Goal: Task Accomplishment & Management: Use online tool/utility

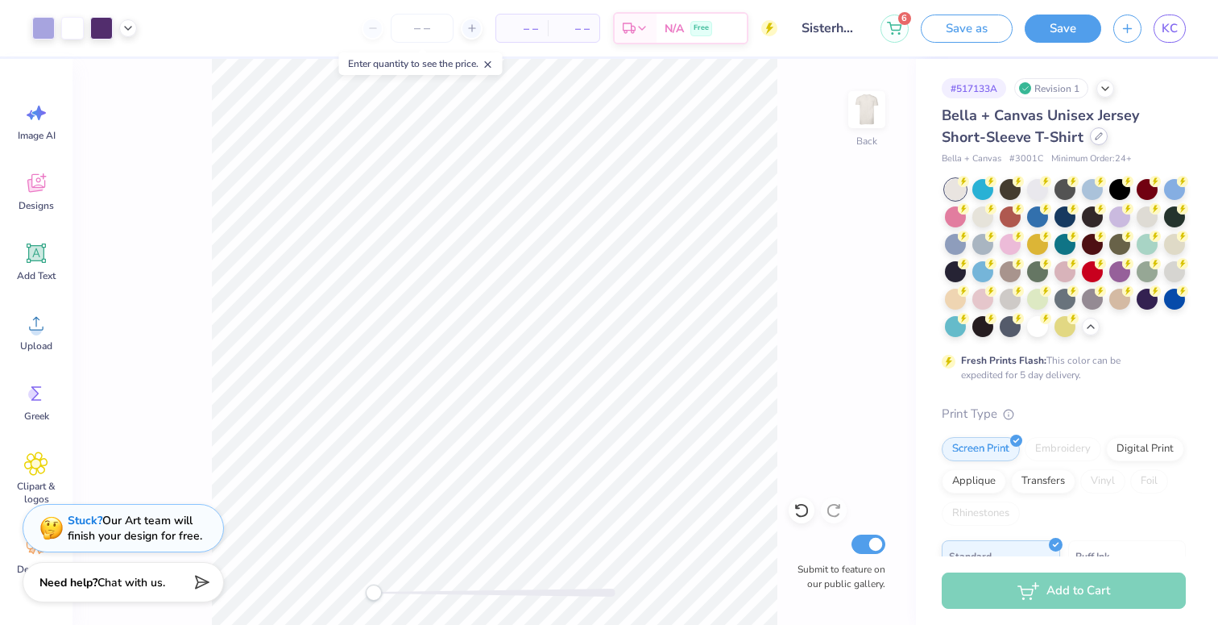
click at [1095, 138] on icon at bounding box center [1099, 136] width 8 height 8
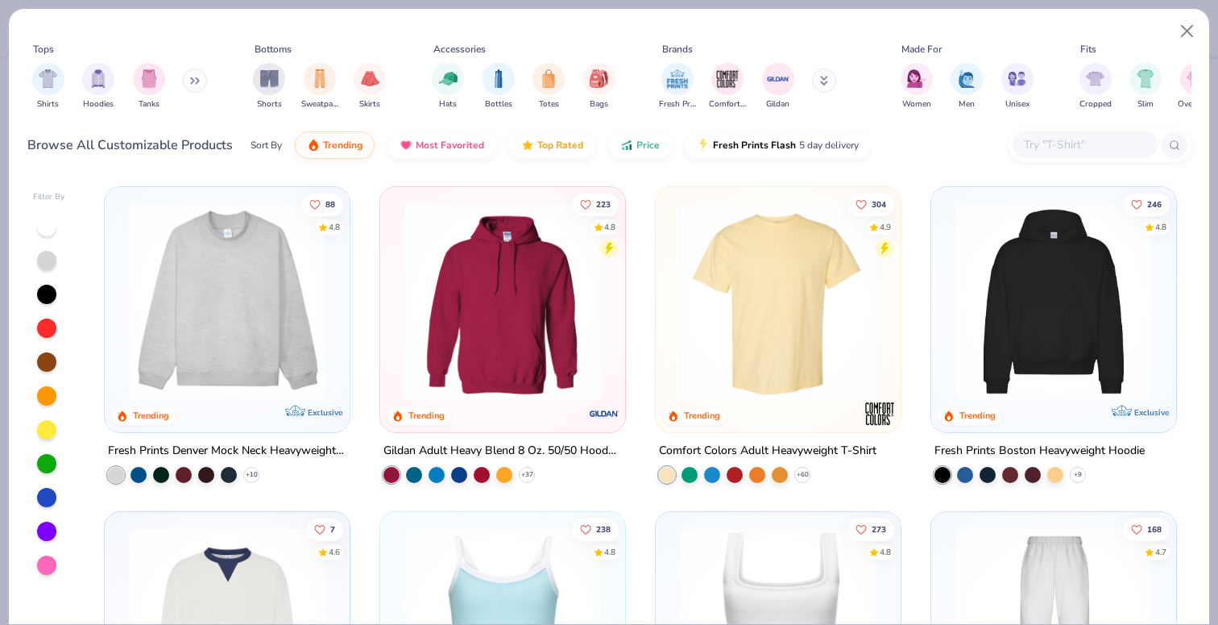
click at [191, 85] on button at bounding box center [195, 81] width 24 height 24
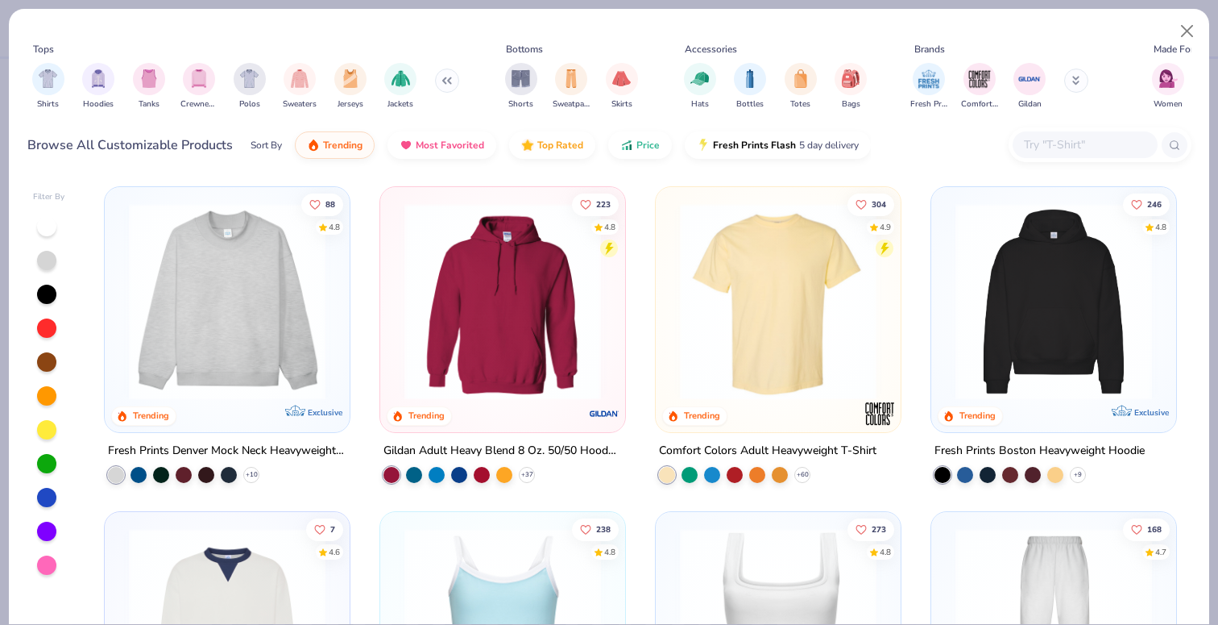
click at [191, 85] on img "filter for Crewnecks" at bounding box center [199, 78] width 18 height 19
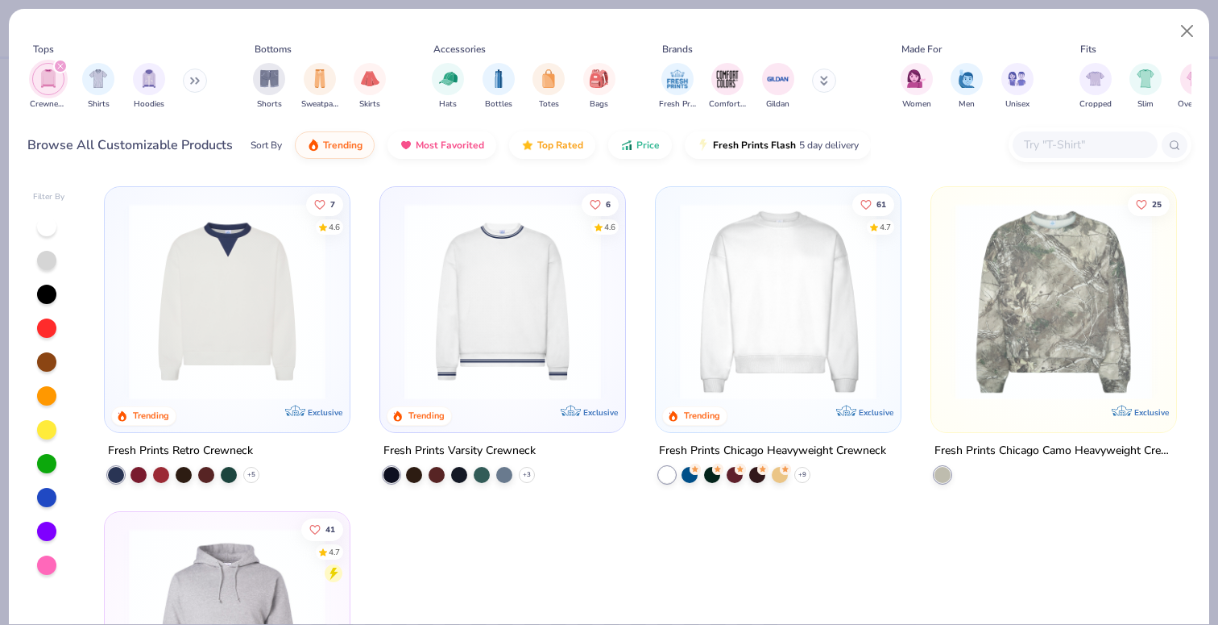
click at [64, 68] on div "filter for Crewnecks" at bounding box center [60, 66] width 15 height 15
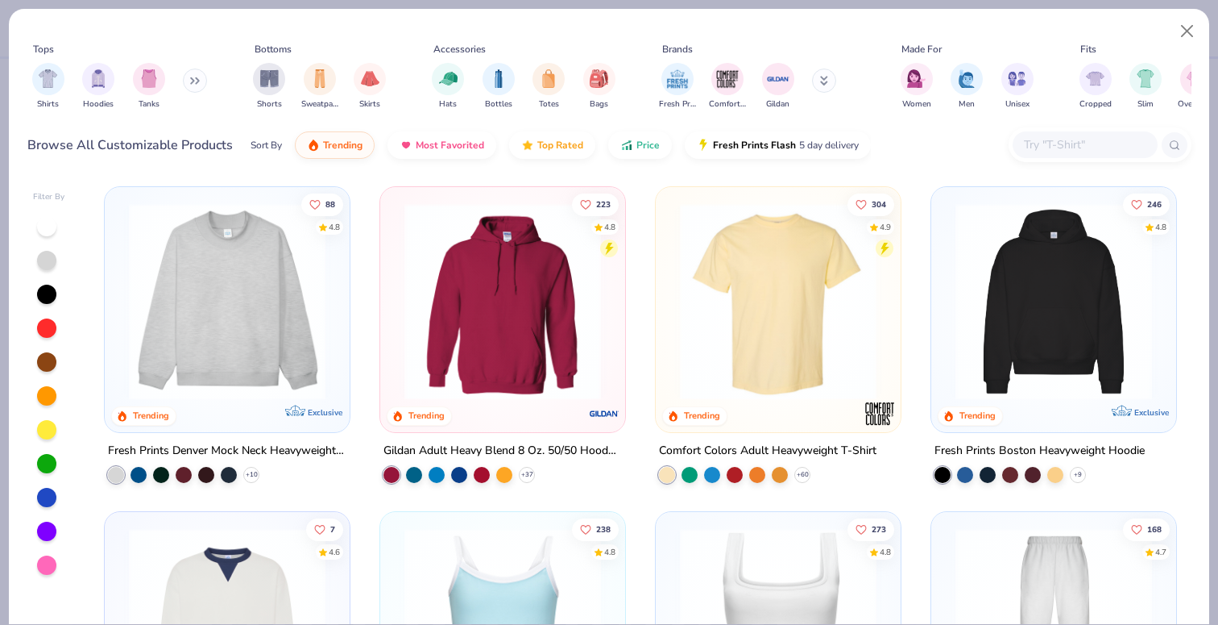
click at [195, 86] on button at bounding box center [195, 81] width 24 height 24
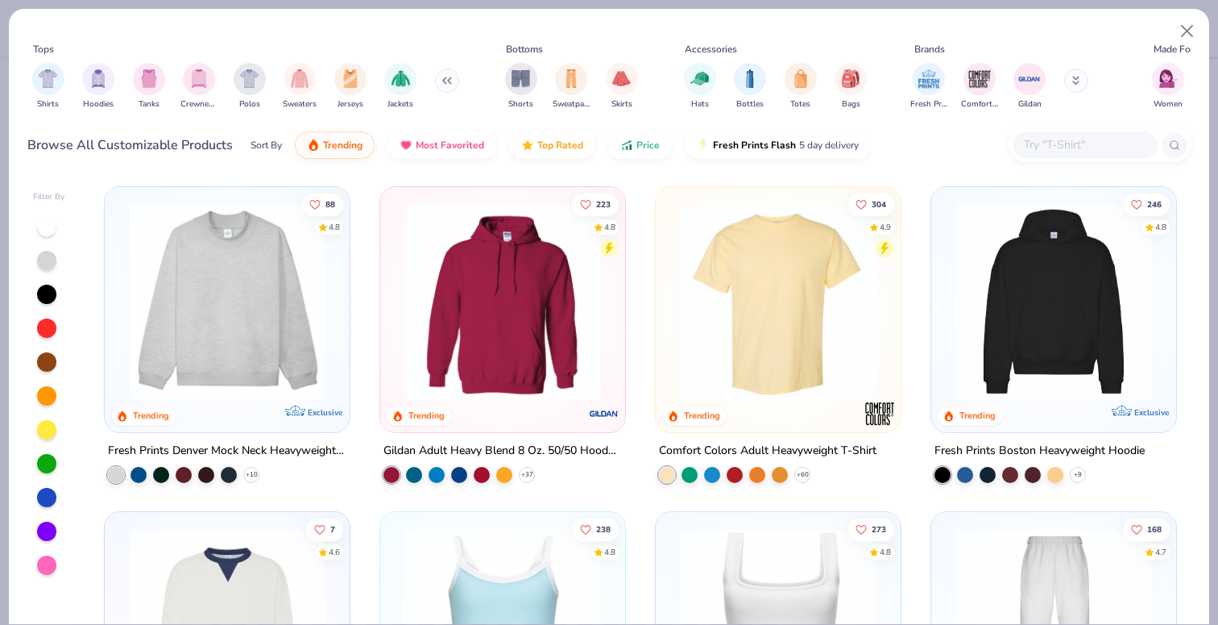
click at [448, 78] on icon at bounding box center [447, 81] width 10 height 8
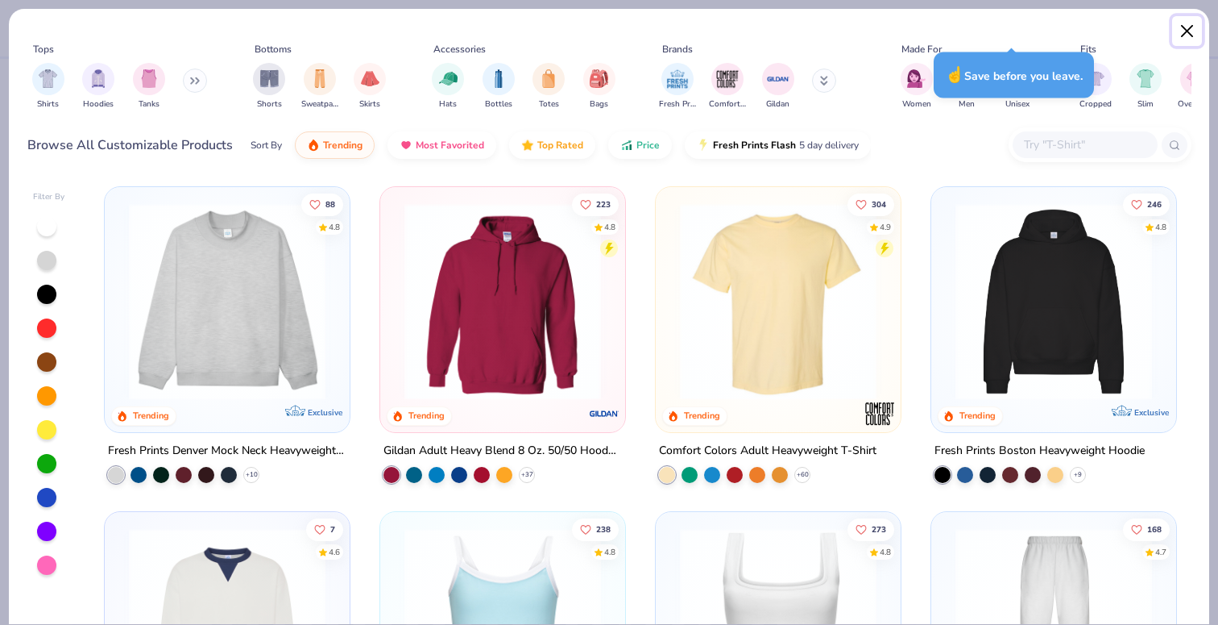
click at [1185, 30] on button "Close" at bounding box center [1188, 31] width 31 height 31
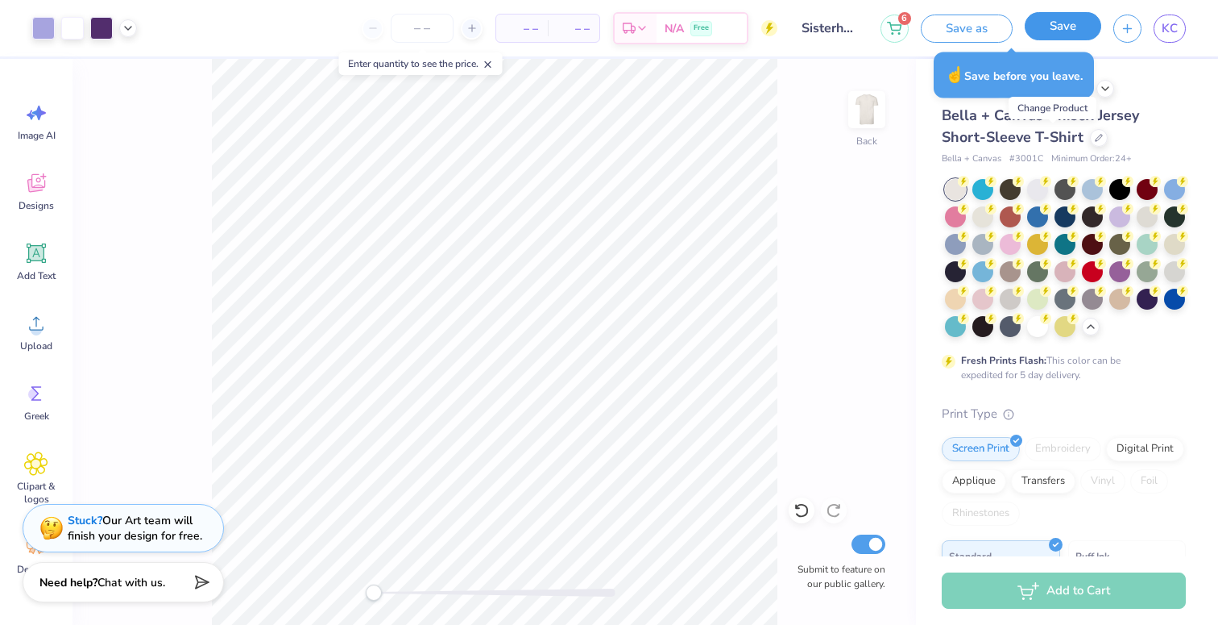
click at [1055, 35] on button "Save" at bounding box center [1063, 26] width 77 height 28
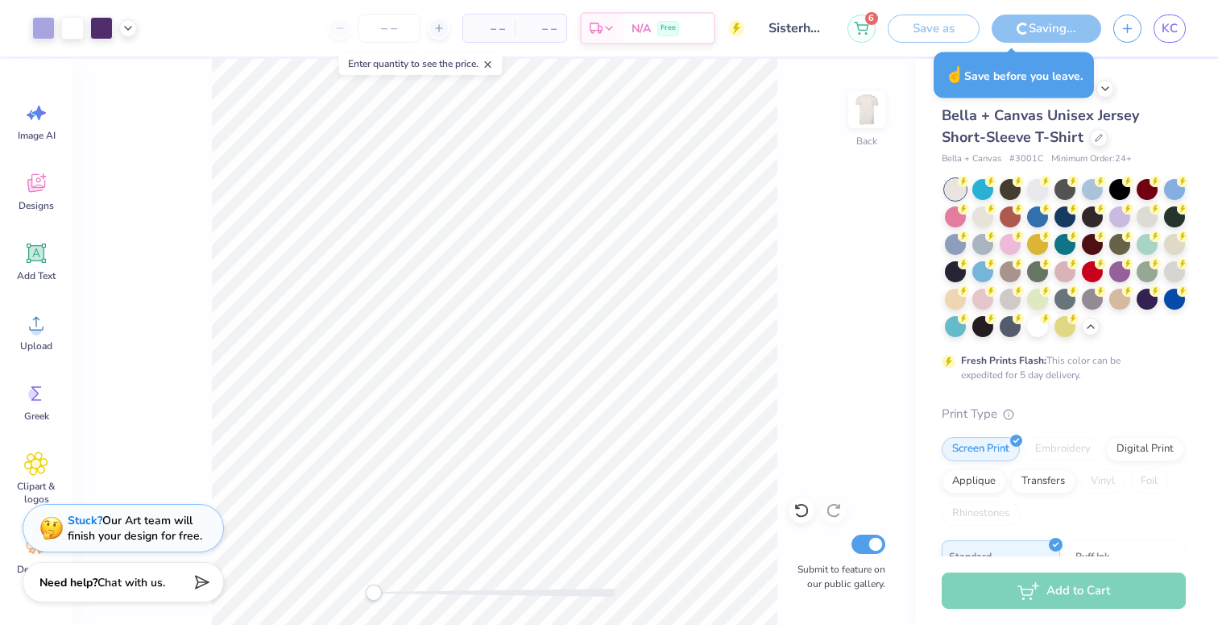
click at [815, 27] on input "Sisterhood Retreat Option 3" at bounding box center [796, 28] width 79 height 32
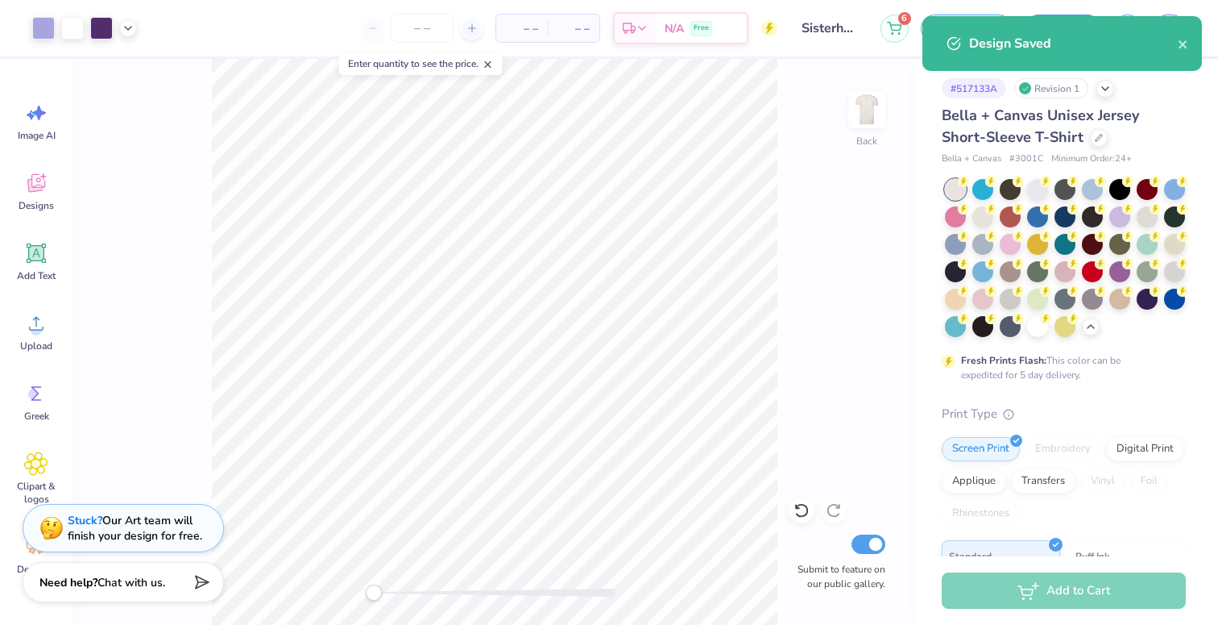
click at [1103, 85] on div "Design Saved" at bounding box center [1063, 49] width 286 height 73
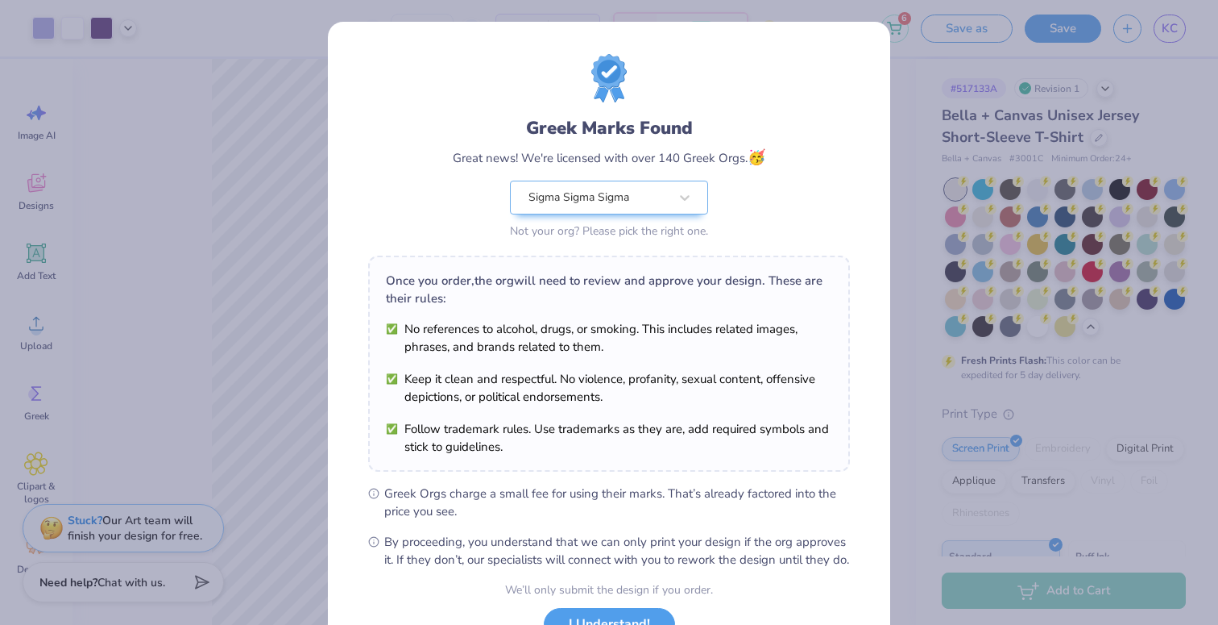
scroll to position [130, 0]
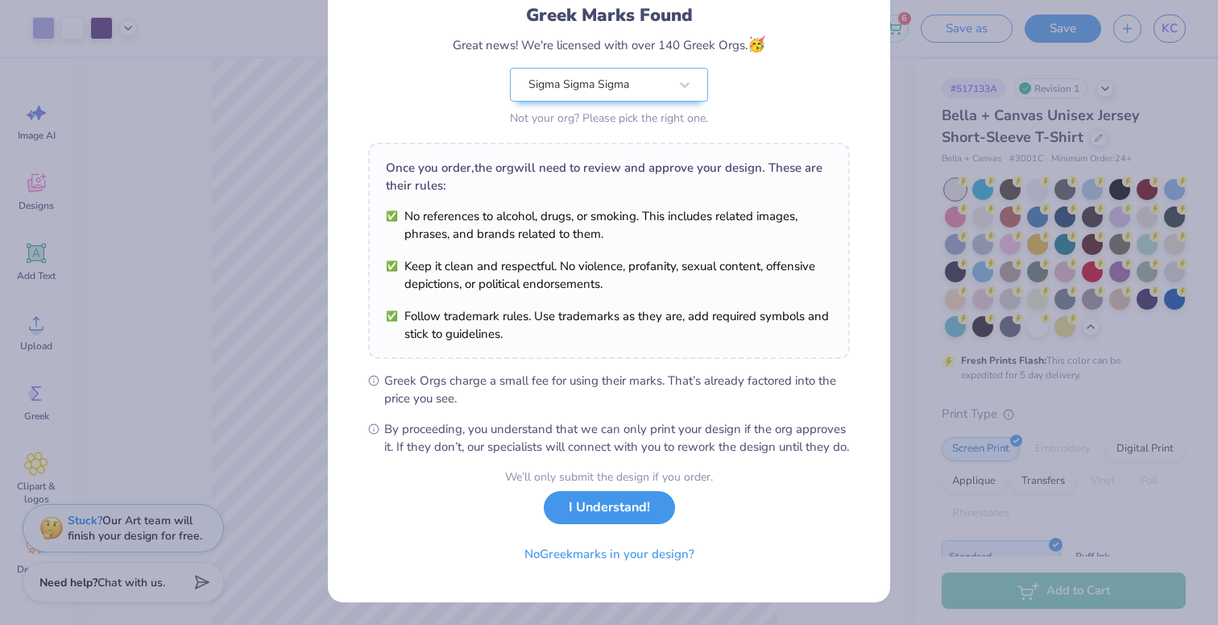
click at [626, 509] on button "I Understand!" at bounding box center [609, 507] width 131 height 33
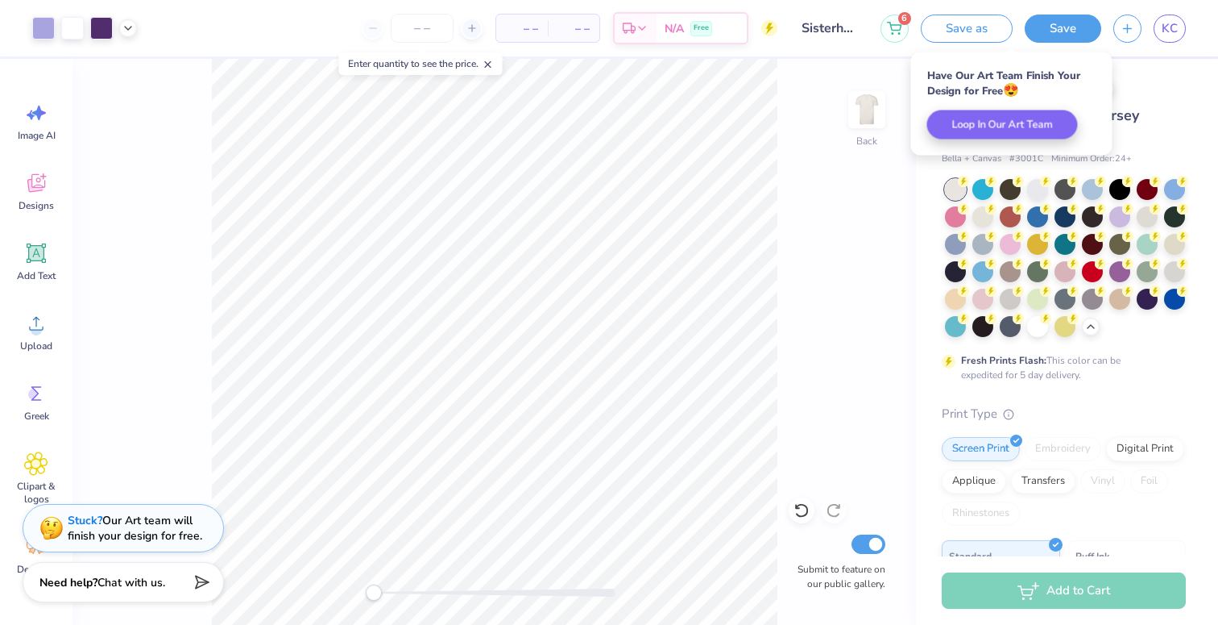
scroll to position [0, 0]
click at [1158, 104] on div "# 517133A Revision 1 Bella + Canvas Unisex Jersey Short-Sleeve T-Shirt Bella + …" at bounding box center [1067, 481] width 302 height 845
click at [1131, 72] on div "# 517133A Revision 1 Bella + Canvas Unisex Jersey Short-Sleeve T-Shirt Bella + …" at bounding box center [1067, 481] width 302 height 845
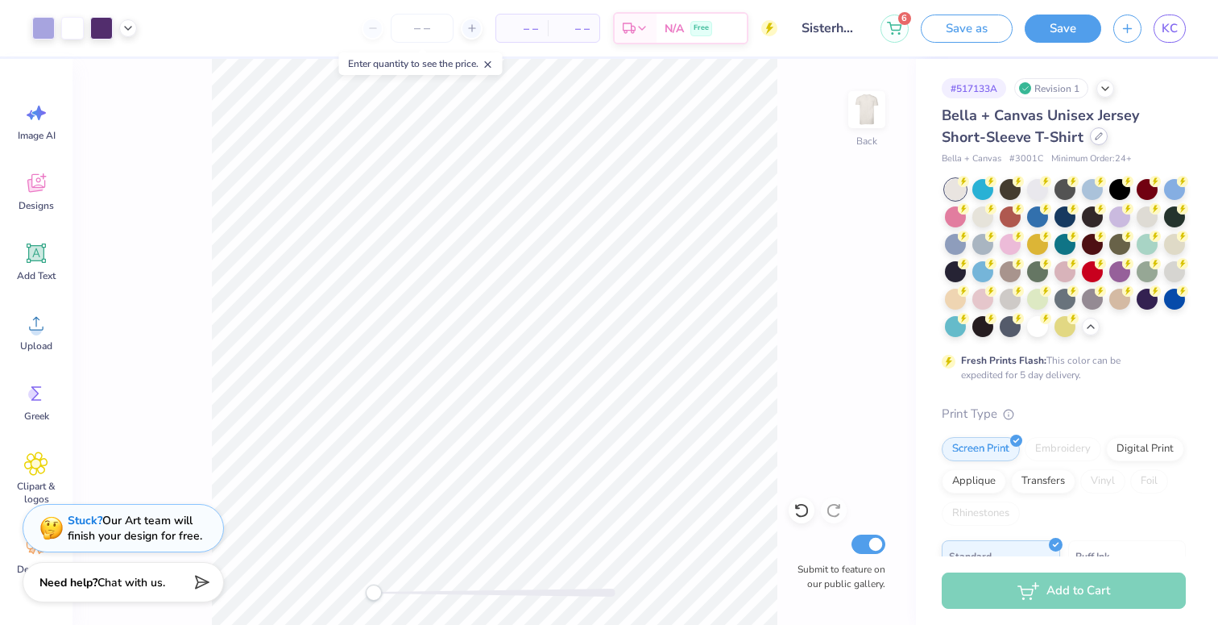
click at [1090, 143] on div at bounding box center [1099, 136] width 18 height 18
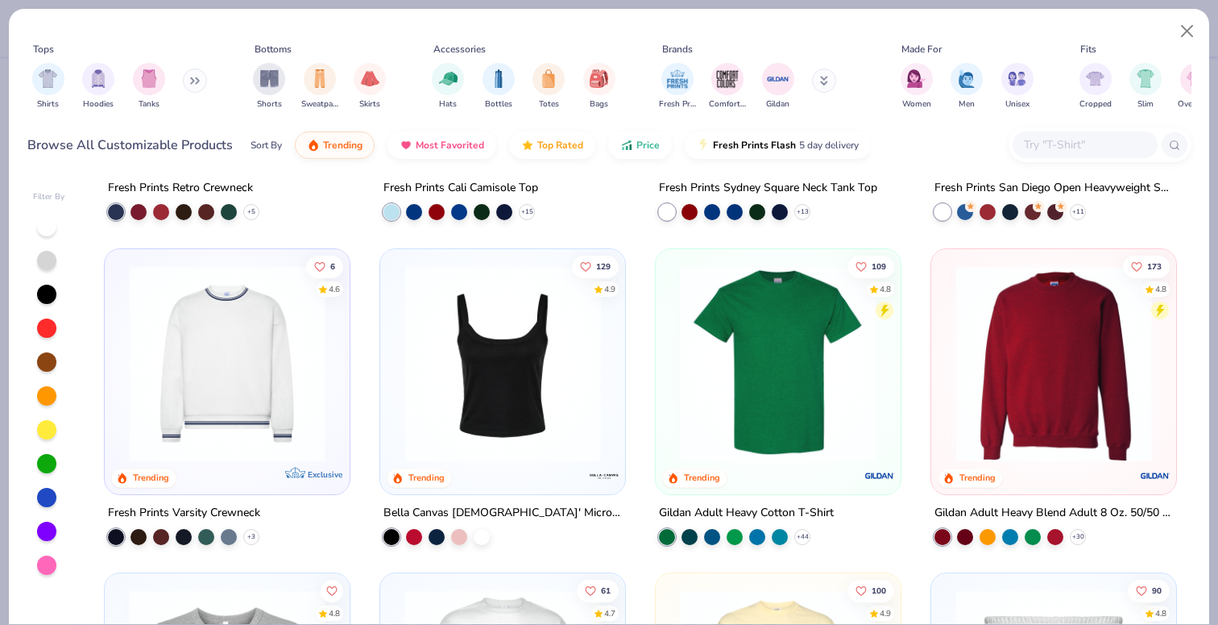
scroll to position [550, 0]
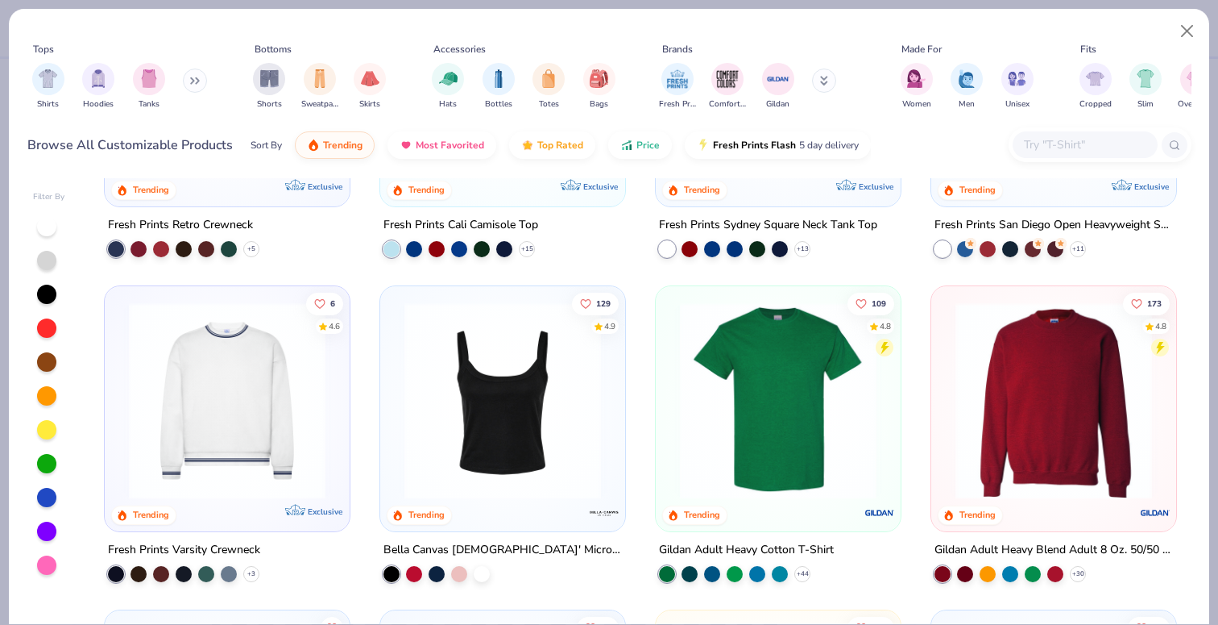
click at [1007, 394] on img at bounding box center [1054, 399] width 213 height 197
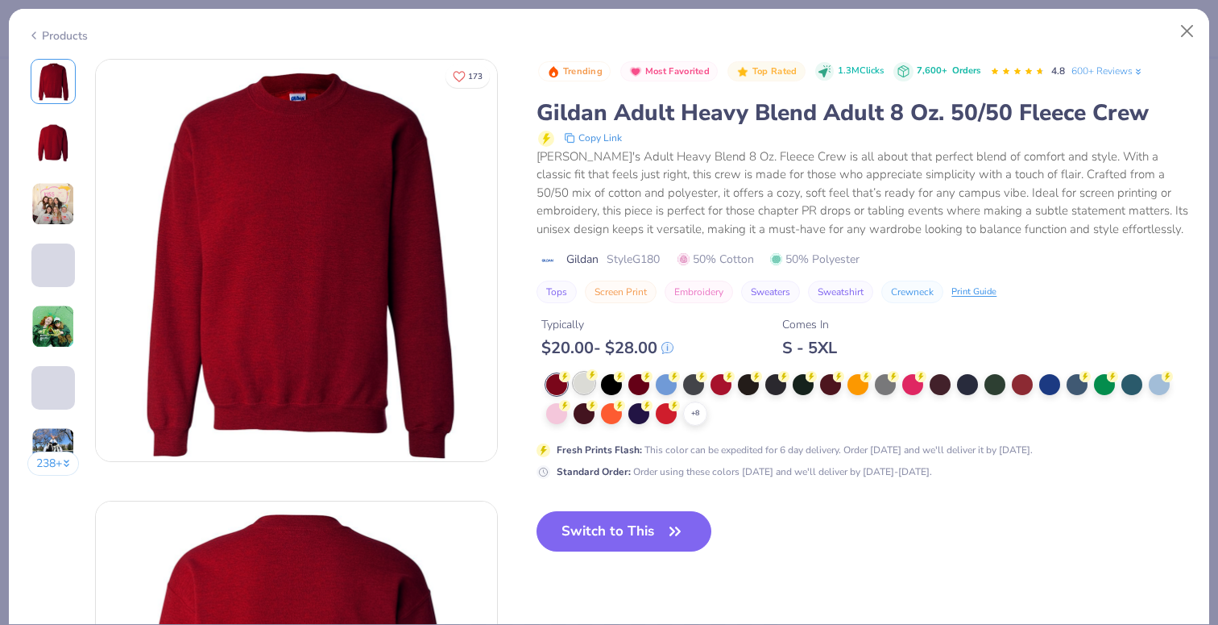
click at [585, 379] on div at bounding box center [584, 382] width 21 height 21
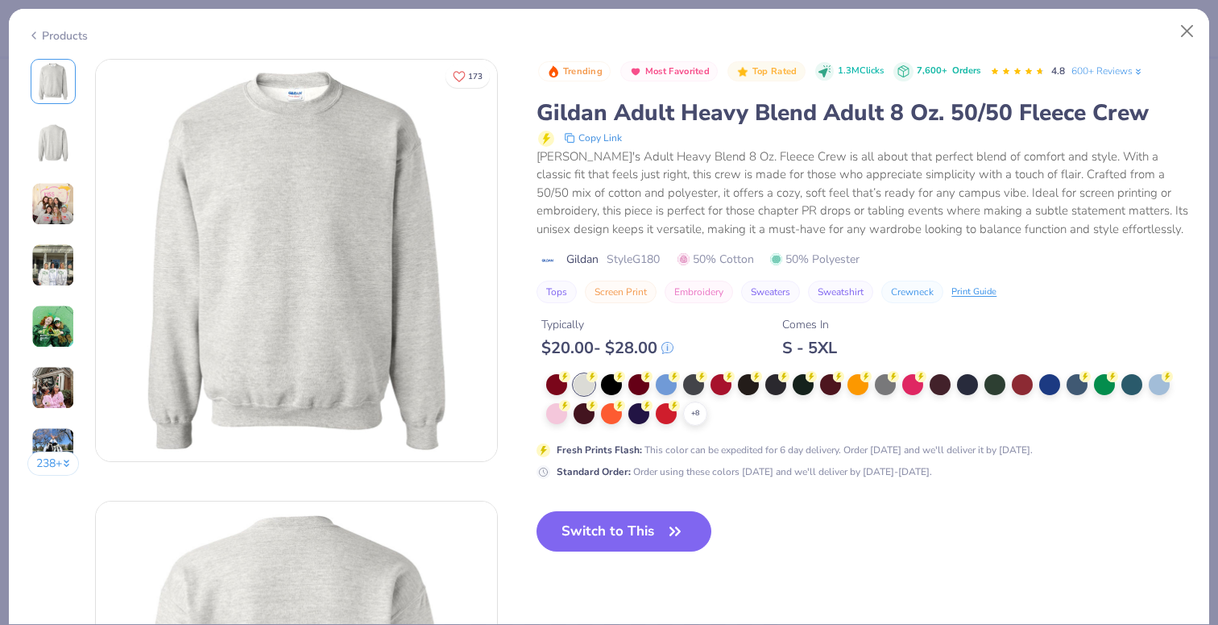
click at [633, 532] on button "Switch to This" at bounding box center [624, 531] width 175 height 40
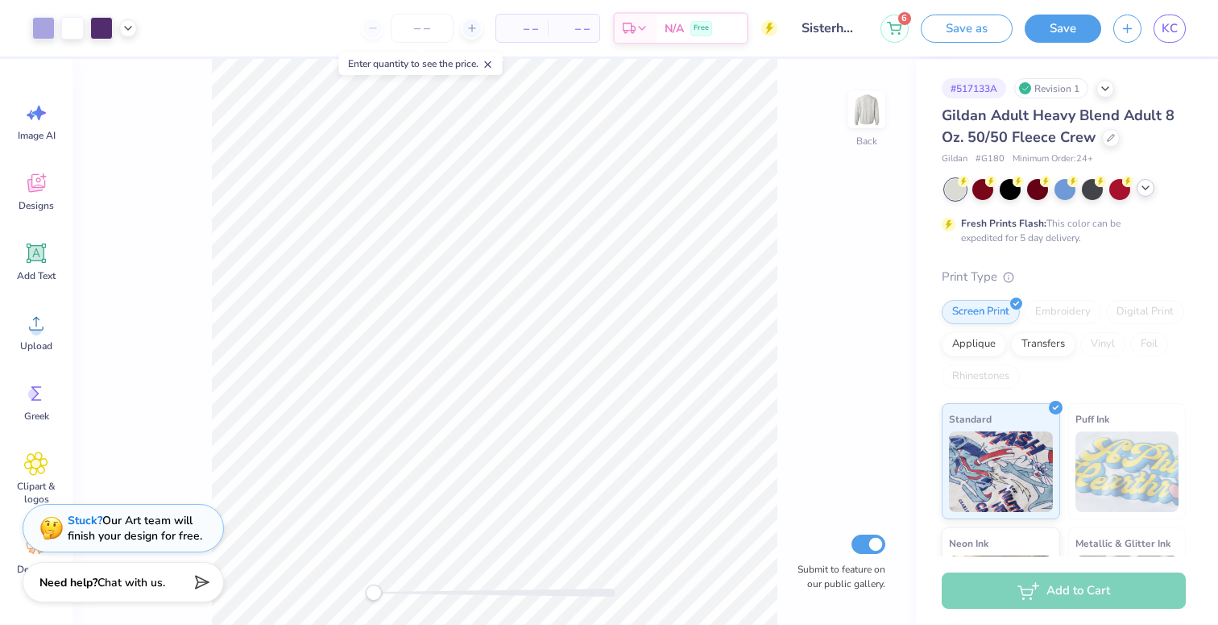
click at [1137, 186] on div at bounding box center [1146, 188] width 18 height 18
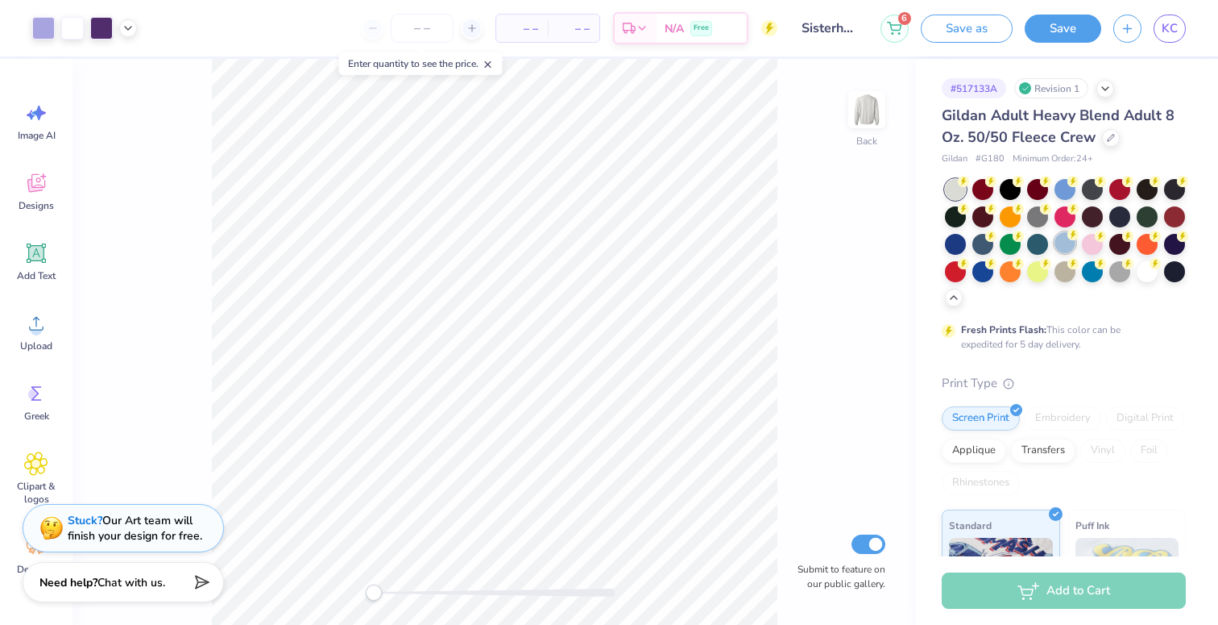
click at [1058, 242] on div at bounding box center [1065, 242] width 21 height 21
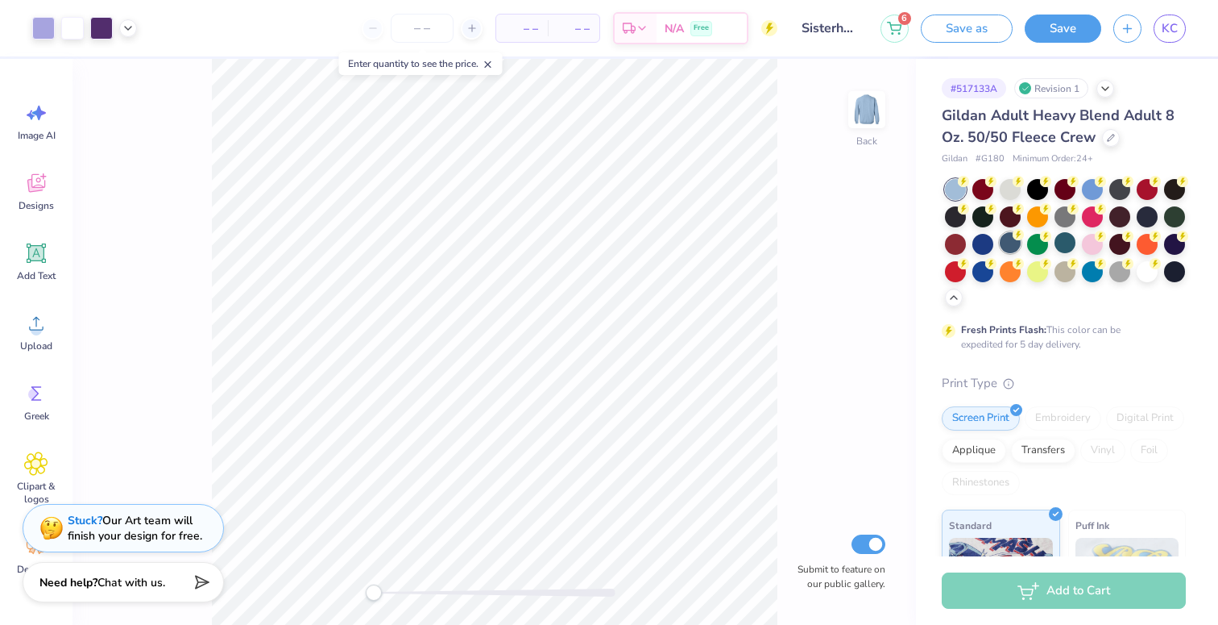
click at [1015, 247] on div at bounding box center [1010, 242] width 21 height 21
type input "12.27"
type input "7.07"
type input "2.35"
click at [799, 518] on div at bounding box center [802, 510] width 26 height 26
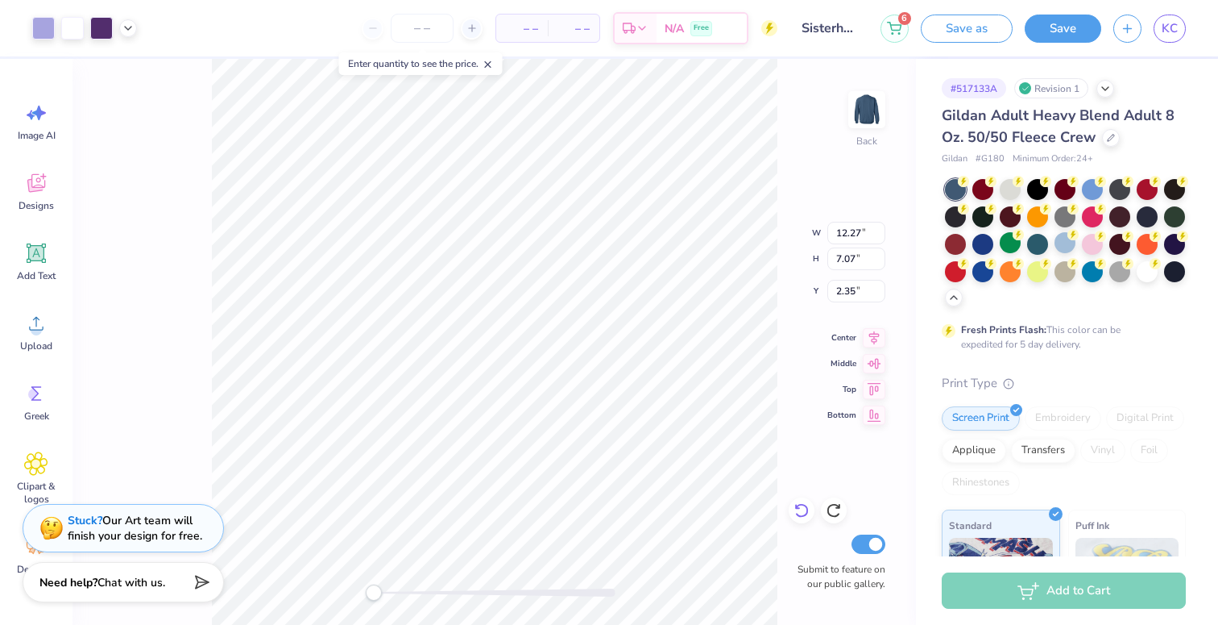
type input "11.68"
type input "6.76"
click at [803, 503] on icon at bounding box center [802, 510] width 16 height 16
click at [542, 450] on li "Group" at bounding box center [545, 447] width 127 height 31
click at [97, 31] on div at bounding box center [101, 26] width 23 height 23
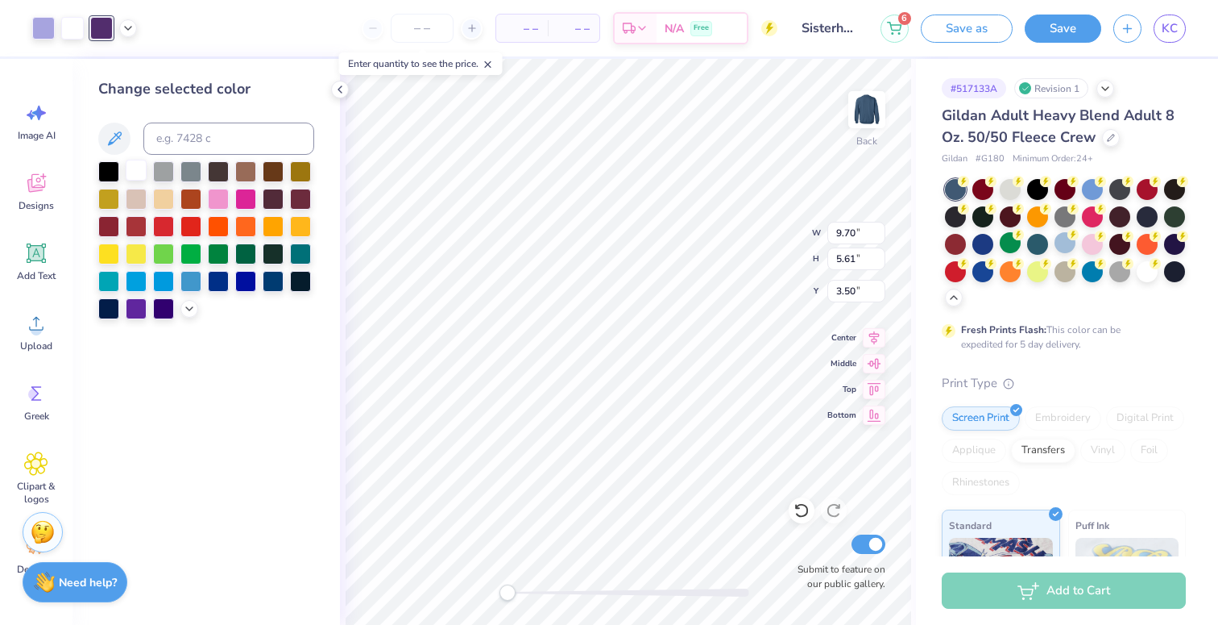
click at [143, 170] on div at bounding box center [136, 170] width 21 height 21
click at [41, 28] on div at bounding box center [43, 26] width 23 height 23
click at [128, 170] on div at bounding box center [136, 170] width 21 height 21
click at [805, 513] on icon at bounding box center [802, 511] width 14 height 15
type input "12.13"
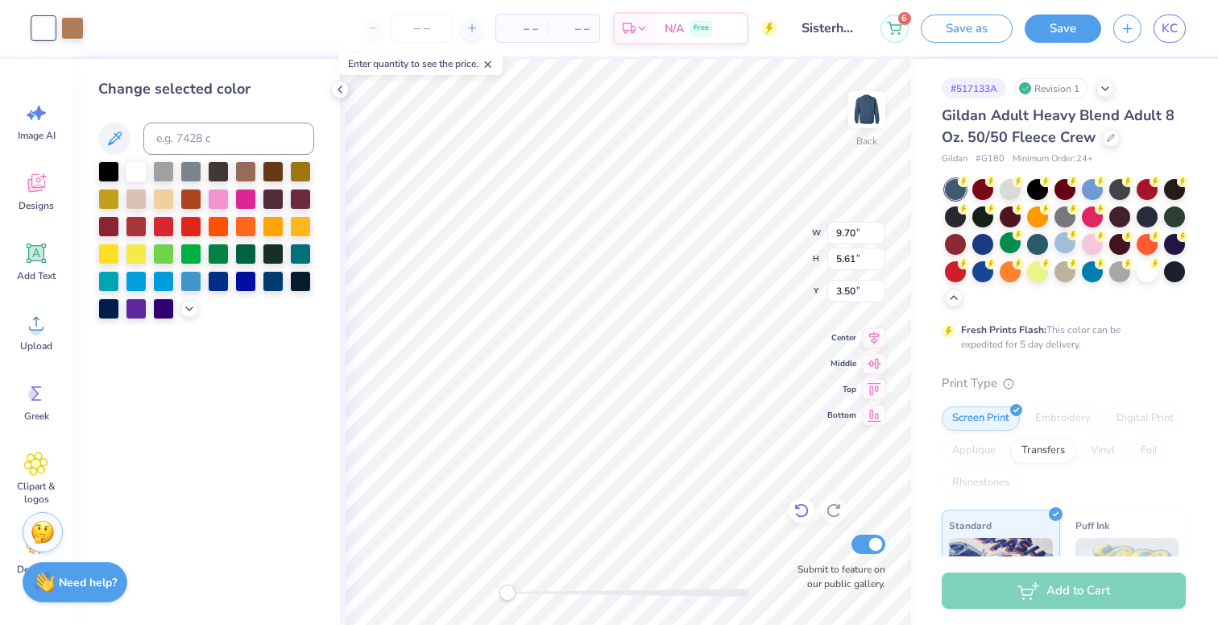
type input "7.02"
type input "3.00"
click at [104, 28] on div at bounding box center [101, 26] width 23 height 23
click at [140, 309] on div at bounding box center [136, 307] width 21 height 21
click at [68, 26] on div at bounding box center [72, 26] width 23 height 23
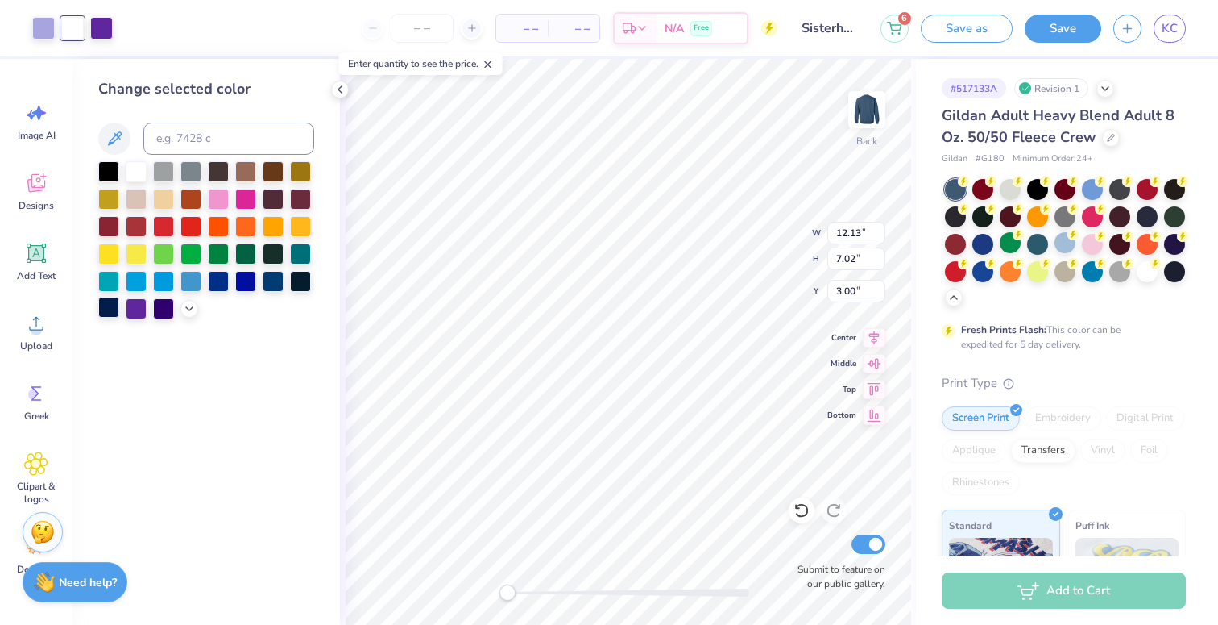
click at [113, 310] on div at bounding box center [108, 307] width 21 height 21
click at [193, 305] on polyline at bounding box center [189, 306] width 6 height 3
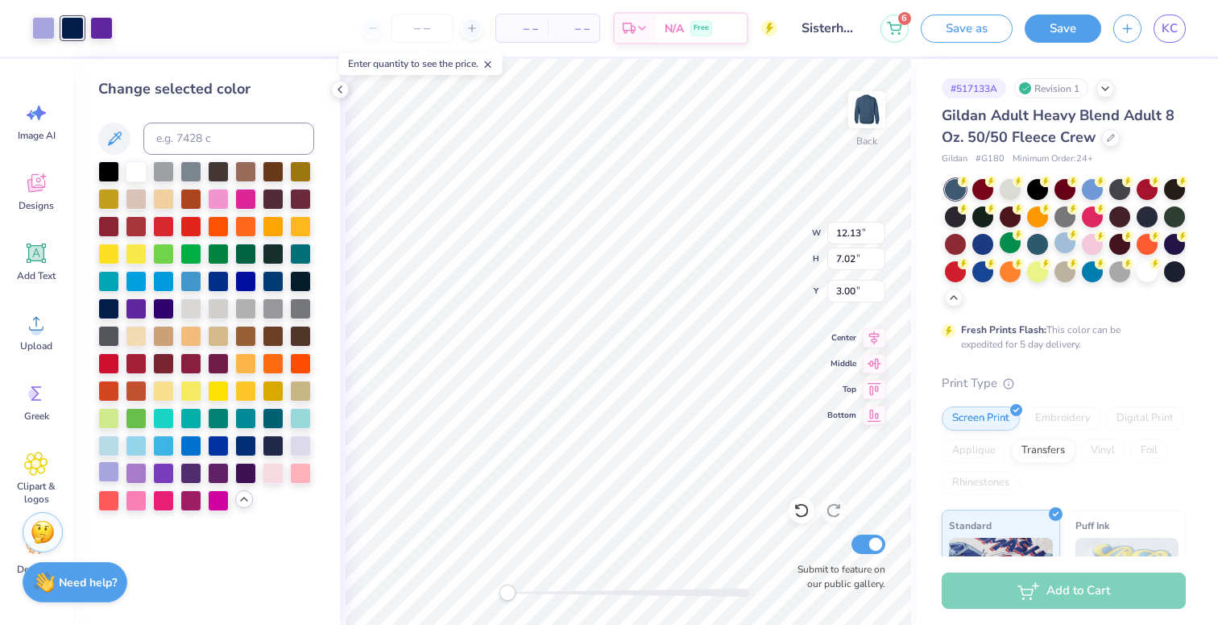
click at [110, 472] on div at bounding box center [108, 471] width 21 height 21
click at [804, 509] on icon at bounding box center [802, 510] width 16 height 16
click at [73, 23] on div at bounding box center [72, 26] width 23 height 23
click at [139, 474] on div at bounding box center [136, 471] width 21 height 21
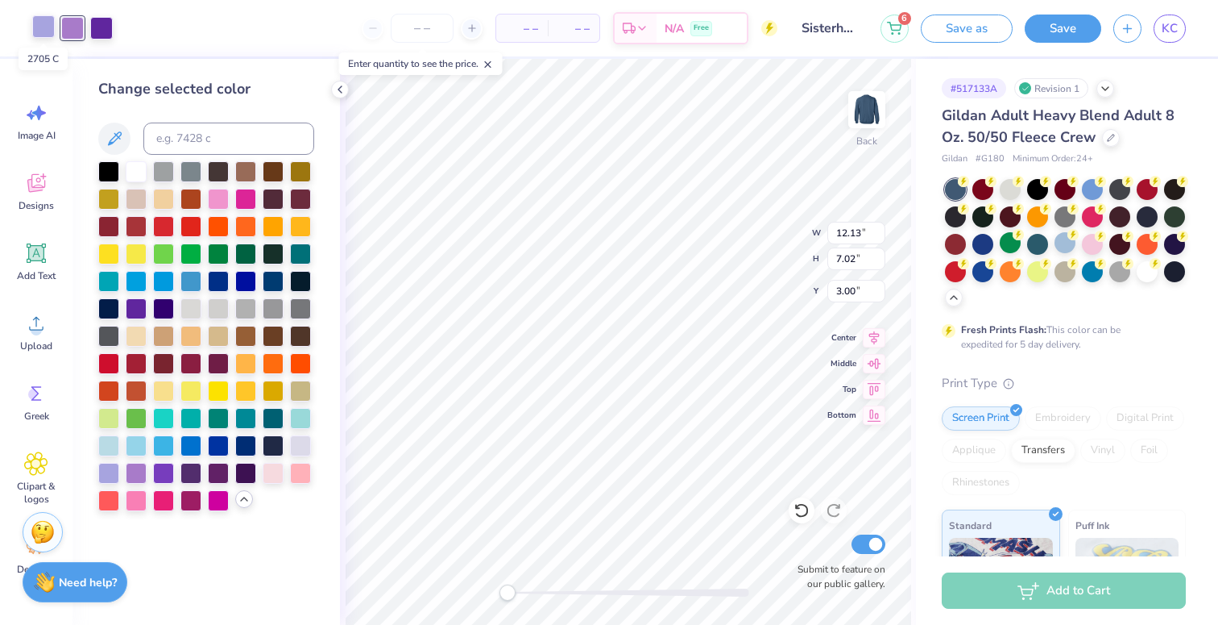
click at [44, 26] on div at bounding box center [43, 26] width 23 height 23
click at [142, 173] on div at bounding box center [136, 170] width 21 height 21
click at [73, 27] on div at bounding box center [72, 26] width 23 height 23
click at [106, 463] on div at bounding box center [108, 471] width 21 height 21
click at [106, 27] on div at bounding box center [101, 26] width 23 height 23
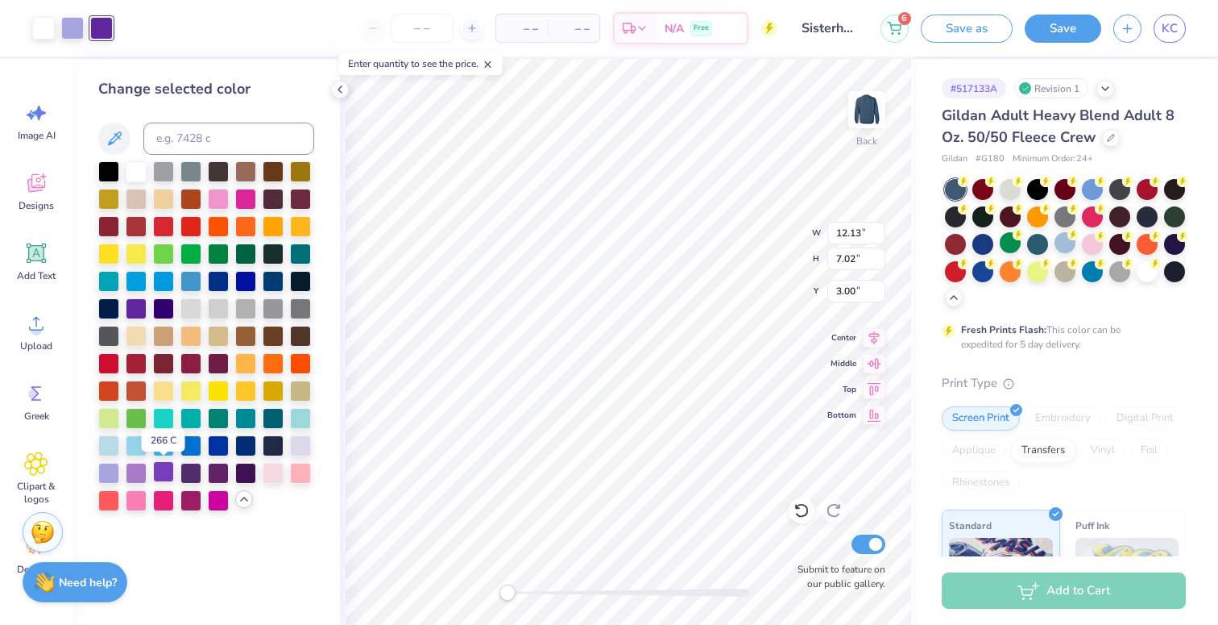
click at [161, 473] on div at bounding box center [163, 471] width 21 height 21
click at [805, 516] on icon at bounding box center [802, 510] width 16 height 16
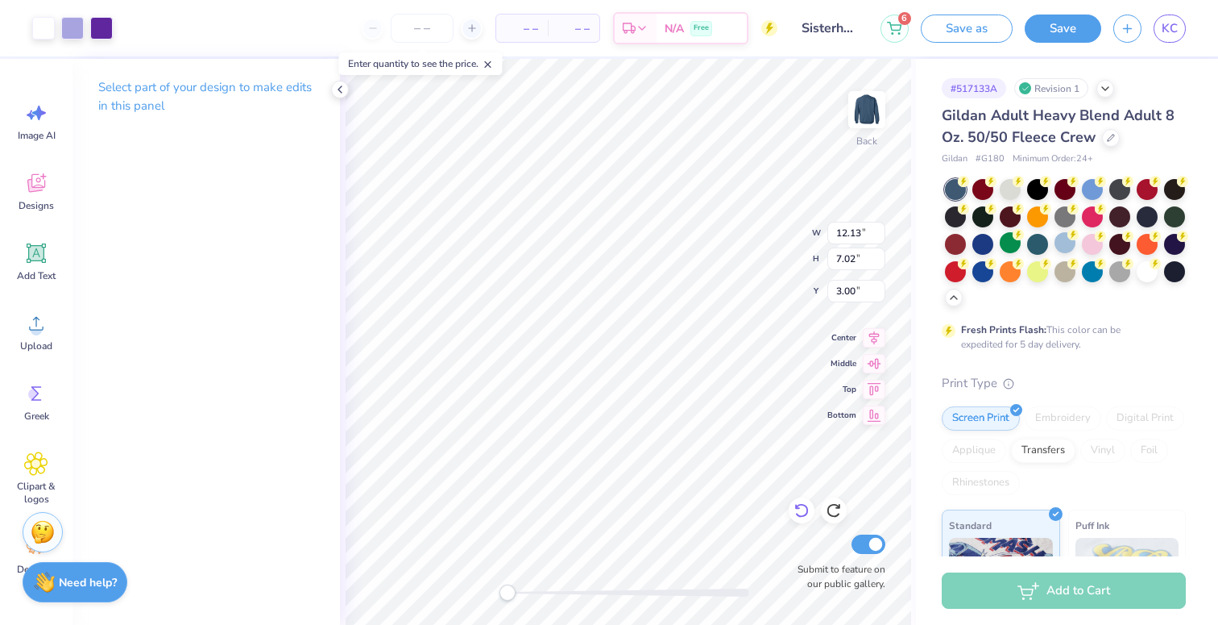
click at [805, 516] on icon at bounding box center [802, 510] width 16 height 16
click at [806, 517] on icon at bounding box center [802, 510] width 16 height 16
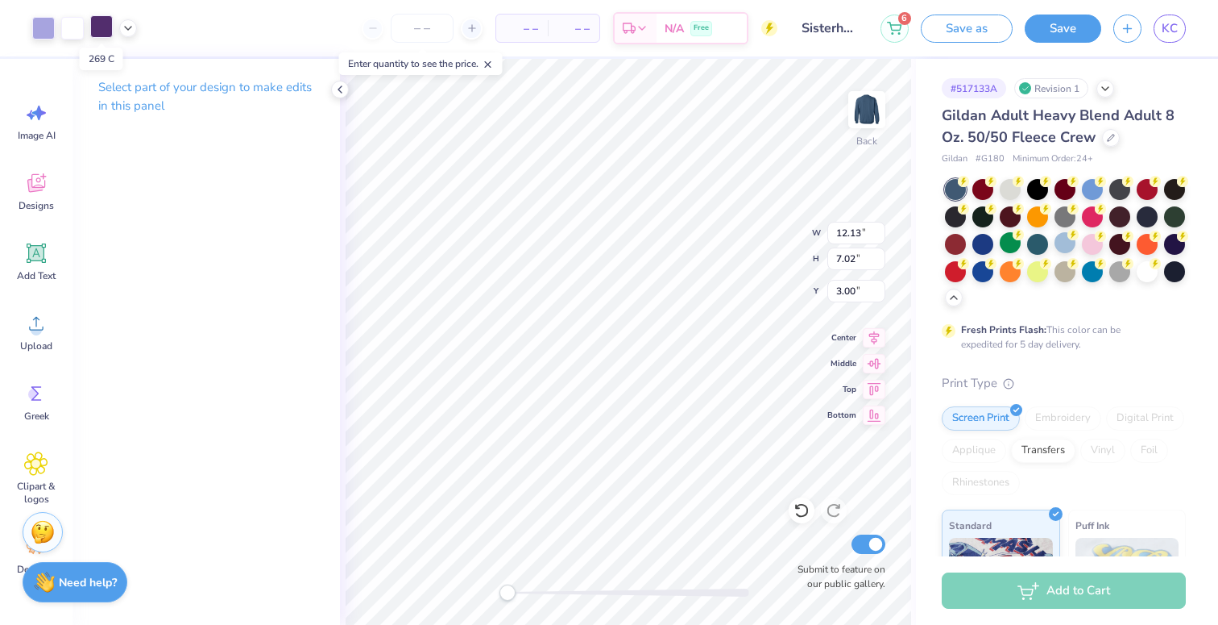
click at [104, 31] on div at bounding box center [101, 26] width 23 height 23
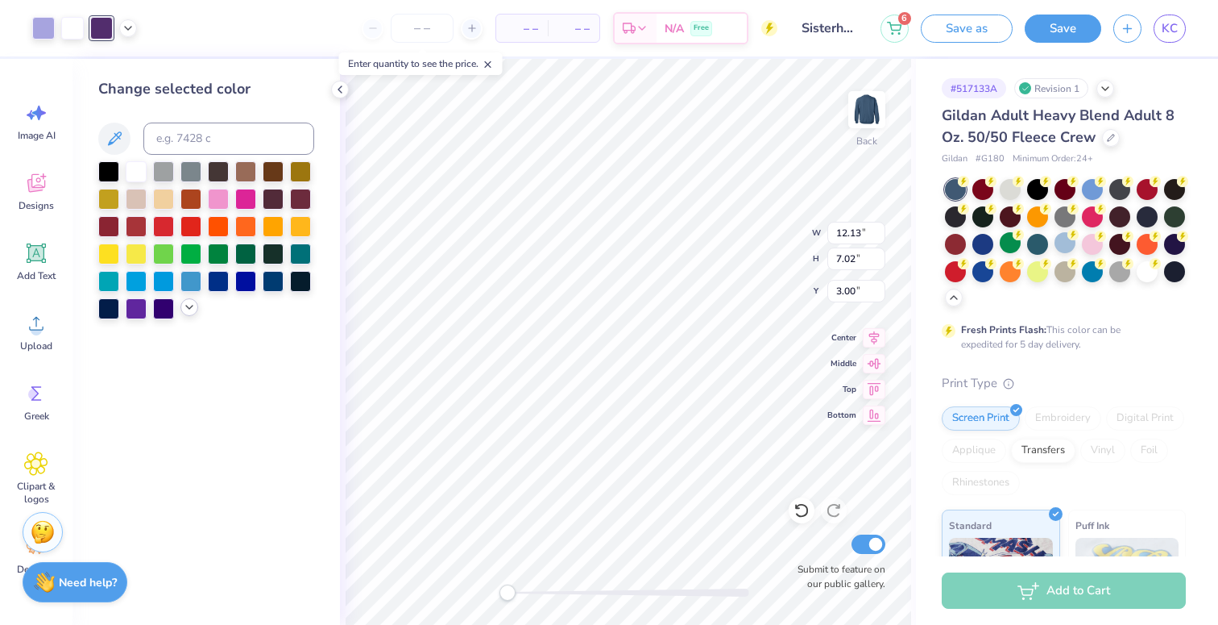
click at [182, 307] on div at bounding box center [190, 307] width 18 height 18
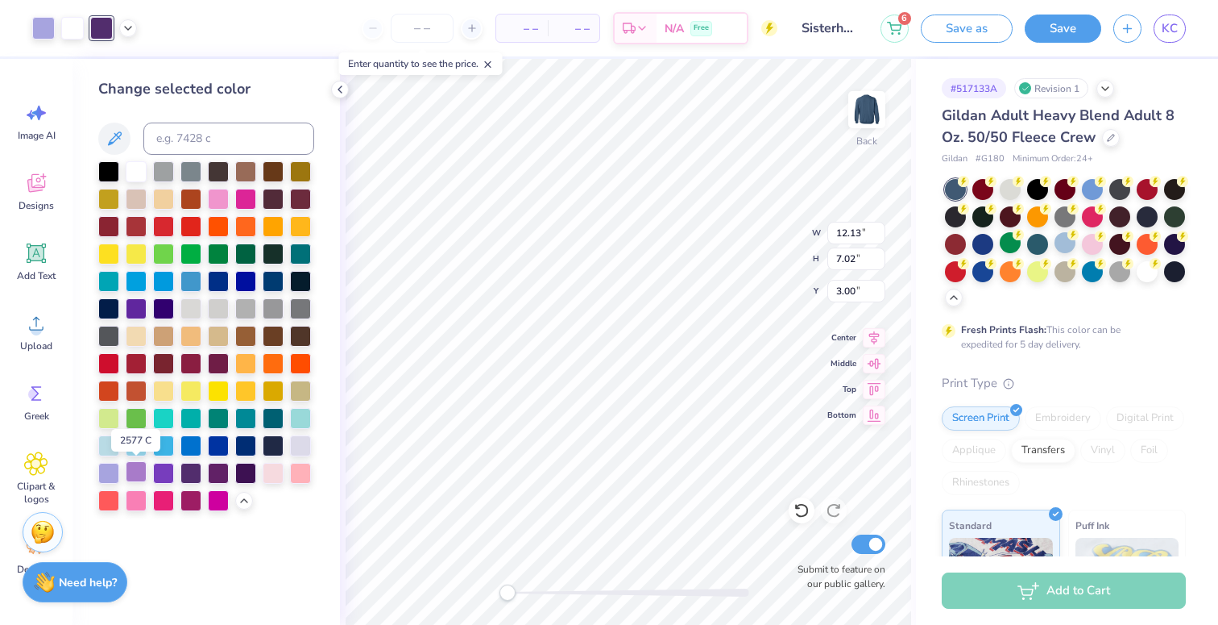
click at [135, 471] on div at bounding box center [136, 471] width 21 height 21
click at [44, 24] on div at bounding box center [43, 26] width 23 height 23
click at [67, 31] on div at bounding box center [72, 26] width 23 height 23
click at [161, 469] on div at bounding box center [163, 471] width 21 height 21
click at [37, 32] on div at bounding box center [43, 26] width 23 height 23
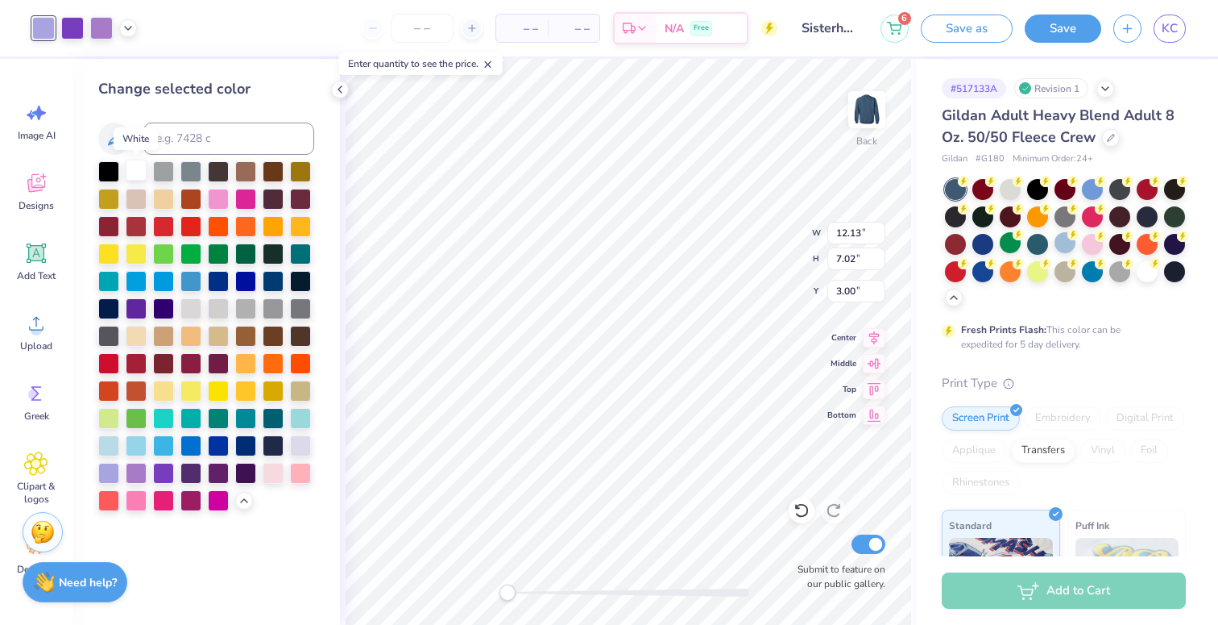
click at [132, 168] on div at bounding box center [136, 170] width 21 height 21
click at [100, 22] on div at bounding box center [101, 26] width 23 height 23
click at [113, 469] on div at bounding box center [108, 471] width 21 height 21
click at [70, 25] on div at bounding box center [72, 26] width 23 height 23
click at [133, 169] on div at bounding box center [136, 170] width 21 height 21
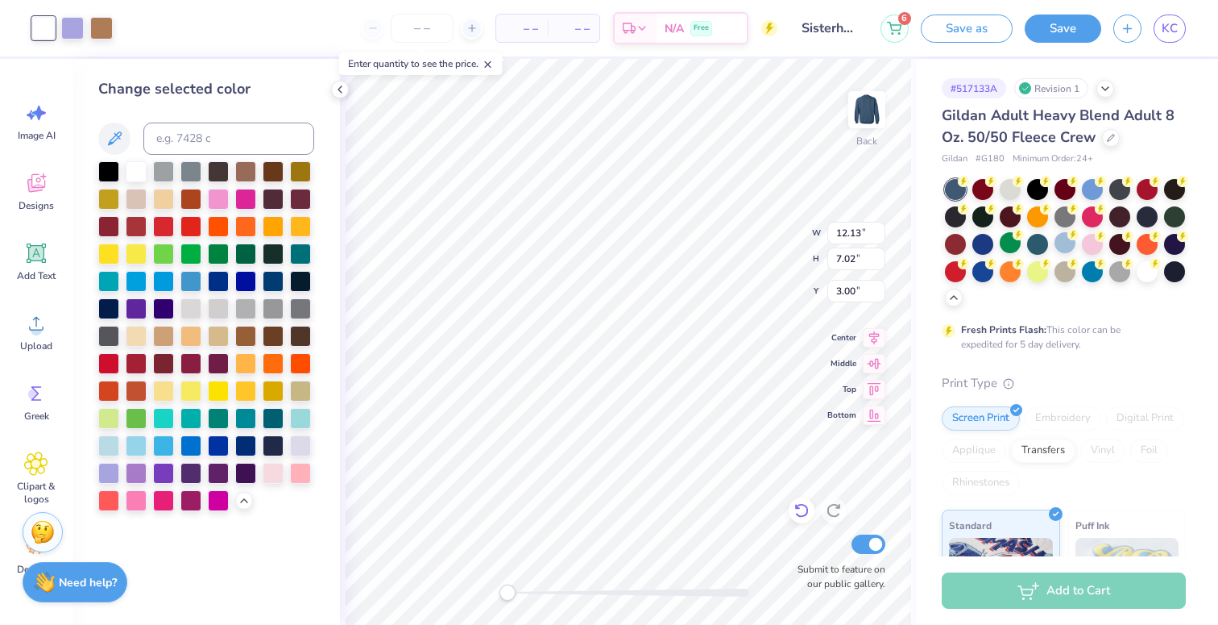
click at [806, 513] on icon at bounding box center [802, 511] width 14 height 15
click at [248, 474] on div at bounding box center [245, 471] width 21 height 21
click at [196, 479] on div at bounding box center [191, 471] width 21 height 21
click at [219, 471] on div at bounding box center [218, 471] width 21 height 21
click at [114, 310] on div at bounding box center [108, 307] width 21 height 21
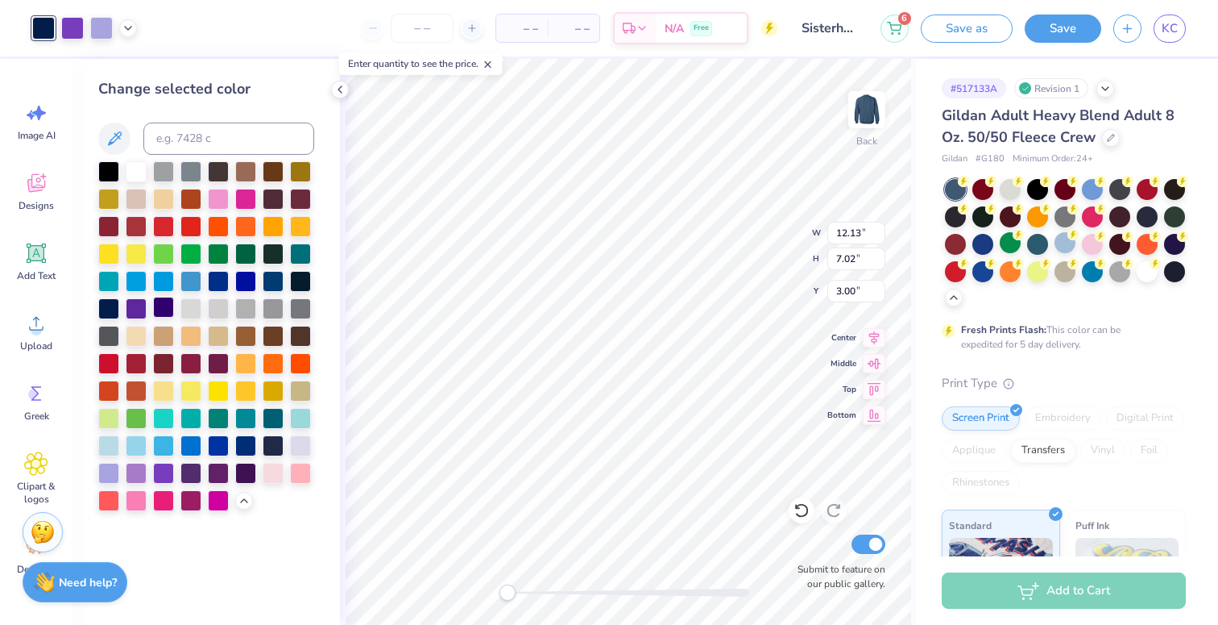
click at [159, 310] on div at bounding box center [163, 307] width 21 height 21
click at [140, 308] on div at bounding box center [136, 307] width 21 height 21
click at [272, 286] on div at bounding box center [273, 279] width 21 height 21
click at [305, 280] on div at bounding box center [300, 279] width 21 height 21
click at [103, 29] on div at bounding box center [101, 26] width 23 height 23
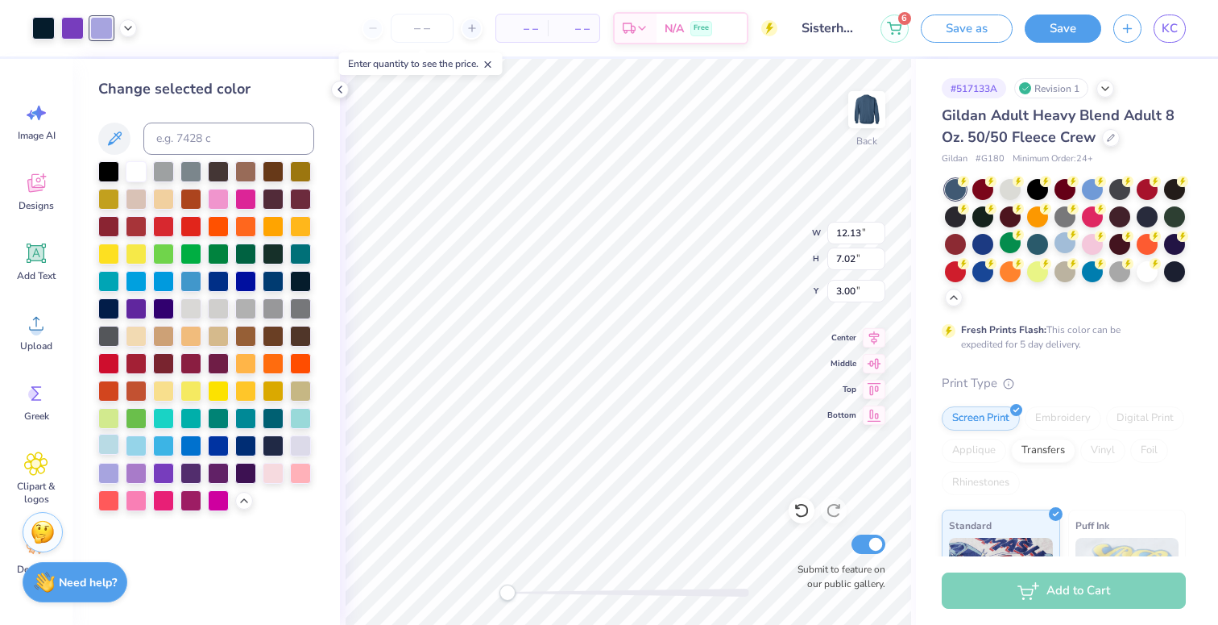
click at [109, 444] on div at bounding box center [108, 444] width 21 height 21
click at [71, 34] on div at bounding box center [72, 26] width 23 height 23
click at [139, 450] on div at bounding box center [136, 444] width 21 height 21
click at [166, 446] on div at bounding box center [163, 444] width 21 height 21
click at [266, 443] on div at bounding box center [273, 444] width 21 height 21
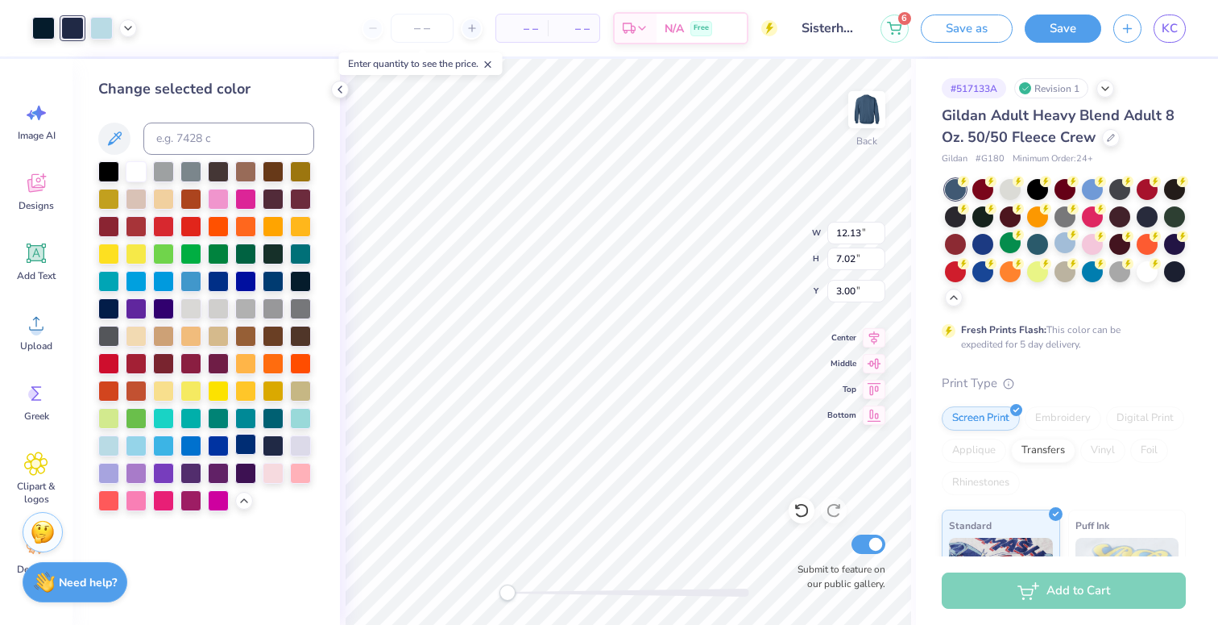
click at [251, 443] on div at bounding box center [245, 444] width 21 height 21
click at [50, 27] on div at bounding box center [43, 26] width 23 height 23
click at [223, 448] on div at bounding box center [218, 444] width 21 height 21
click at [273, 442] on div at bounding box center [273, 444] width 21 height 21
click at [215, 449] on div at bounding box center [218, 444] width 21 height 21
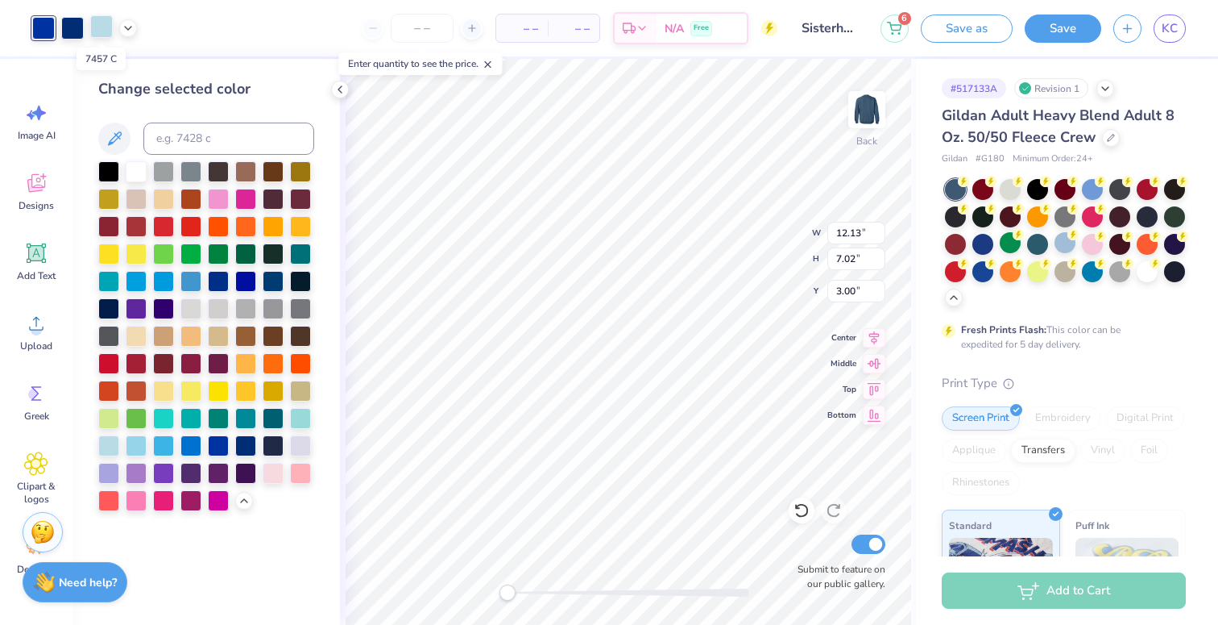
click at [102, 22] on div at bounding box center [101, 26] width 23 height 23
click at [272, 442] on div at bounding box center [273, 444] width 21 height 21
click at [72, 33] on div at bounding box center [72, 26] width 23 height 23
click at [112, 444] on div at bounding box center [108, 444] width 21 height 21
click at [43, 24] on div at bounding box center [43, 26] width 23 height 23
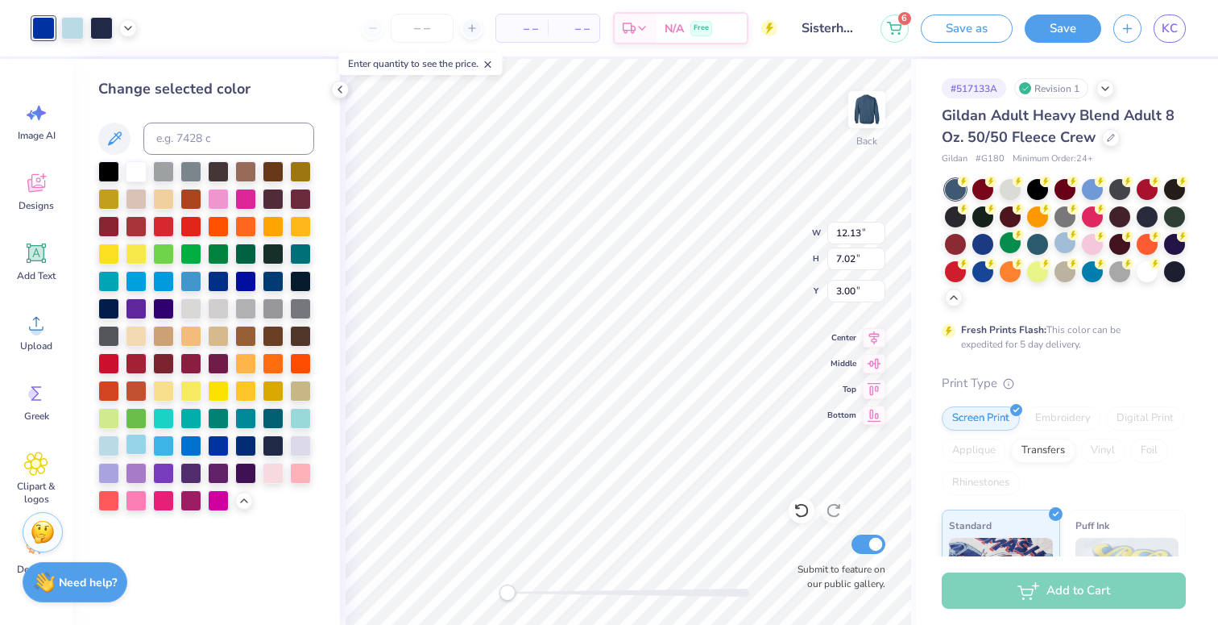
click at [139, 450] on div at bounding box center [136, 444] width 21 height 21
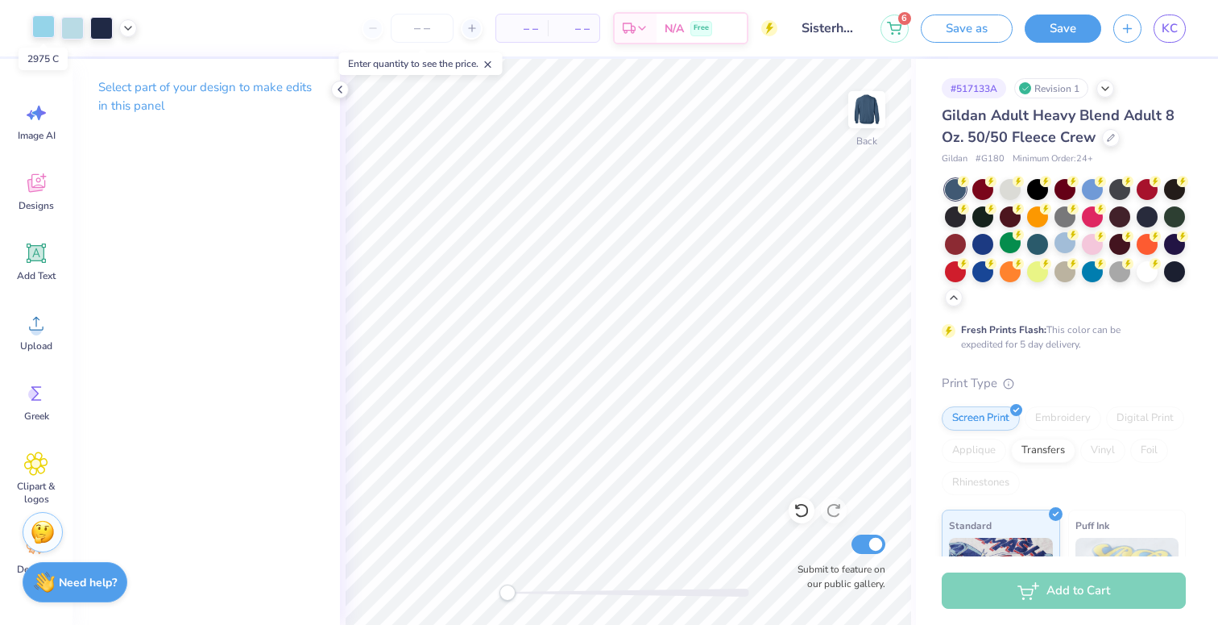
click at [47, 30] on div at bounding box center [43, 26] width 23 height 23
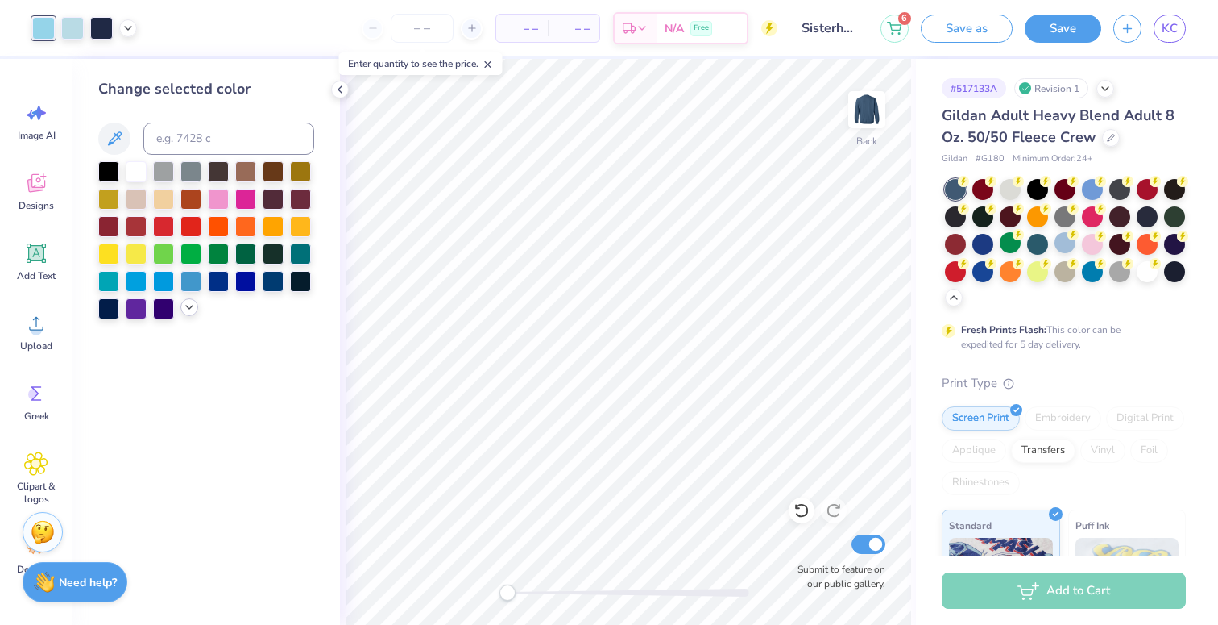
click at [189, 309] on icon at bounding box center [189, 307] width 13 height 13
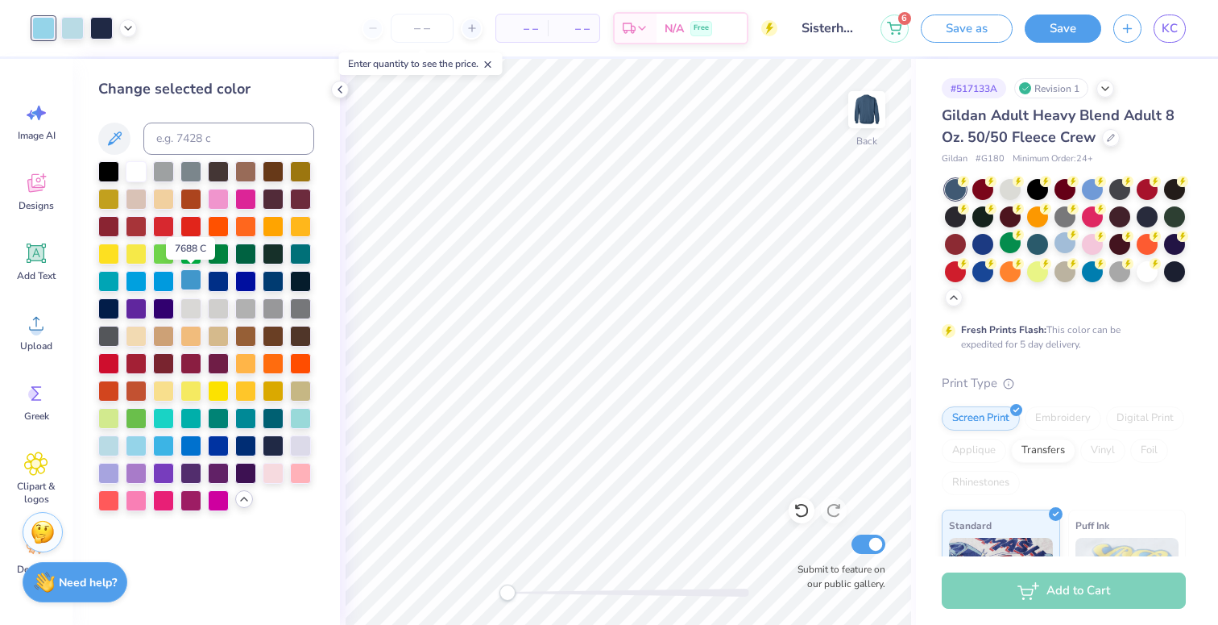
click at [194, 286] on div at bounding box center [191, 279] width 21 height 21
click at [69, 31] on div at bounding box center [72, 26] width 23 height 23
click at [156, 446] on div at bounding box center [163, 444] width 21 height 21
click at [136, 440] on div at bounding box center [136, 444] width 21 height 21
click at [97, 33] on div at bounding box center [101, 26] width 23 height 23
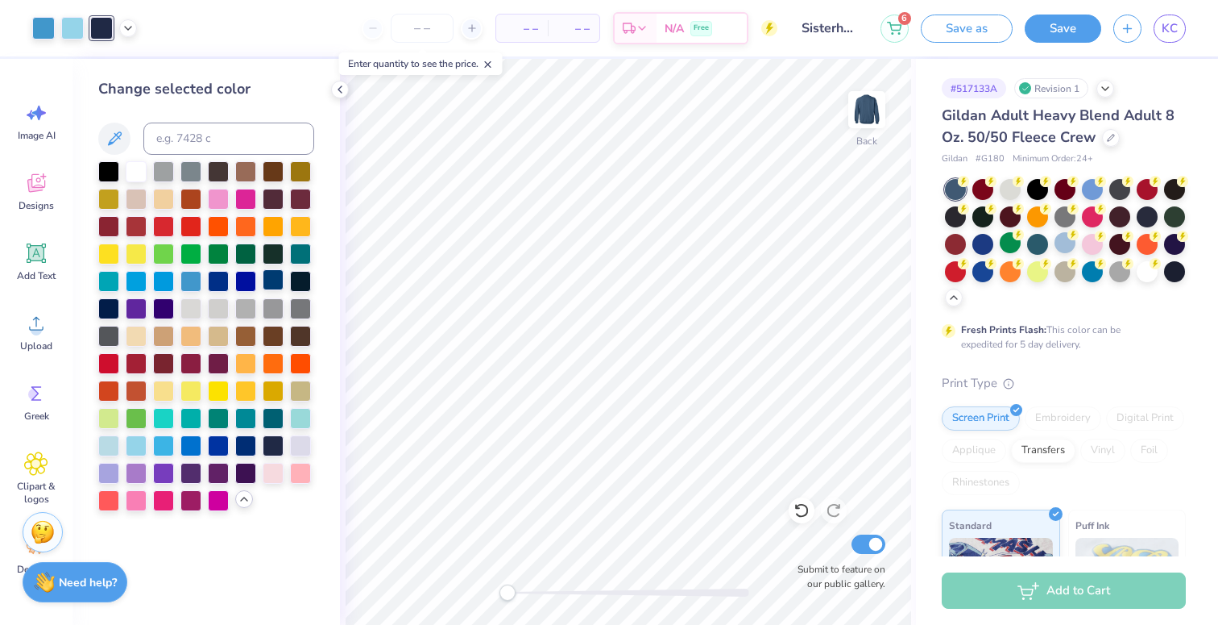
click at [271, 281] on div at bounding box center [273, 279] width 21 height 21
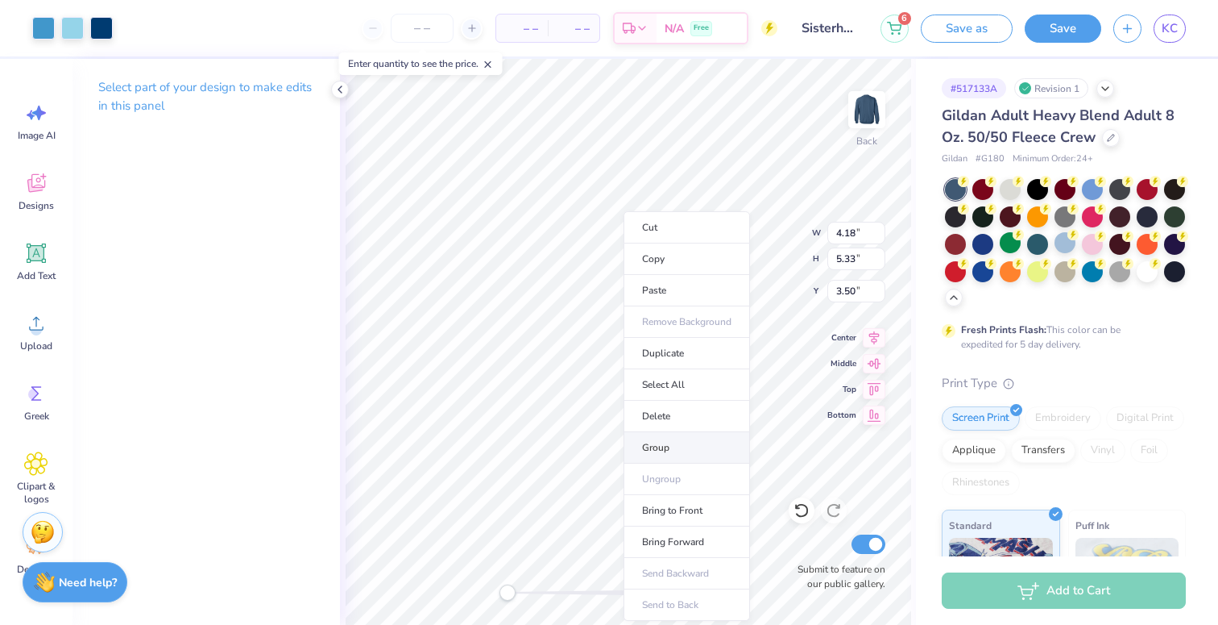
click at [668, 443] on li "Group" at bounding box center [687, 447] width 127 height 31
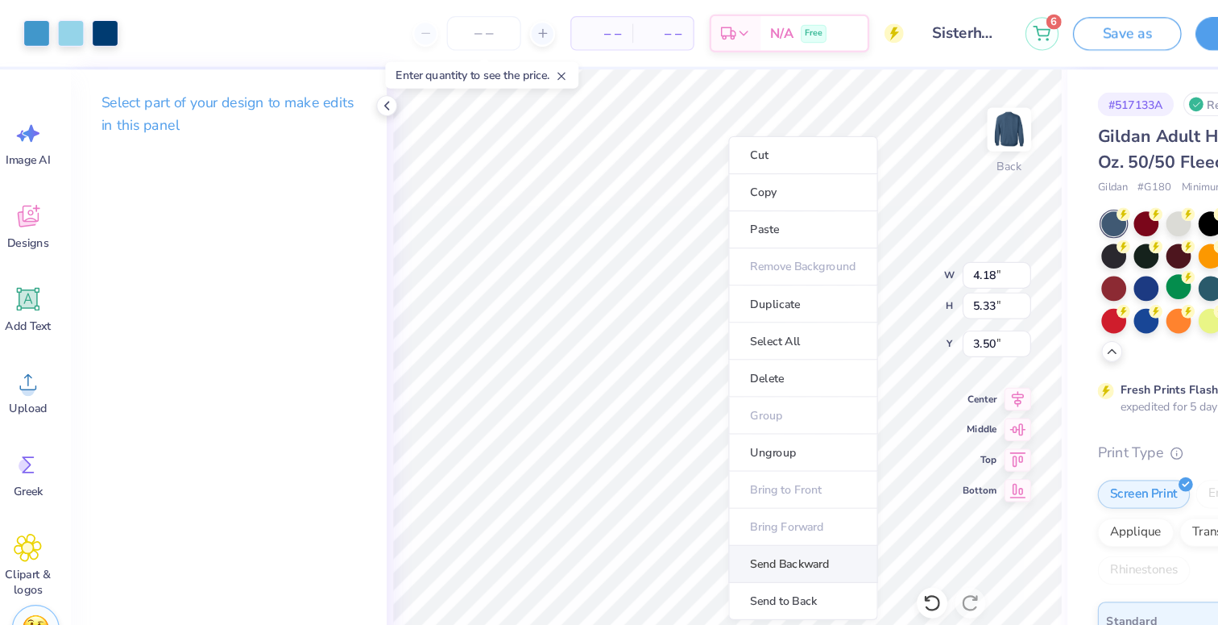
click at [696, 480] on li "Send Backward" at bounding box center [692, 477] width 127 height 31
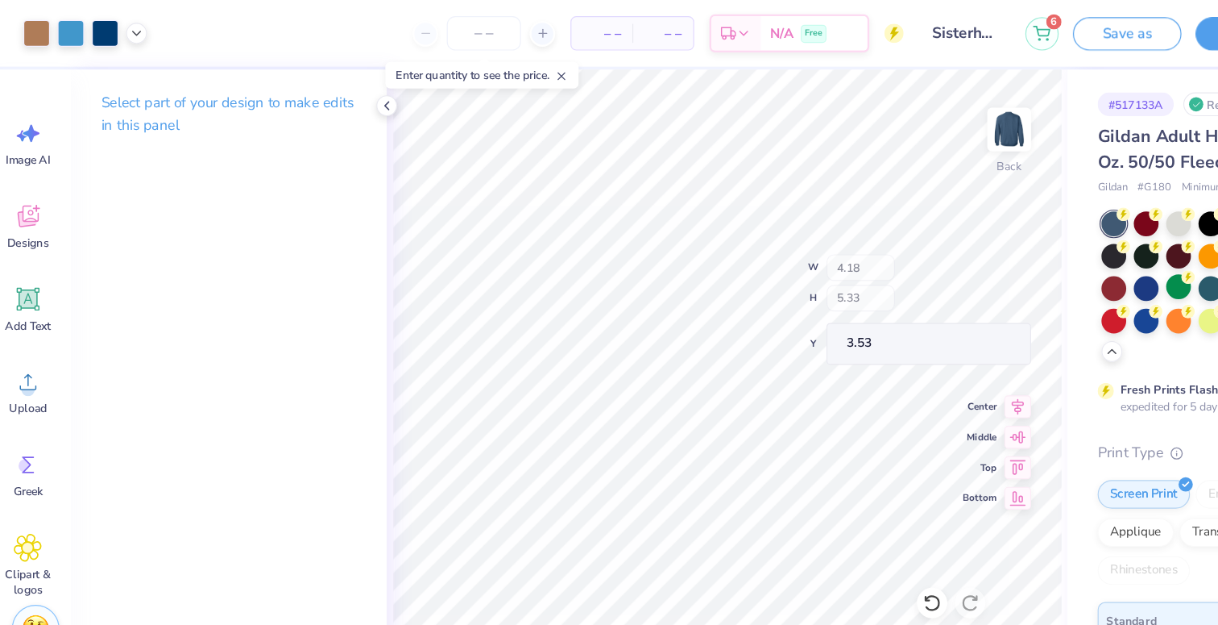
type input "3.53"
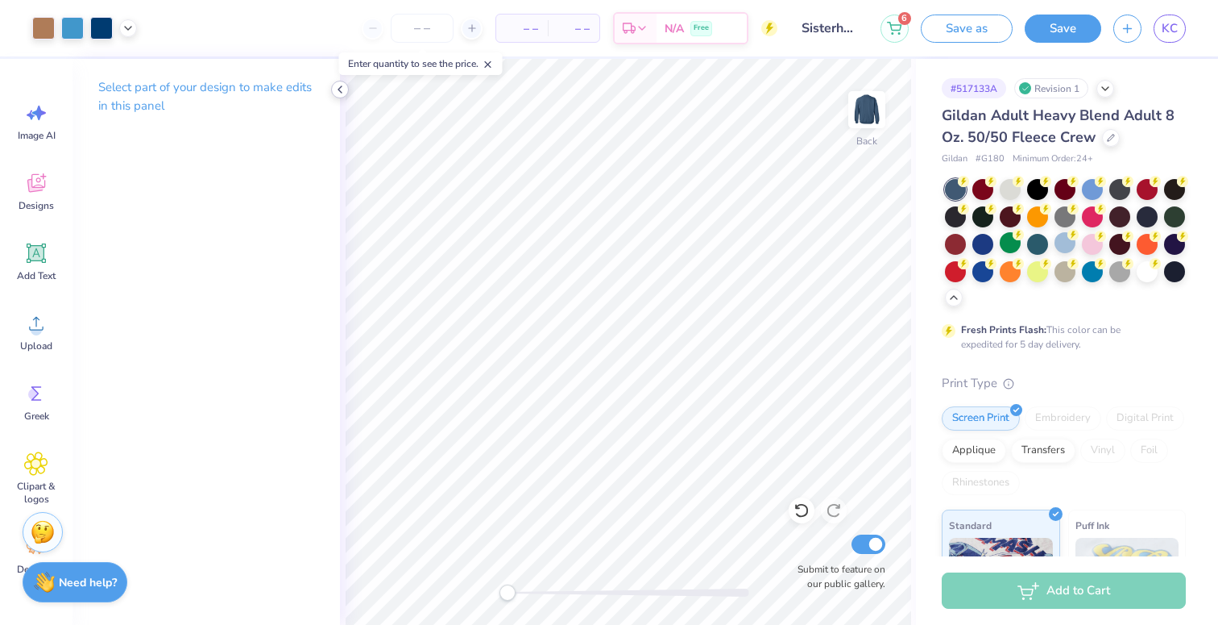
click at [341, 83] on icon at bounding box center [340, 89] width 13 height 13
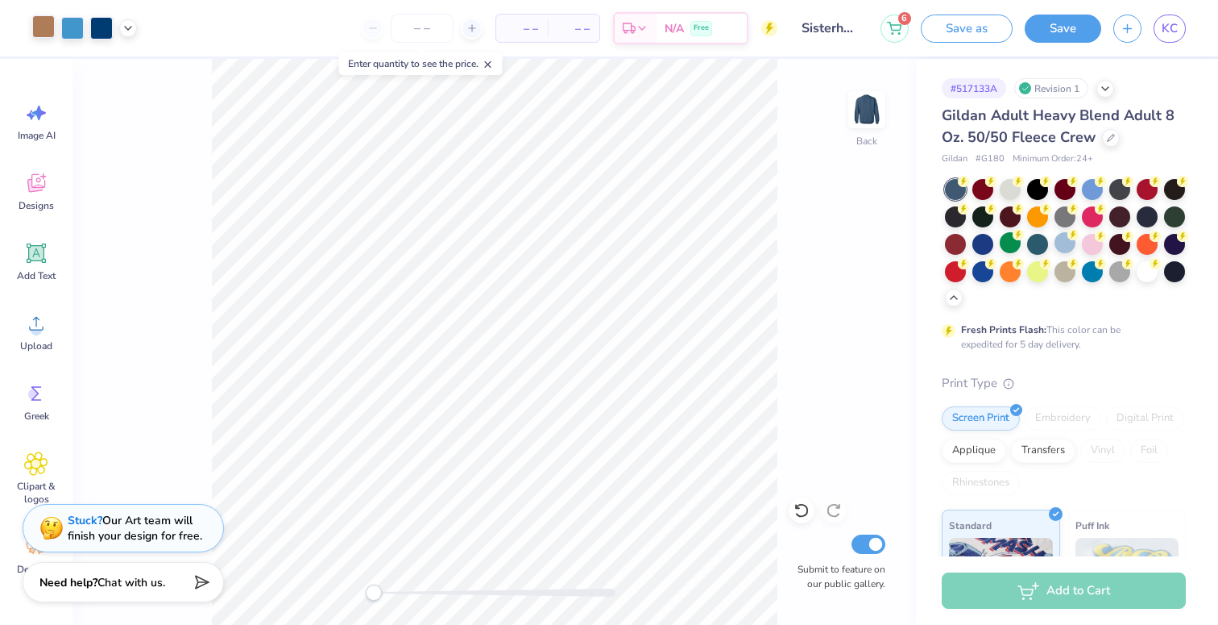
click at [48, 29] on div at bounding box center [43, 26] width 23 height 23
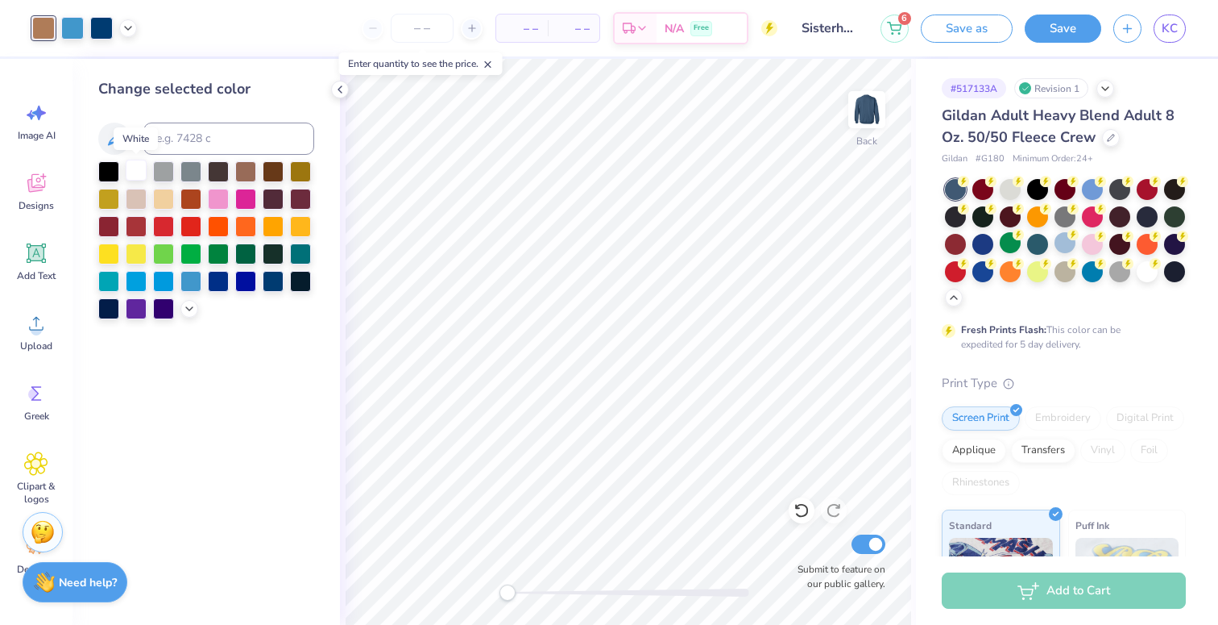
click at [134, 165] on div at bounding box center [136, 170] width 21 height 21
click at [338, 85] on icon at bounding box center [340, 89] width 13 height 13
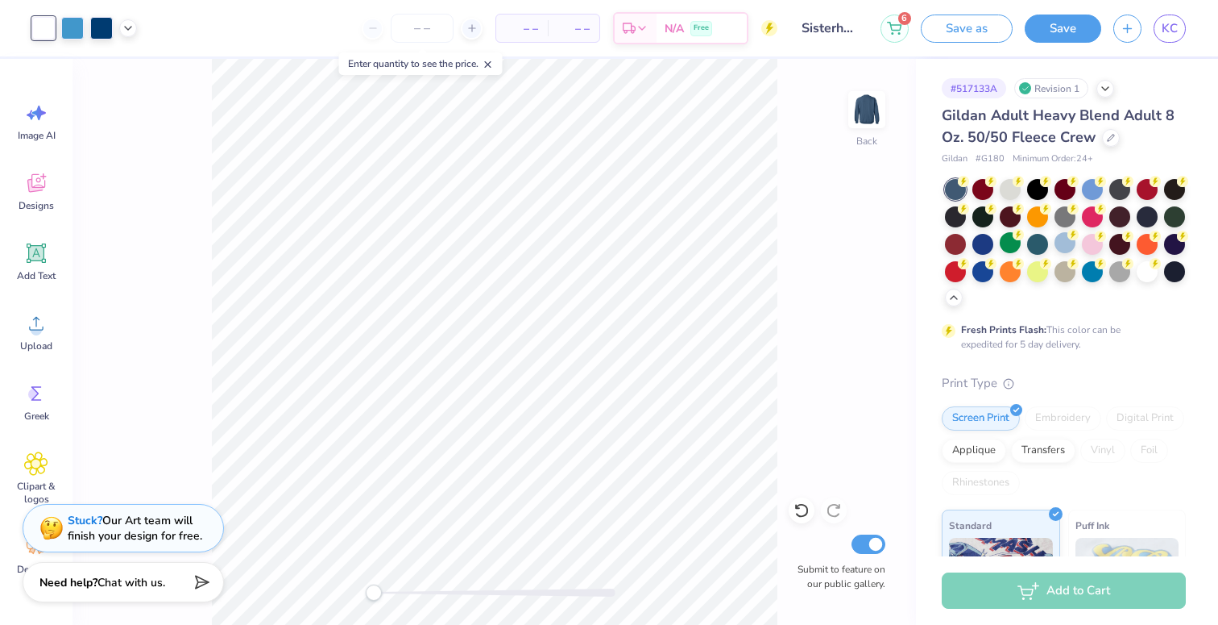
click at [105, 316] on div "Back Submit to feature on our public gallery." at bounding box center [495, 342] width 844 height 566
click at [984, 246] on div at bounding box center [983, 242] width 21 height 21
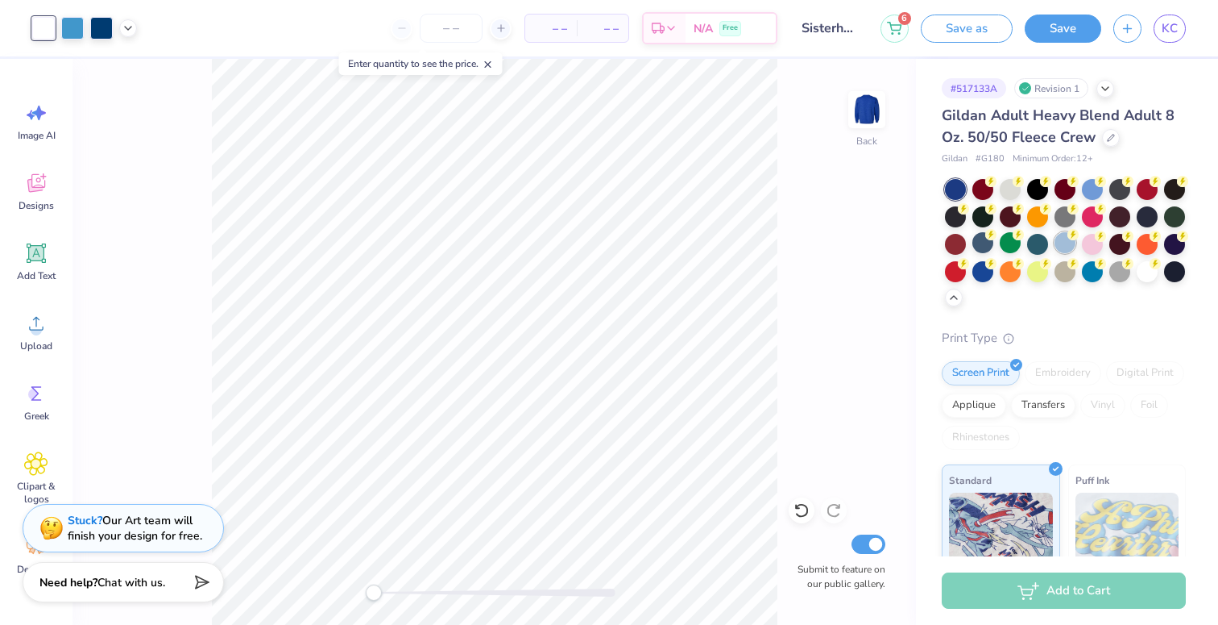
click at [1063, 246] on div at bounding box center [1065, 242] width 21 height 21
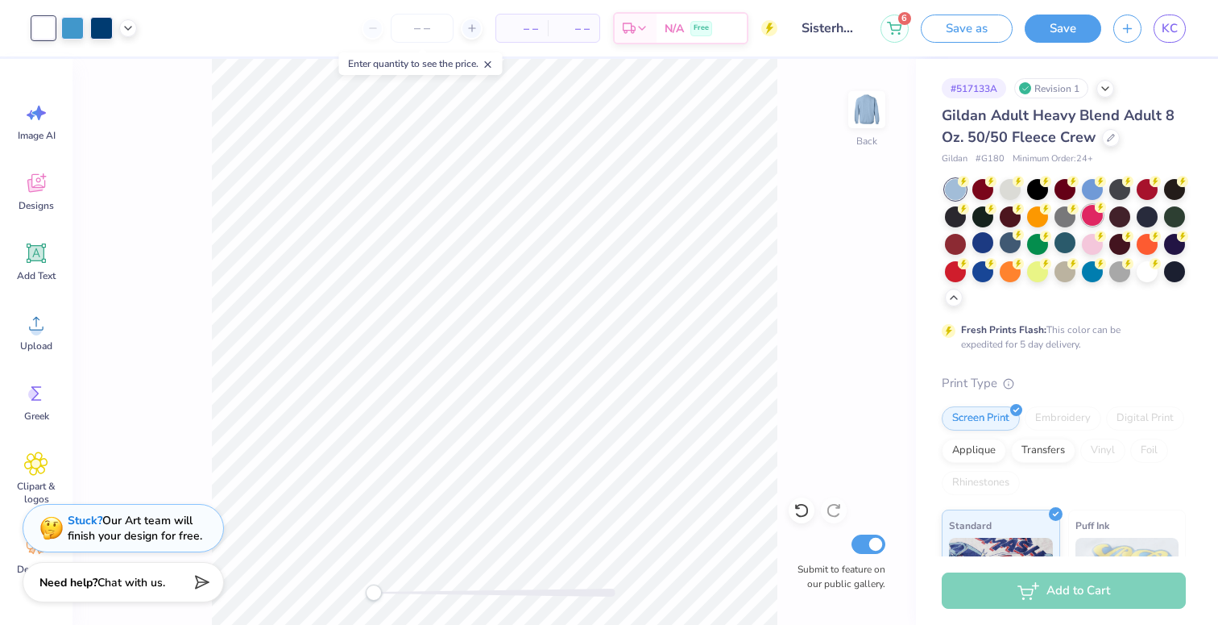
click at [1097, 222] on div at bounding box center [1092, 215] width 21 height 21
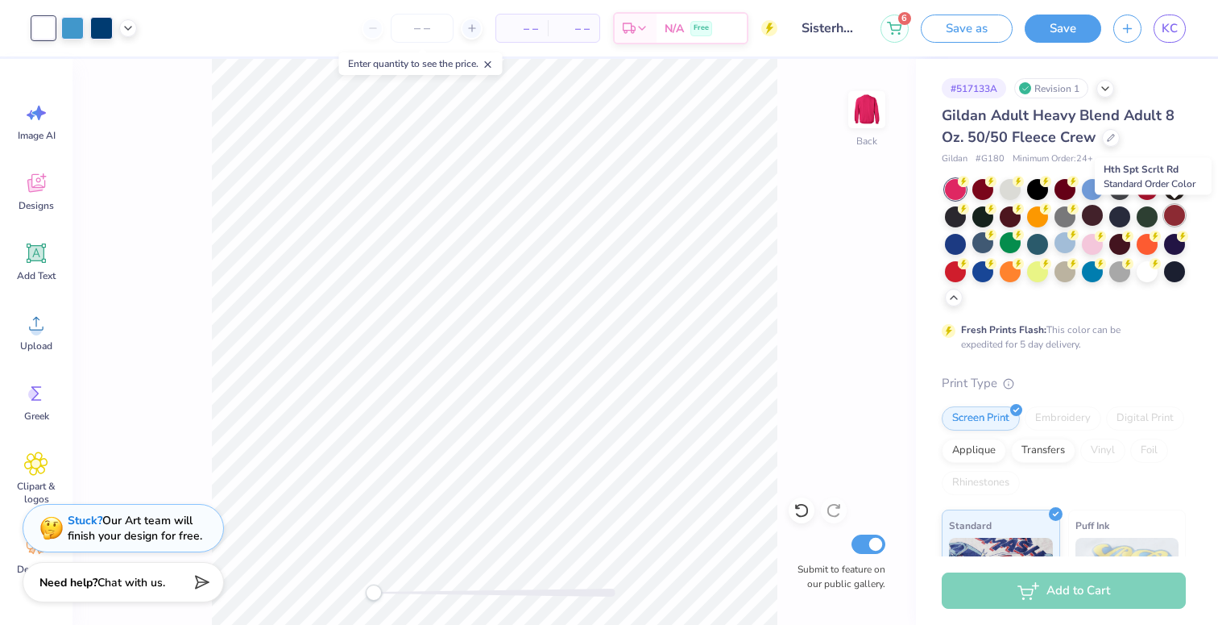
click at [1174, 220] on div at bounding box center [1175, 215] width 21 height 21
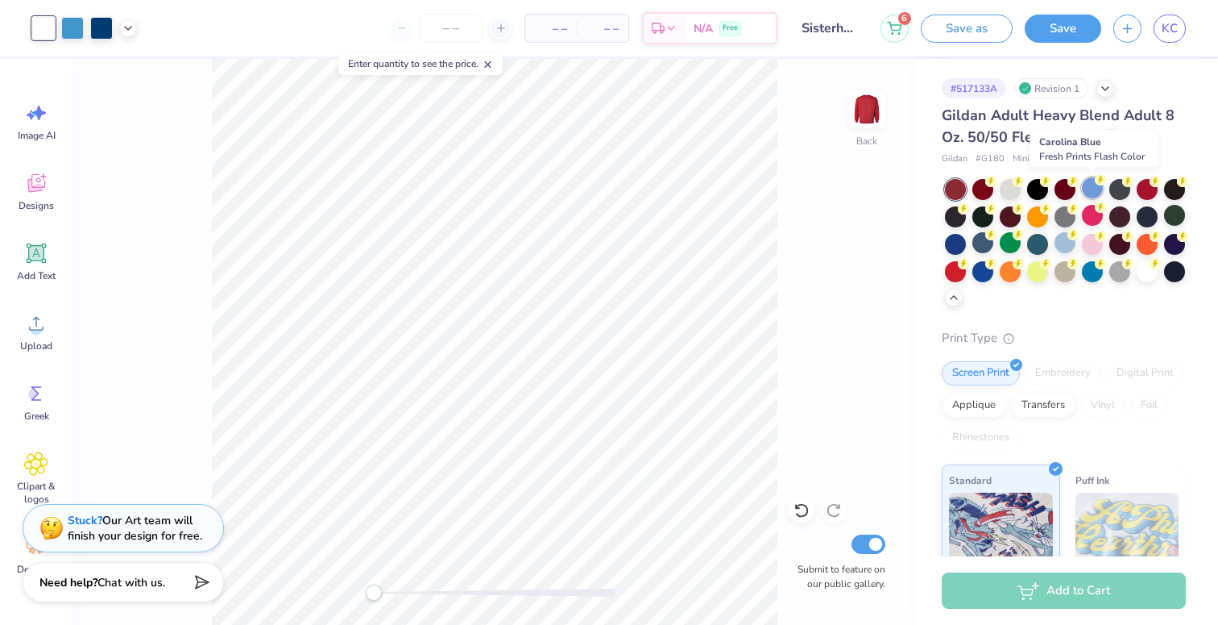
click at [1101, 187] on div at bounding box center [1092, 187] width 21 height 21
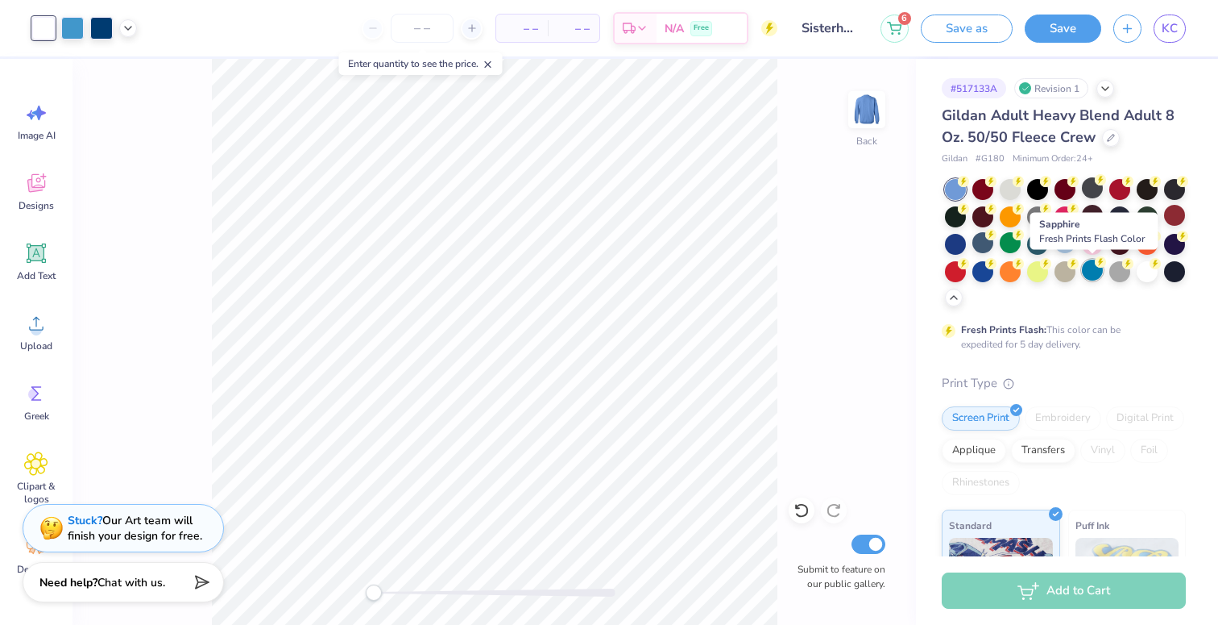
click at [1094, 277] on div at bounding box center [1092, 269] width 21 height 21
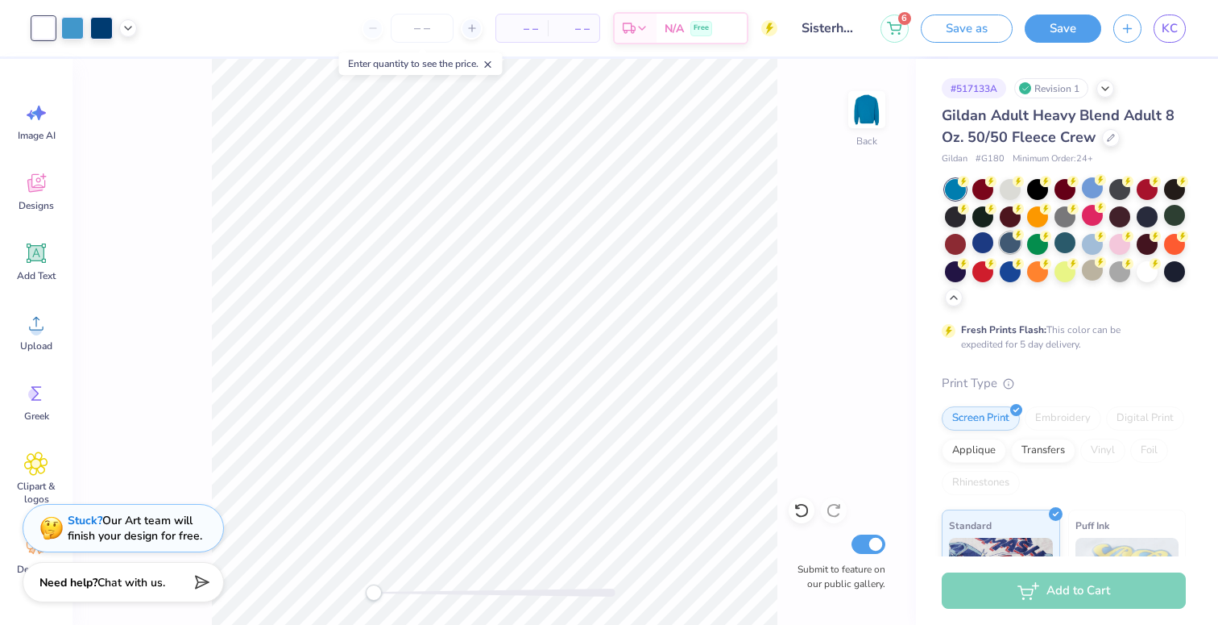
click at [1009, 247] on div at bounding box center [1010, 242] width 21 height 21
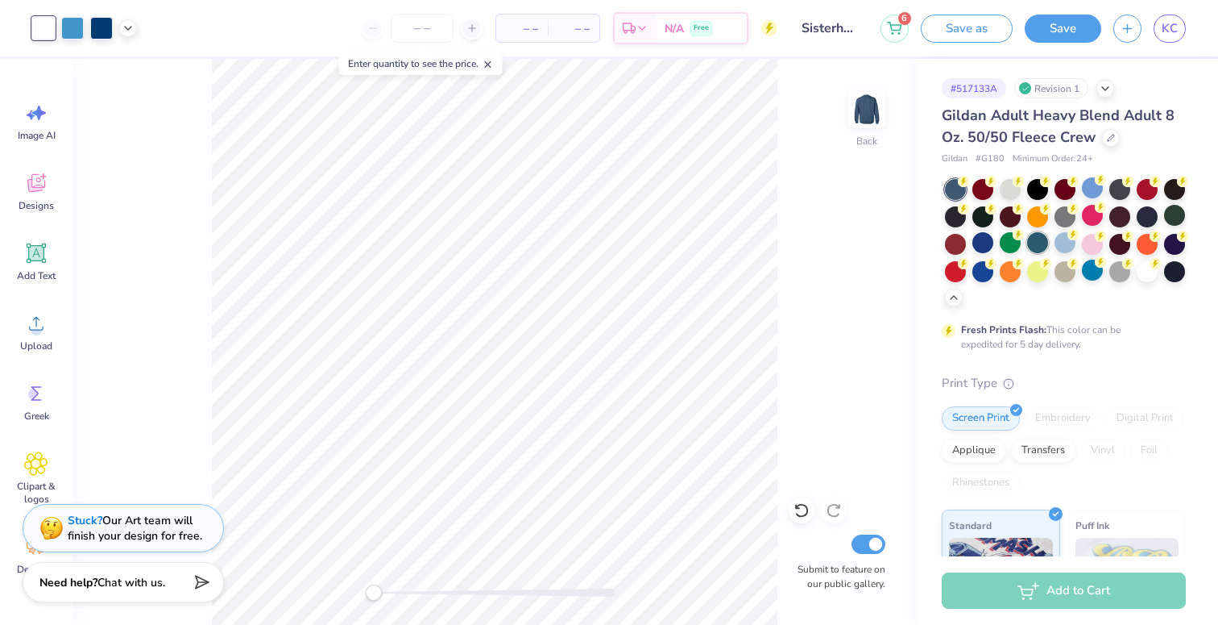
click at [1044, 246] on div at bounding box center [1038, 242] width 21 height 21
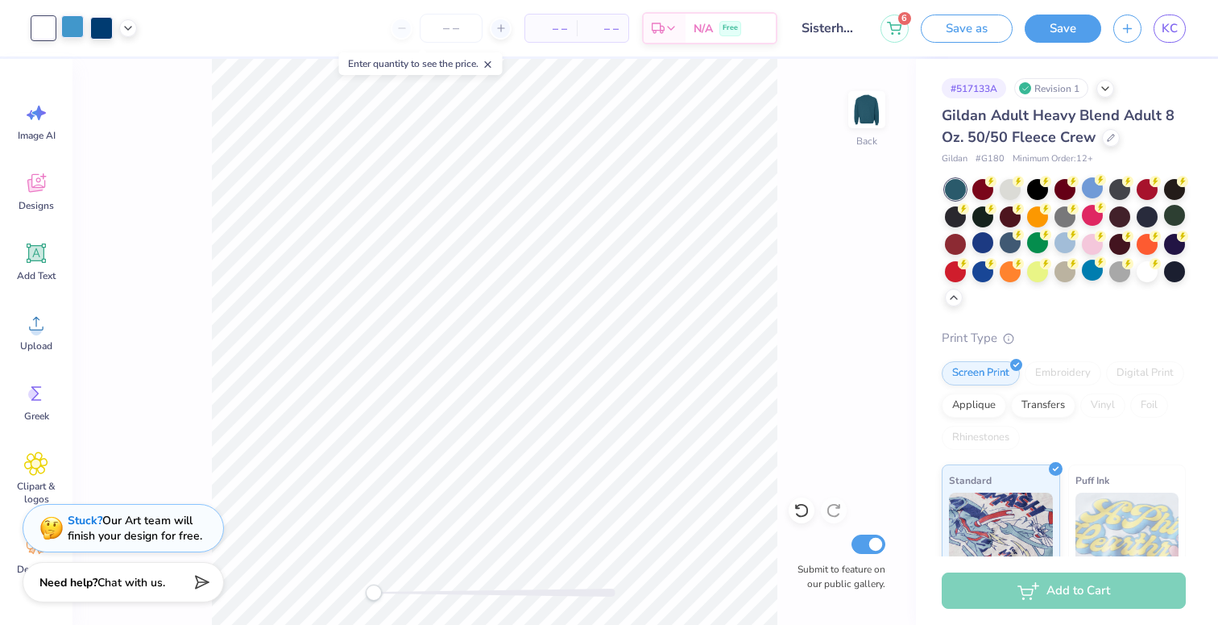
click at [77, 27] on div at bounding box center [72, 26] width 23 height 23
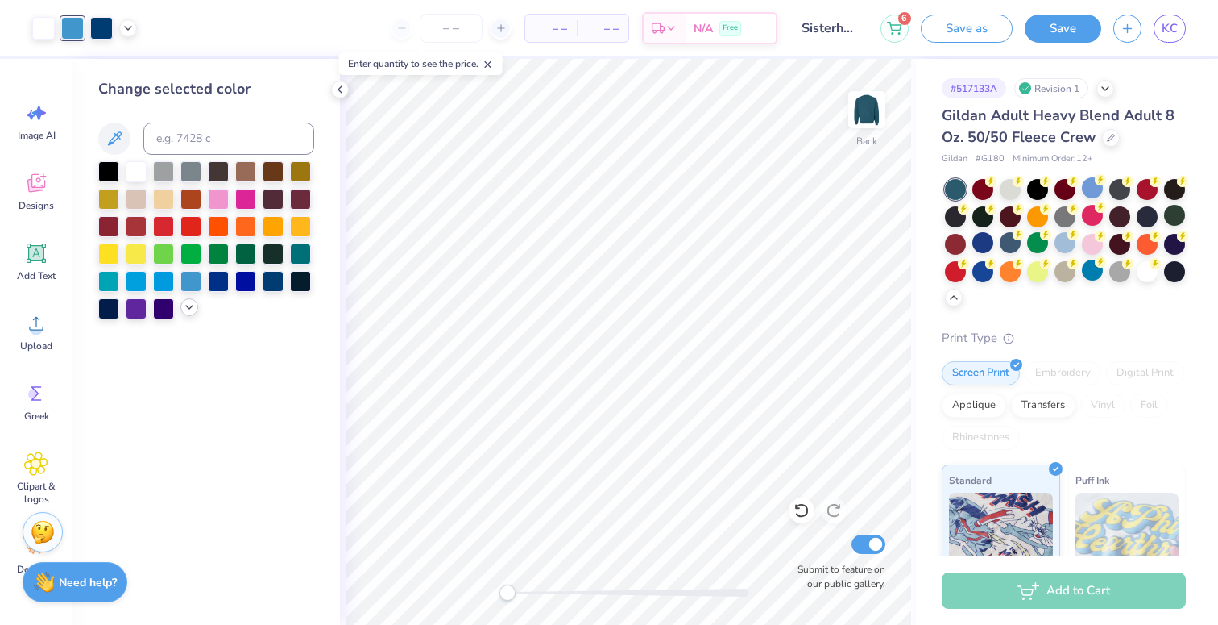
click at [191, 302] on icon at bounding box center [189, 307] width 13 height 13
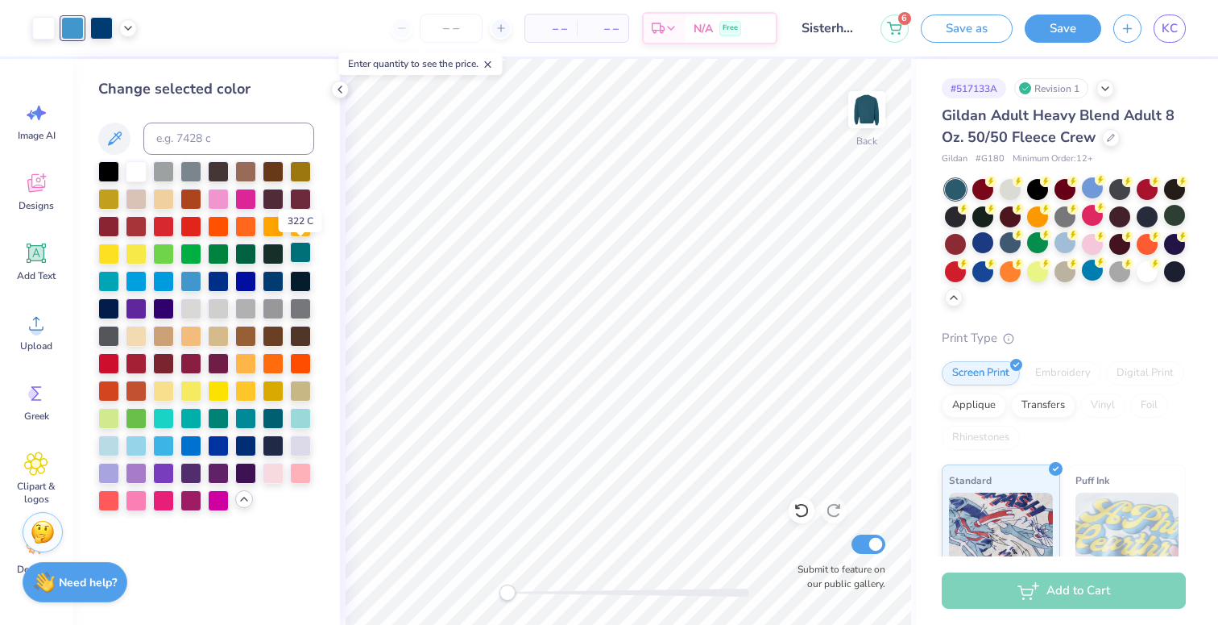
click at [301, 255] on div at bounding box center [300, 252] width 21 height 21
click at [106, 280] on div at bounding box center [108, 279] width 21 height 21
click at [222, 421] on div at bounding box center [218, 416] width 21 height 21
click at [195, 413] on div at bounding box center [191, 416] width 21 height 21
click at [102, 27] on div at bounding box center [101, 26] width 23 height 23
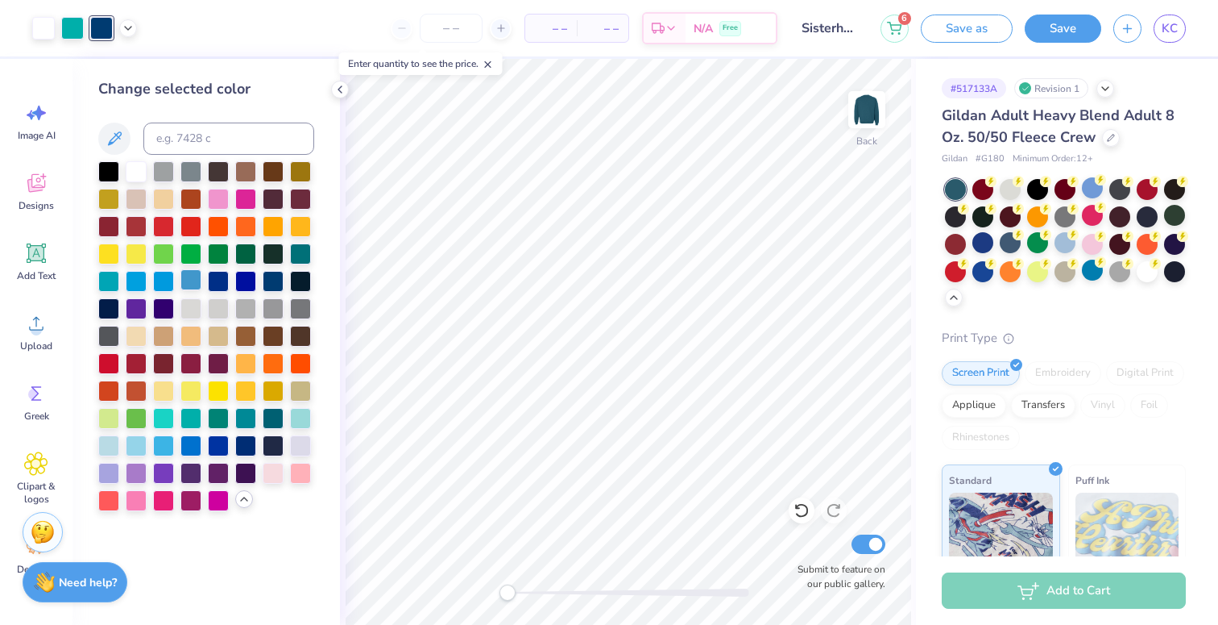
click at [189, 289] on div at bounding box center [191, 279] width 21 height 21
click at [270, 284] on div at bounding box center [273, 279] width 21 height 21
click at [268, 426] on div at bounding box center [273, 416] width 21 height 21
click at [241, 419] on div at bounding box center [245, 416] width 21 height 21
click at [142, 164] on div at bounding box center [136, 170] width 21 height 21
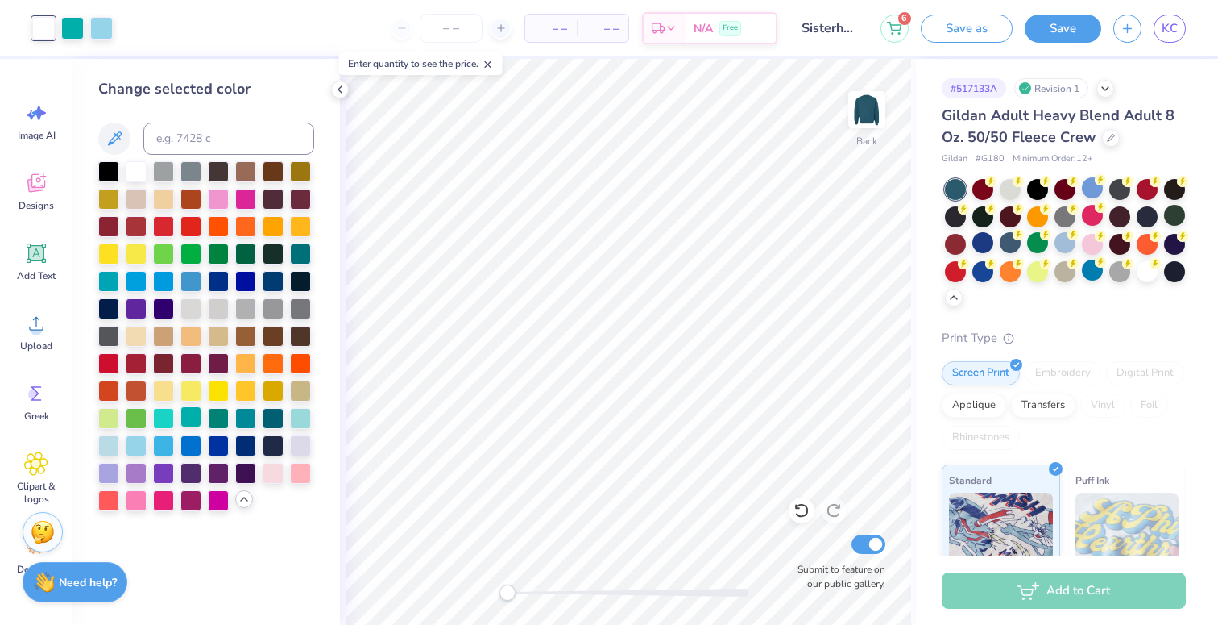
click at [192, 417] on div at bounding box center [191, 416] width 21 height 21
click at [802, 503] on icon at bounding box center [802, 510] width 16 height 16
click at [108, 24] on div at bounding box center [101, 26] width 23 height 23
click at [276, 412] on div at bounding box center [273, 416] width 21 height 21
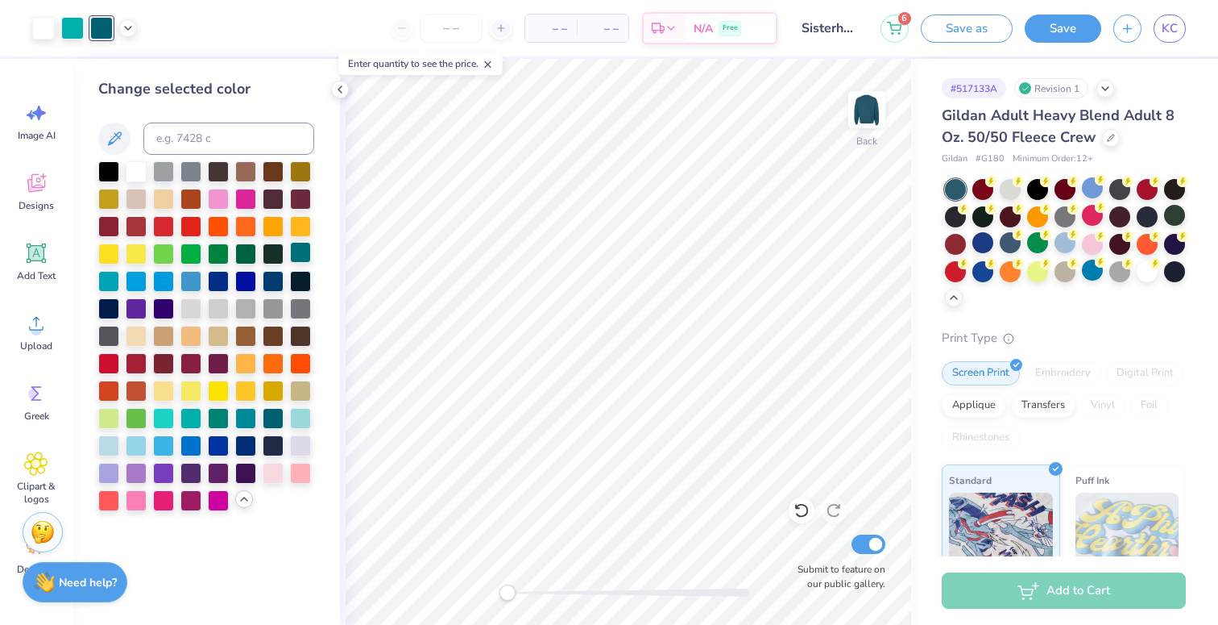
click at [308, 250] on div at bounding box center [300, 252] width 21 height 21
click at [280, 276] on div at bounding box center [273, 279] width 21 height 21
click at [71, 41] on div "Art colors" at bounding box center [68, 28] width 137 height 56
click at [69, 27] on div at bounding box center [72, 26] width 23 height 23
click at [304, 259] on div at bounding box center [300, 252] width 21 height 21
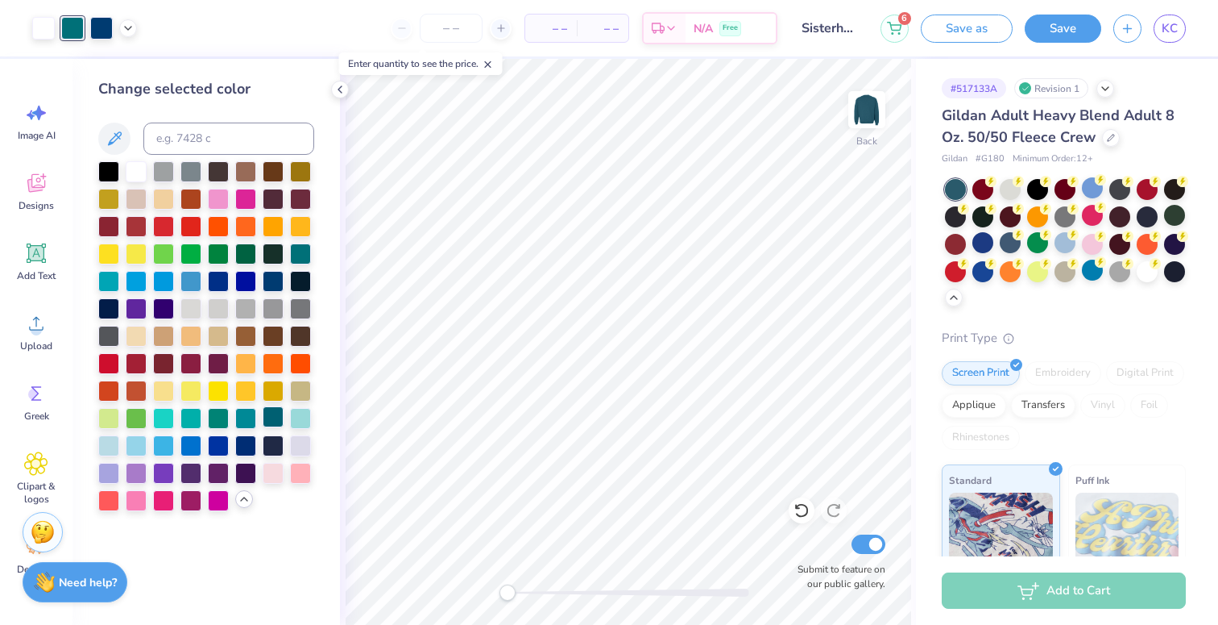
click at [271, 415] on div at bounding box center [273, 416] width 21 height 21
click at [253, 416] on div at bounding box center [245, 416] width 21 height 21
click at [102, 30] on div at bounding box center [101, 26] width 23 height 23
click at [194, 420] on div at bounding box center [191, 416] width 21 height 21
click at [167, 418] on div at bounding box center [163, 416] width 21 height 21
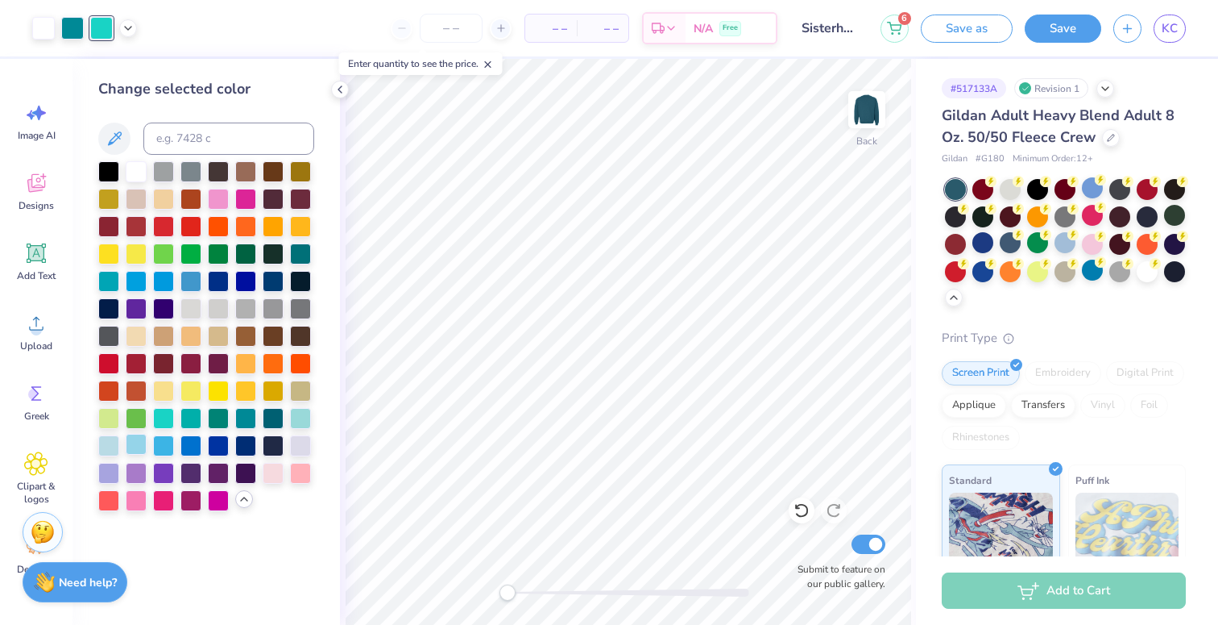
click at [139, 447] on div at bounding box center [136, 444] width 21 height 21
click at [74, 24] on div at bounding box center [72, 26] width 23 height 23
click at [110, 276] on div at bounding box center [108, 279] width 21 height 21
click at [187, 449] on div at bounding box center [191, 444] width 21 height 21
click at [169, 447] on div at bounding box center [163, 444] width 21 height 21
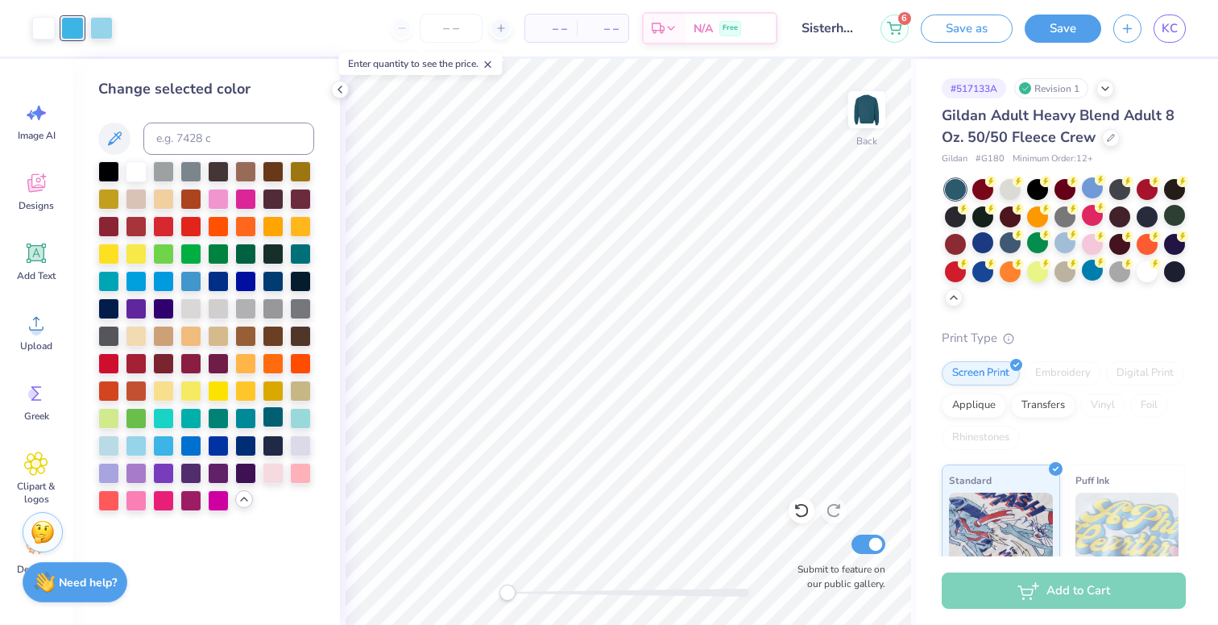
click at [265, 421] on div at bounding box center [273, 416] width 21 height 21
click at [304, 250] on div at bounding box center [300, 252] width 21 height 21
click at [251, 419] on div at bounding box center [245, 416] width 21 height 21
click at [39, 29] on div at bounding box center [43, 26] width 23 height 23
click at [109, 172] on div at bounding box center [108, 170] width 21 height 21
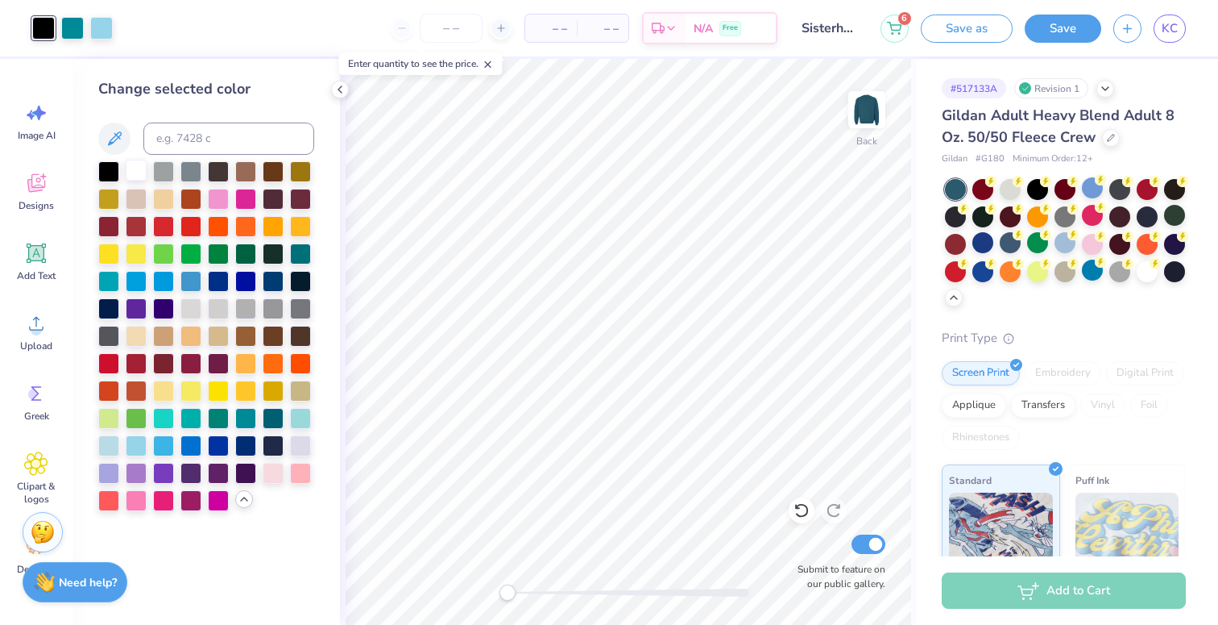
click at [135, 166] on div at bounding box center [136, 170] width 21 height 21
click at [70, 26] on div at bounding box center [72, 26] width 23 height 23
click at [113, 175] on div at bounding box center [108, 170] width 21 height 21
click at [126, 173] on div at bounding box center [136, 170] width 21 height 21
click at [108, 173] on div at bounding box center [108, 170] width 21 height 21
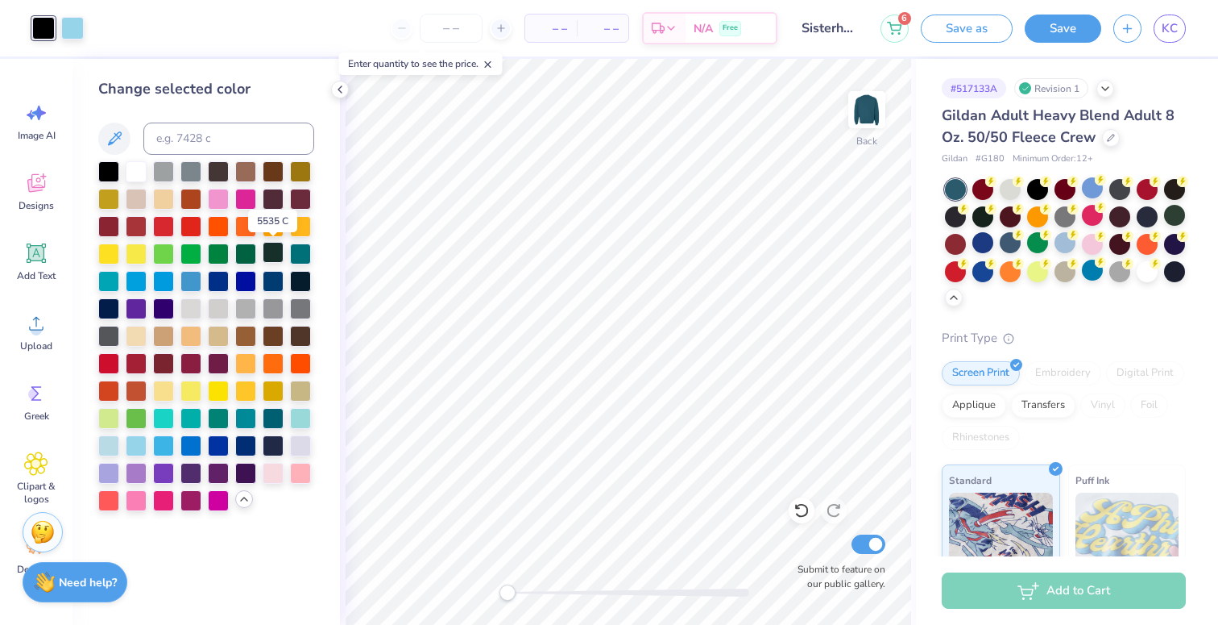
click at [277, 256] on div at bounding box center [273, 252] width 21 height 21
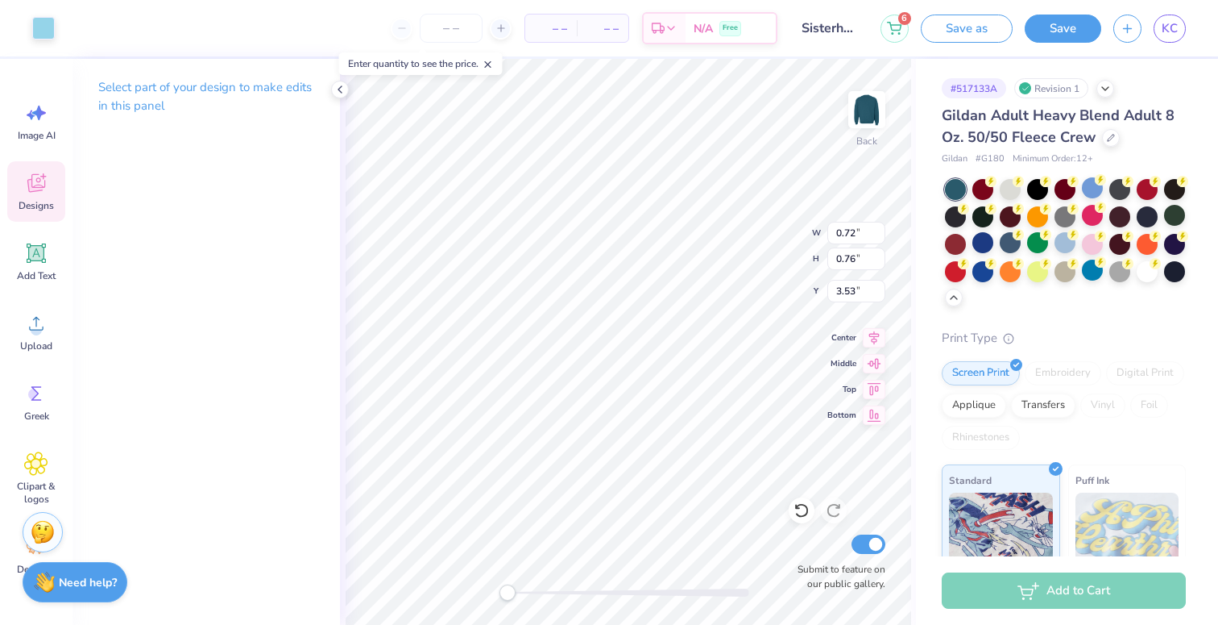
click at [736, 223] on div "Back W 0.72 0.72 " H 0.76 0.76 " Y 3.53 3.53 " Center Middle Top Bottom Submit …" at bounding box center [628, 342] width 576 height 566
click at [336, 97] on div at bounding box center [340, 90] width 18 height 18
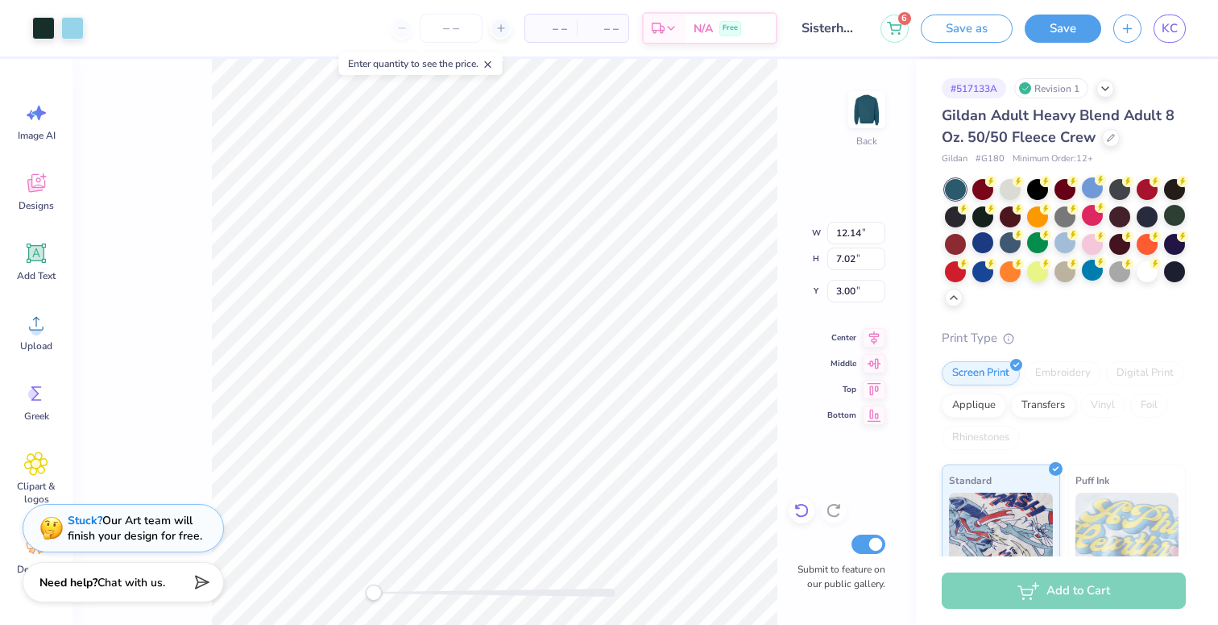
click at [799, 509] on icon at bounding box center [802, 510] width 16 height 16
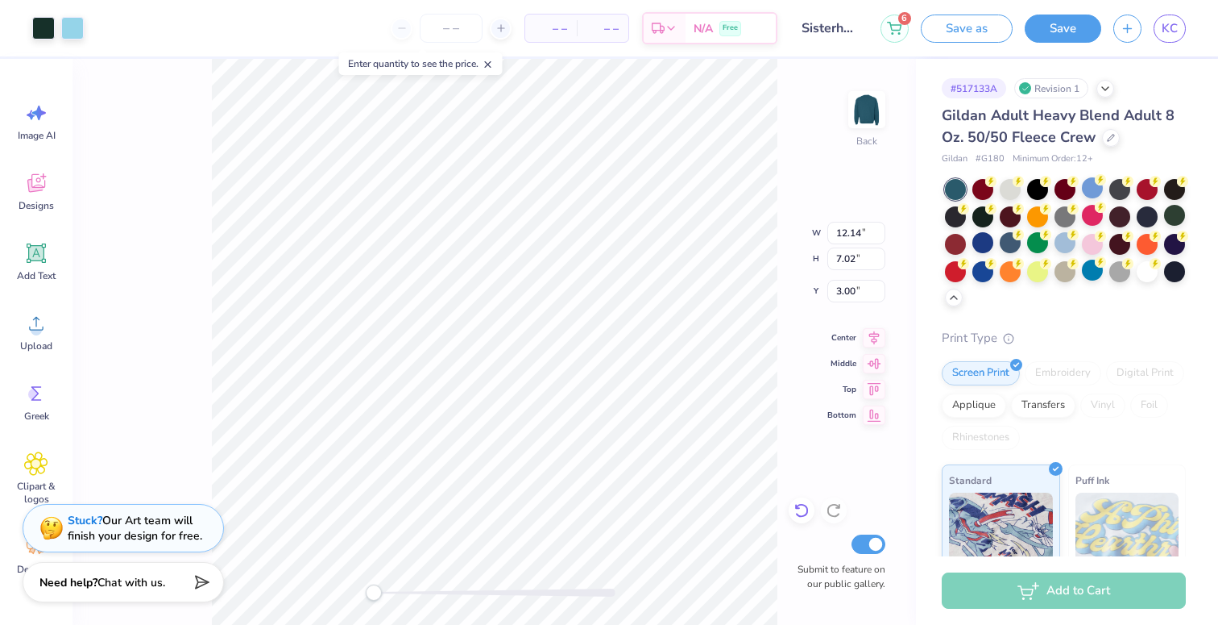
click at [799, 509] on icon at bounding box center [802, 510] width 16 height 16
click at [799, 508] on icon at bounding box center [797, 506] width 3 height 3
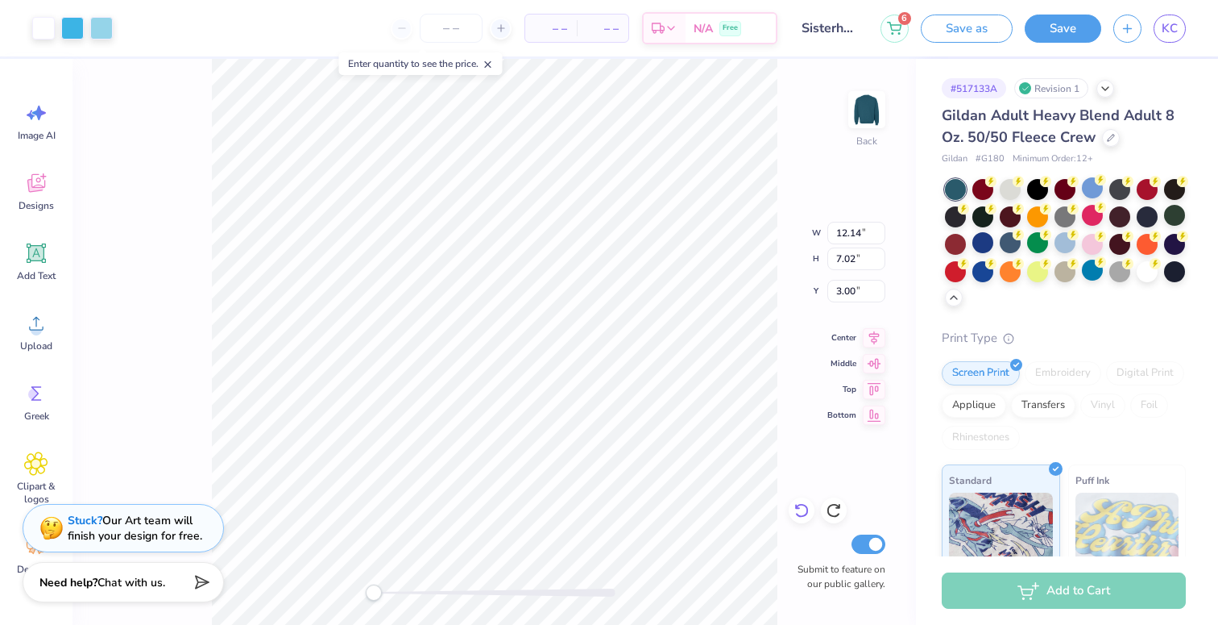
click at [799, 508] on icon at bounding box center [797, 506] width 3 height 3
click at [798, 507] on icon at bounding box center [802, 510] width 16 height 16
click at [803, 505] on icon at bounding box center [802, 511] width 14 height 15
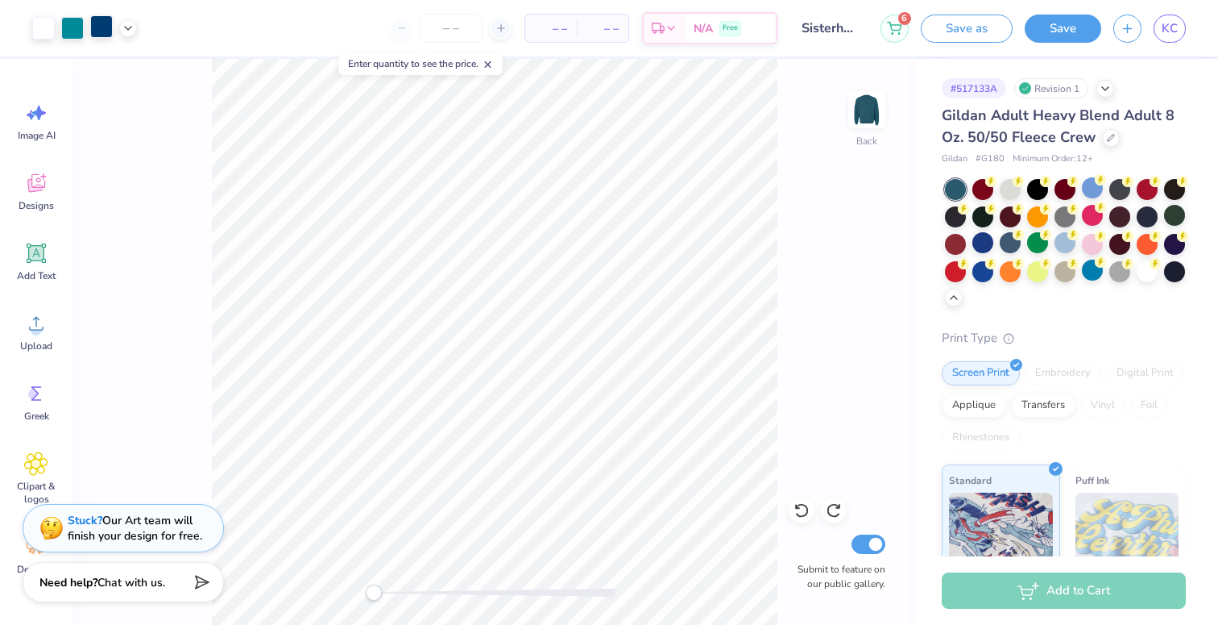
click at [107, 27] on div at bounding box center [101, 26] width 23 height 23
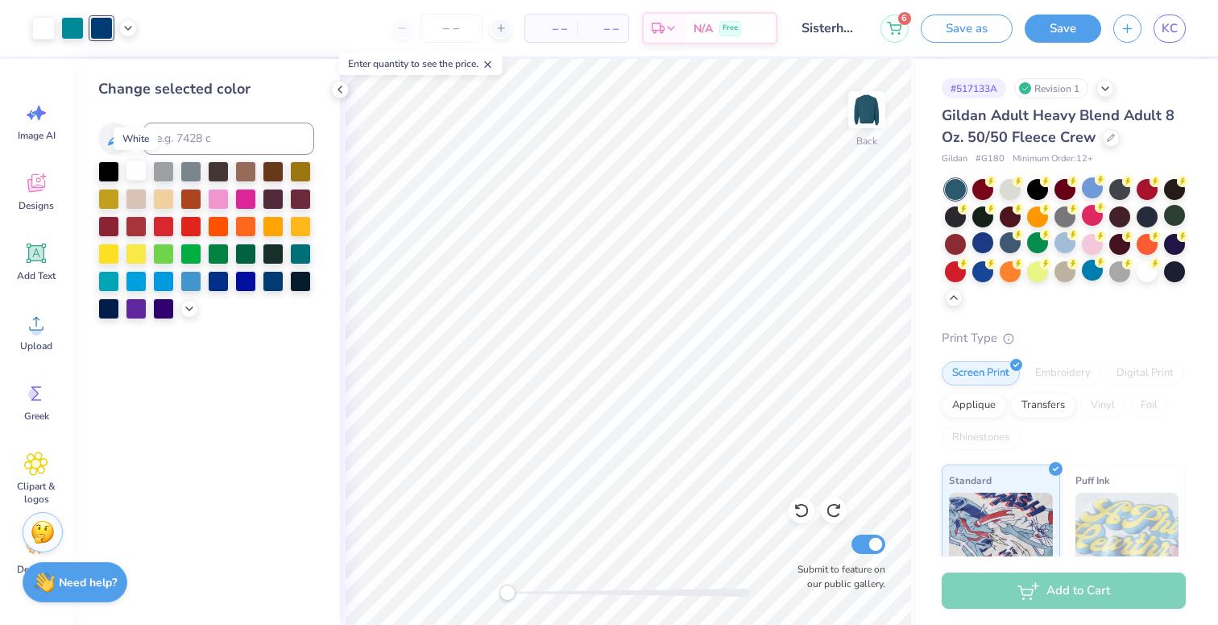
click at [138, 172] on div at bounding box center [136, 170] width 21 height 21
click at [164, 172] on div at bounding box center [163, 170] width 21 height 21
click at [263, 276] on div at bounding box center [273, 279] width 21 height 21
click at [268, 276] on div at bounding box center [273, 279] width 21 height 21
click at [197, 274] on div at bounding box center [191, 279] width 21 height 21
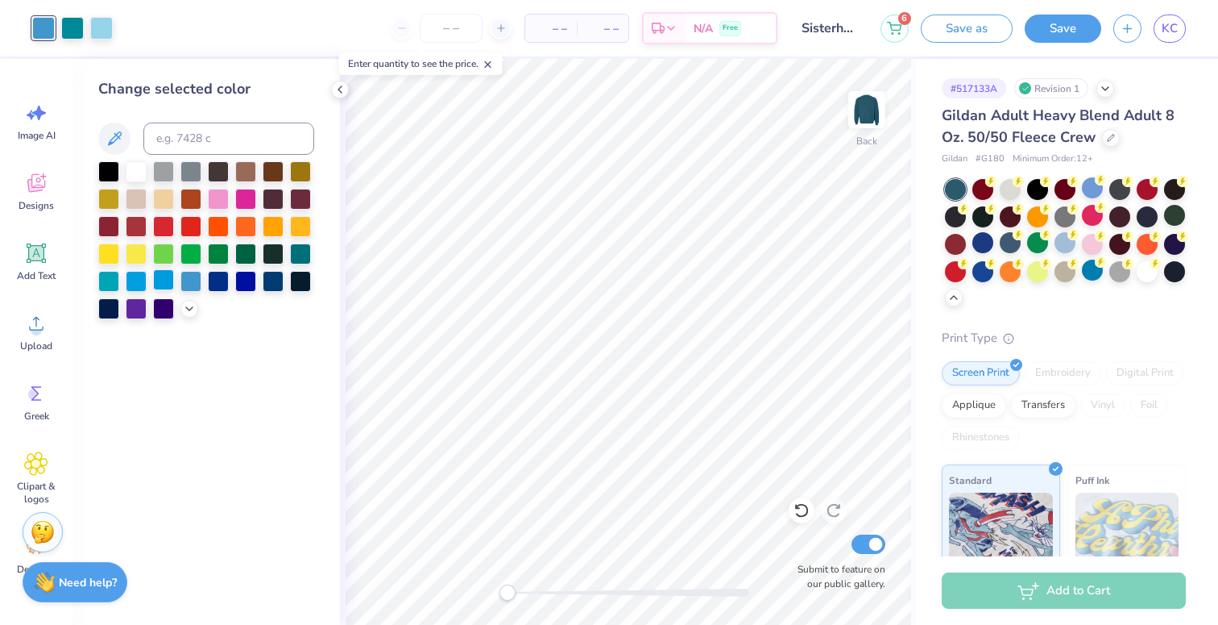
click at [168, 275] on div at bounding box center [163, 279] width 21 height 21
click at [108, 276] on div at bounding box center [108, 279] width 21 height 21
click at [189, 303] on icon at bounding box center [189, 307] width 13 height 13
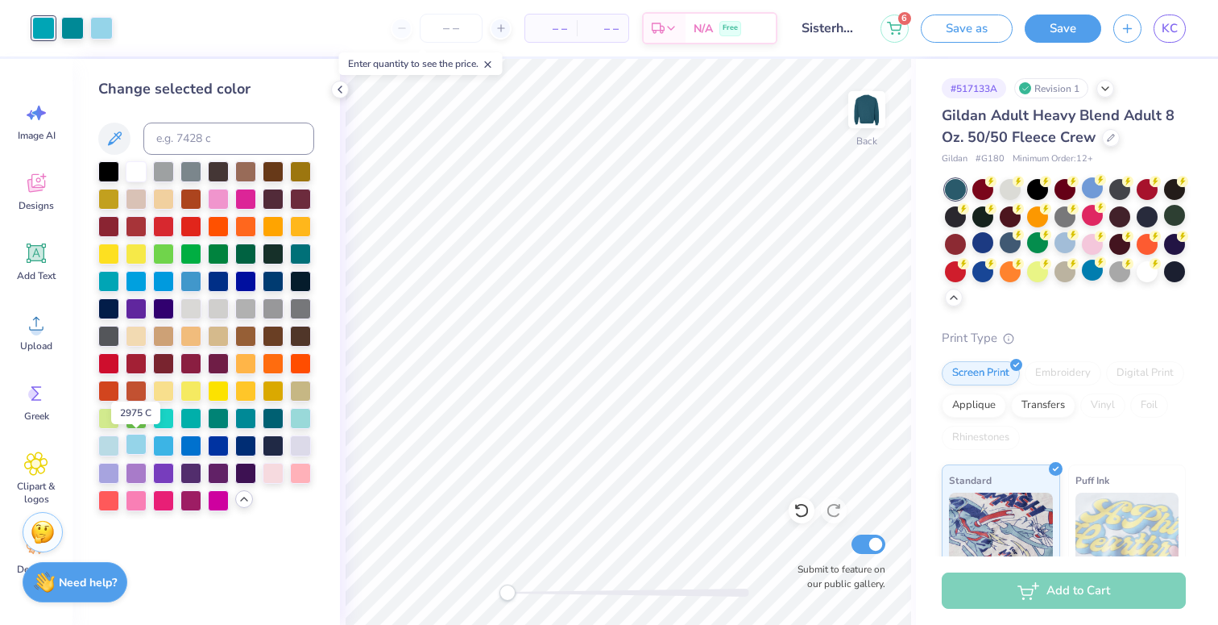
click at [141, 443] on div at bounding box center [136, 444] width 21 height 21
click at [341, 91] on polyline at bounding box center [339, 89] width 3 height 6
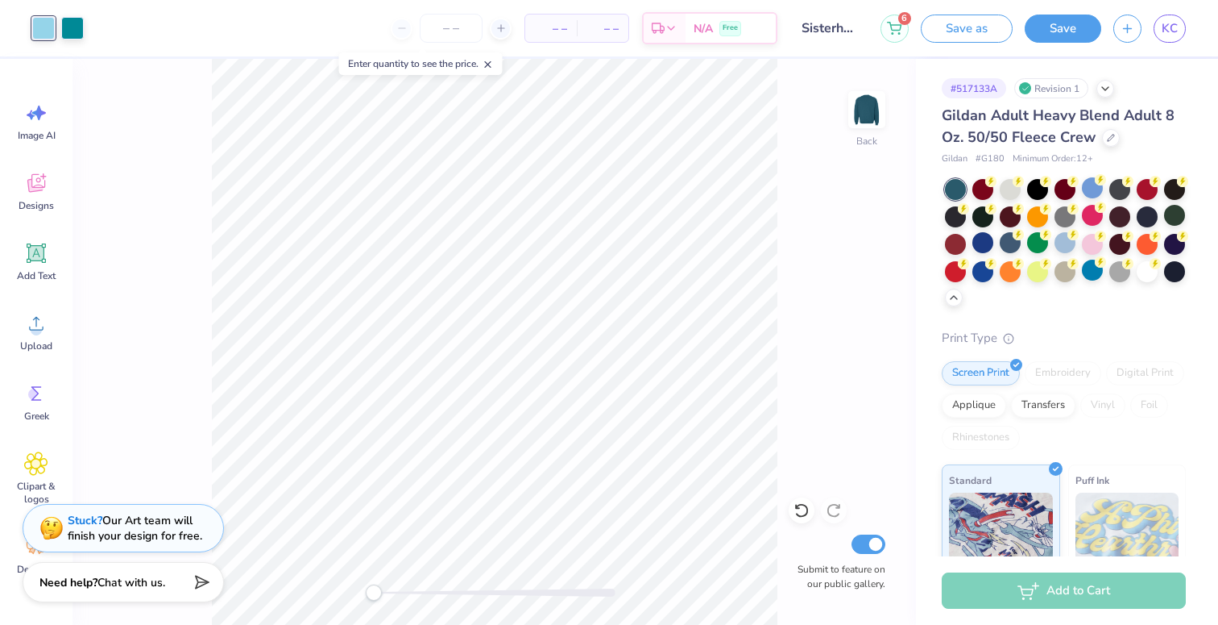
click at [1043, 303] on div at bounding box center [1065, 242] width 241 height 127
click at [455, 33] on input "number" at bounding box center [451, 28] width 63 height 29
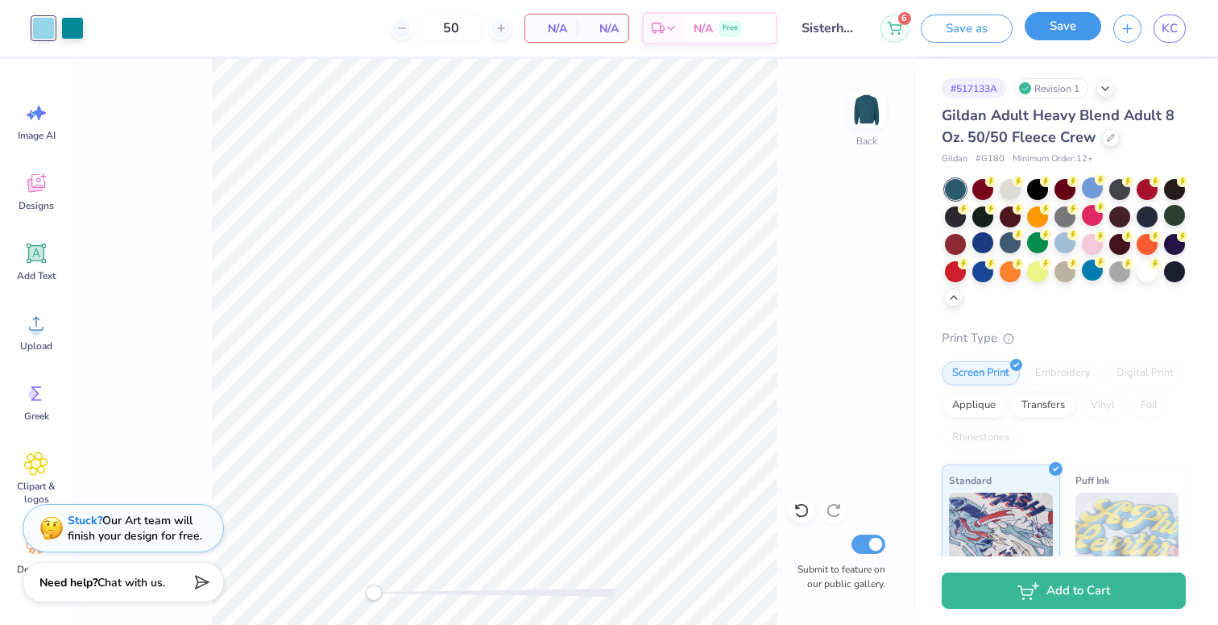
click at [1078, 26] on button "Save" at bounding box center [1063, 26] width 77 height 28
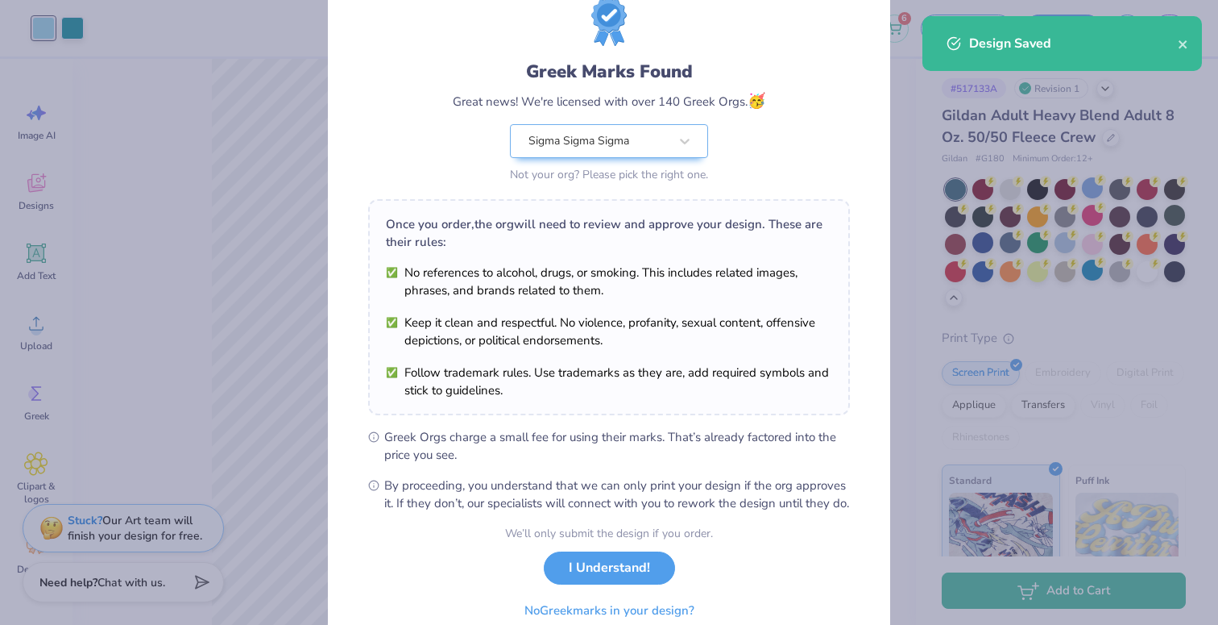
scroll to position [130, 0]
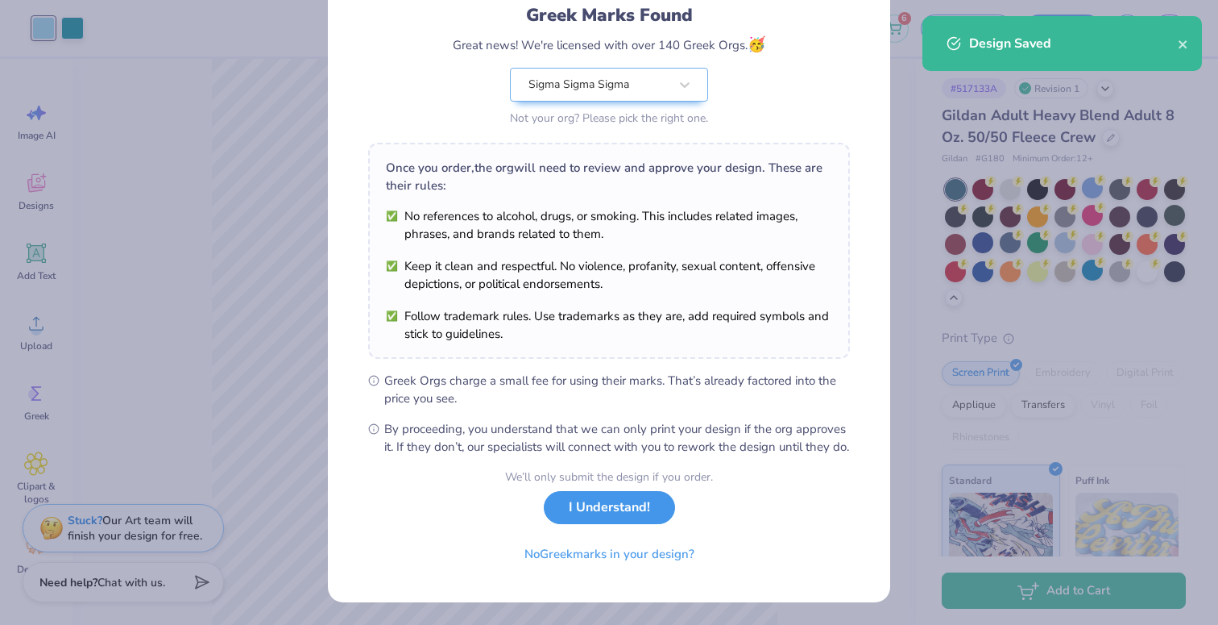
click at [637, 517] on button "I Understand!" at bounding box center [609, 507] width 131 height 33
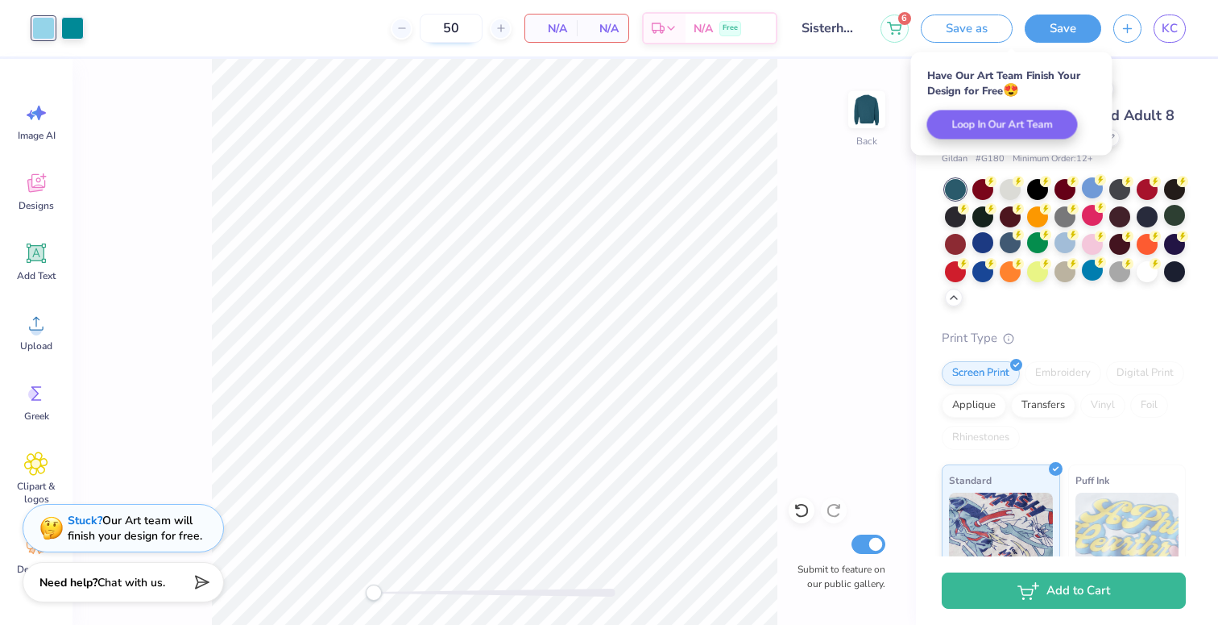
click at [469, 31] on input "50" at bounding box center [451, 28] width 63 height 29
type input "50"
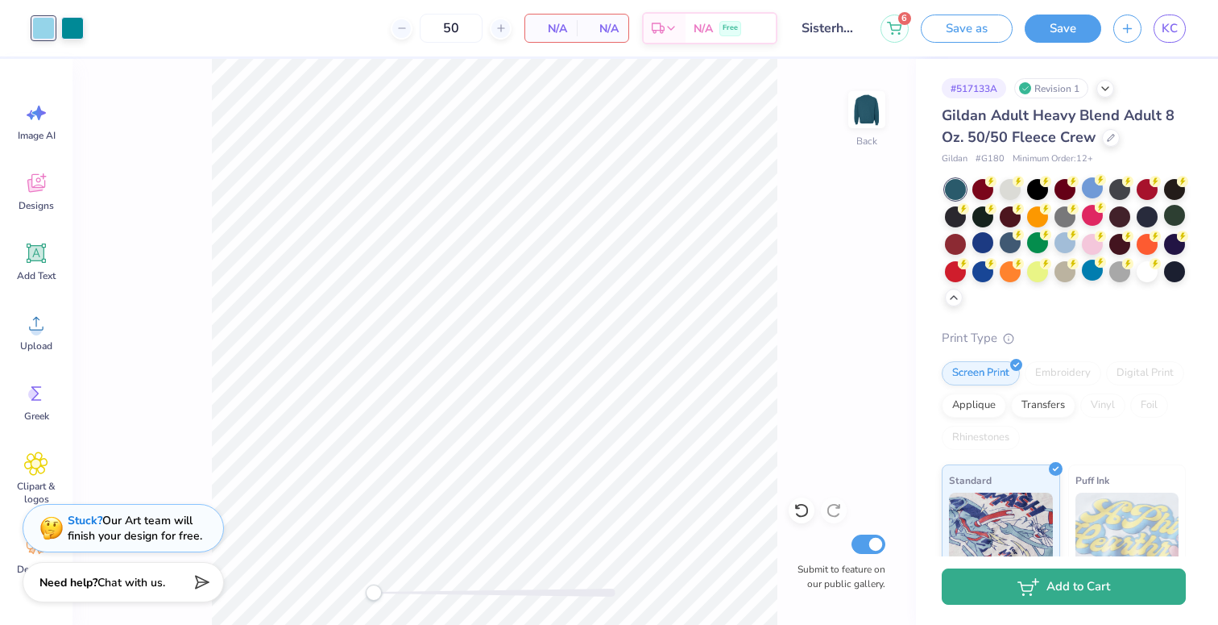
click at [1042, 592] on button "Add to Cart" at bounding box center [1064, 586] width 244 height 36
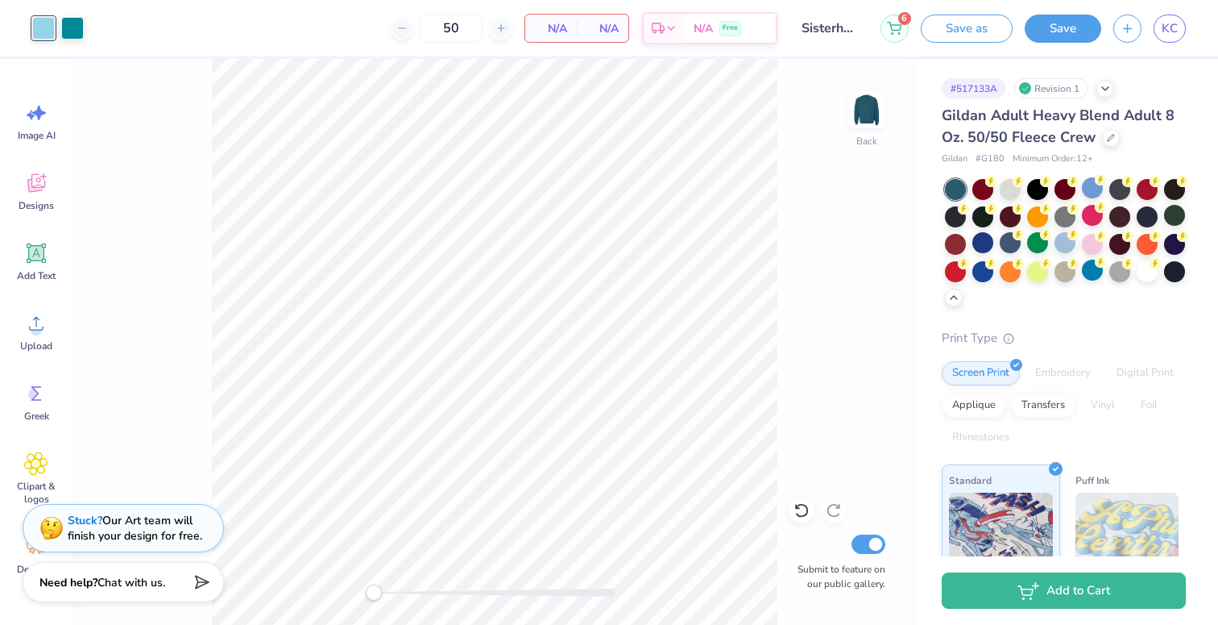
click at [841, 33] on input "Sisterhood Retreat Option 3" at bounding box center [829, 28] width 79 height 32
click at [849, 30] on input "Sisterhood Retreat Option 3" at bounding box center [829, 28] width 79 height 32
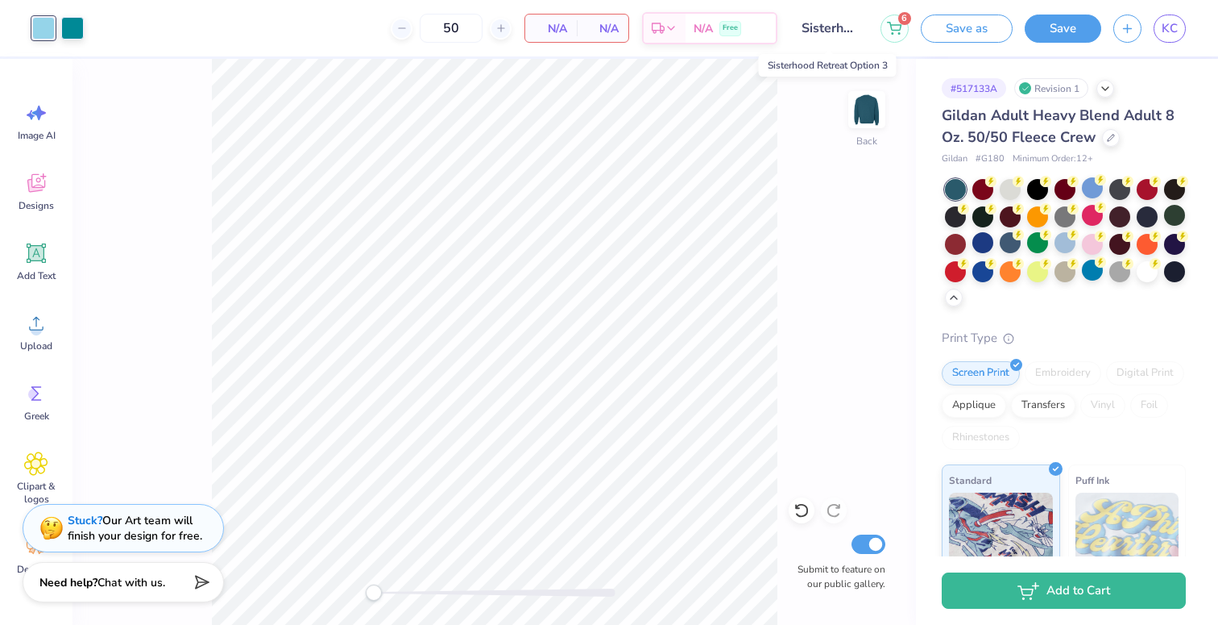
click at [849, 30] on input "Sisterhood Retreat Option 3" at bounding box center [829, 28] width 79 height 32
click at [958, 46] on div "6 Save as Save KC" at bounding box center [1050, 28] width 338 height 56
click at [950, 28] on button "Save as" at bounding box center [967, 26] width 92 height 28
click at [837, 27] on input "Sisterhood Retreat Option 3" at bounding box center [829, 28] width 79 height 32
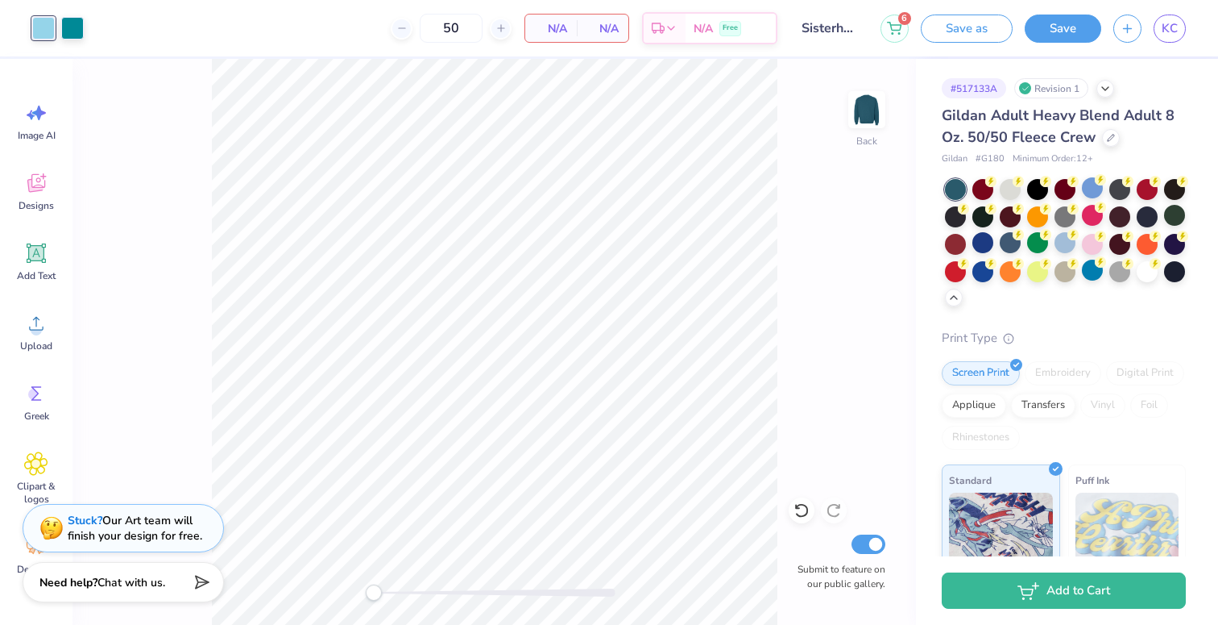
click at [979, 27] on div "Save as" at bounding box center [967, 29] width 92 height 28
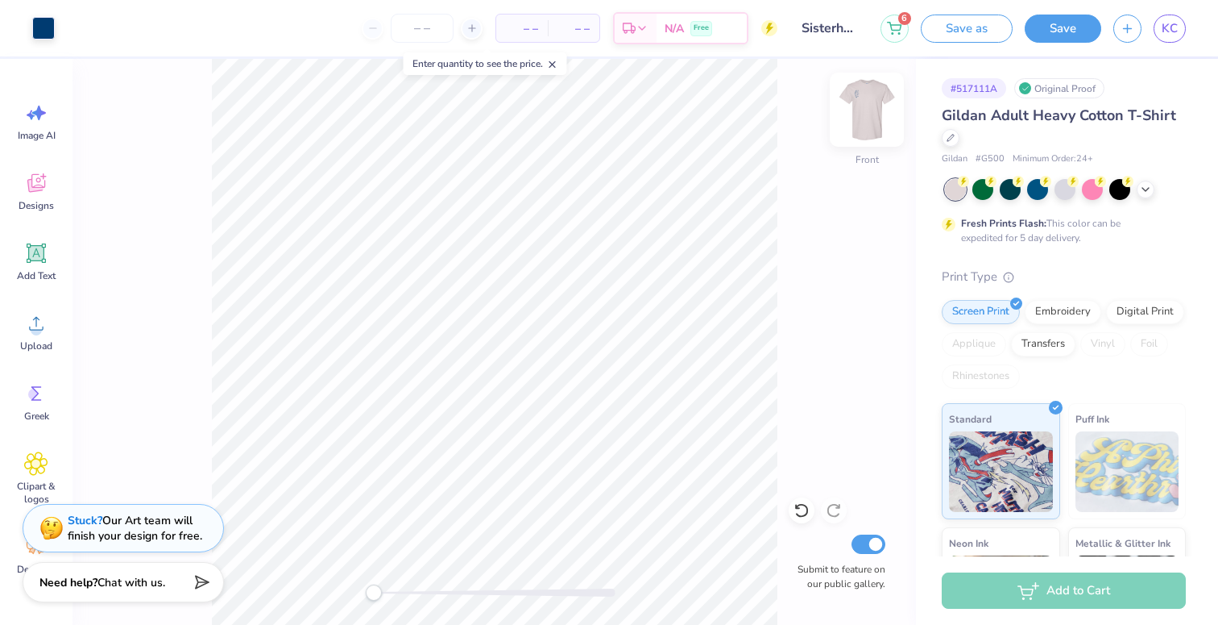
click at [872, 103] on img at bounding box center [867, 109] width 64 height 64
